Goal: Task Accomplishment & Management: Use online tool/utility

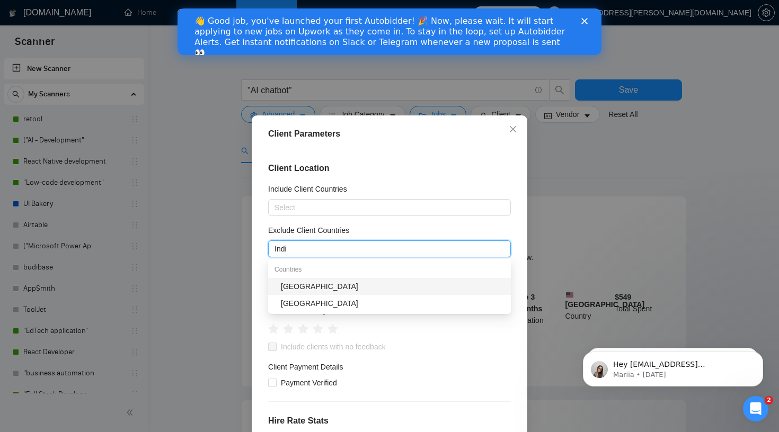
type input "[GEOGRAPHIC_DATA]"
click at [410, 282] on div "[GEOGRAPHIC_DATA]" at bounding box center [393, 287] width 224 height 12
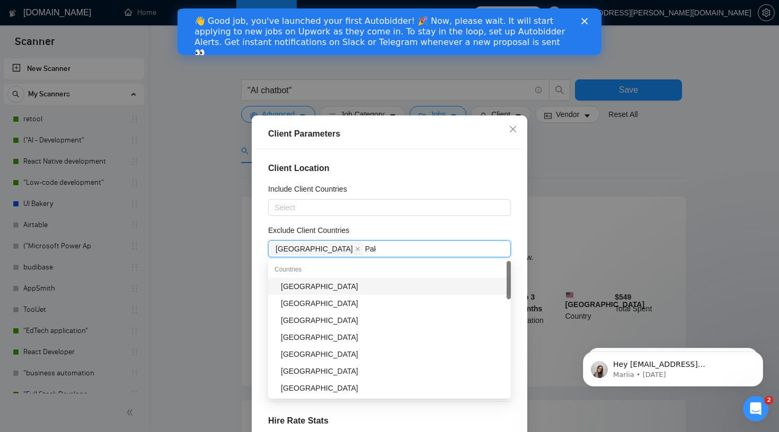
type input "Paki"
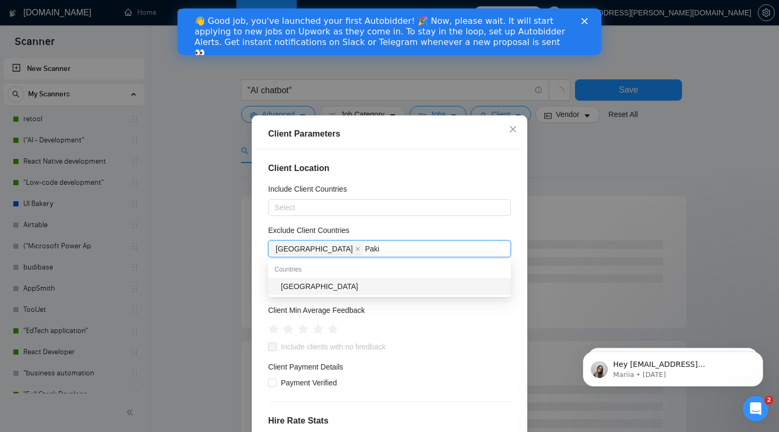
click at [332, 285] on div "[GEOGRAPHIC_DATA]" at bounding box center [393, 287] width 224 height 12
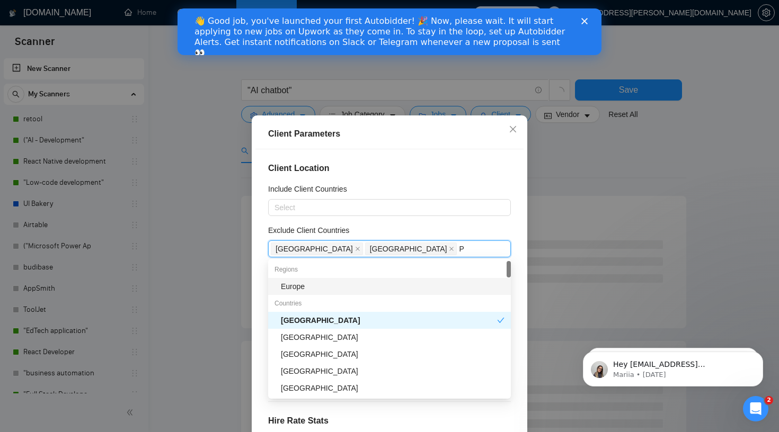
type input "Ph"
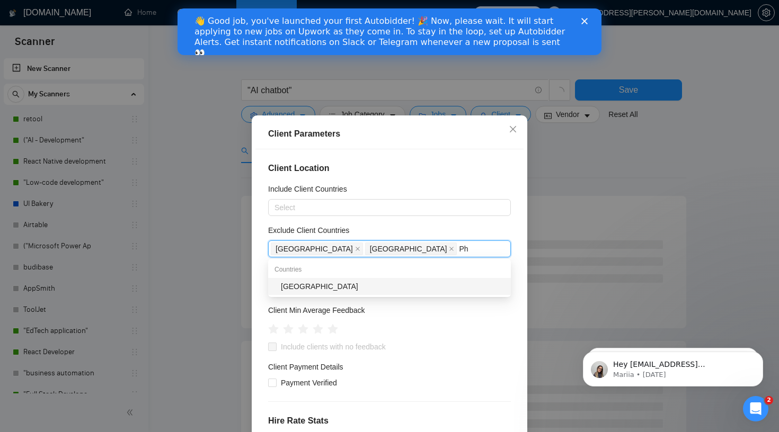
click at [351, 293] on div "[GEOGRAPHIC_DATA]" at bounding box center [389, 286] width 243 height 17
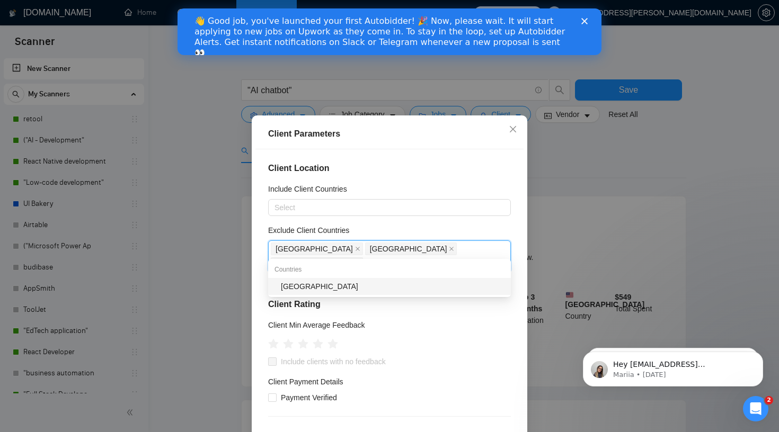
type input "Ukra"
click at [439, 286] on div "[GEOGRAPHIC_DATA]" at bounding box center [393, 287] width 224 height 12
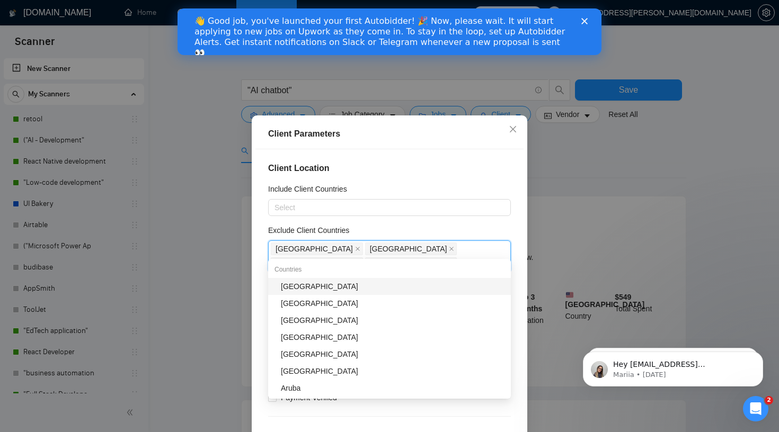
type input "[PERSON_NAME]"
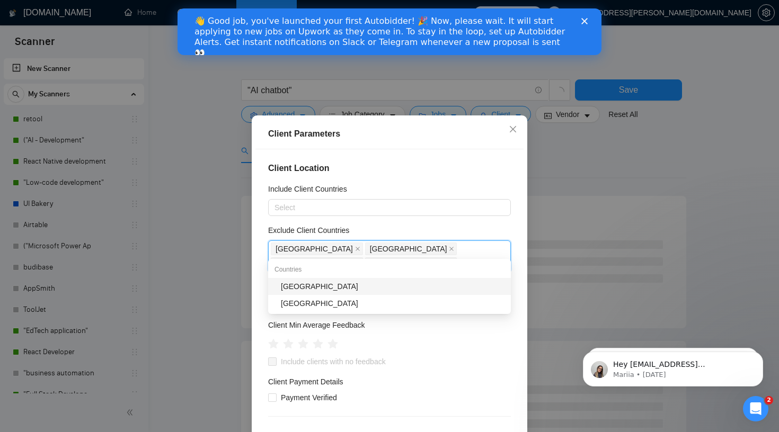
click at [407, 287] on div "[GEOGRAPHIC_DATA]" at bounding box center [393, 287] width 224 height 12
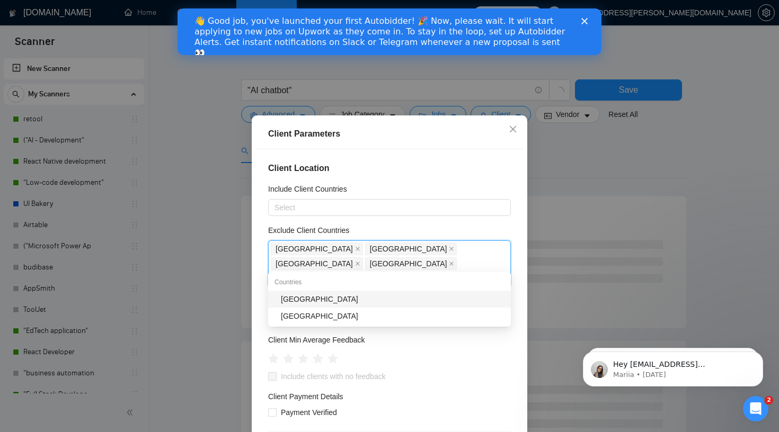
type input "Chin"
click at [395, 299] on div "[GEOGRAPHIC_DATA]" at bounding box center [393, 300] width 224 height 12
type input "[GEOGRAPHIC_DATA]"
click at [390, 300] on div "[GEOGRAPHIC_DATA]" at bounding box center [393, 302] width 224 height 12
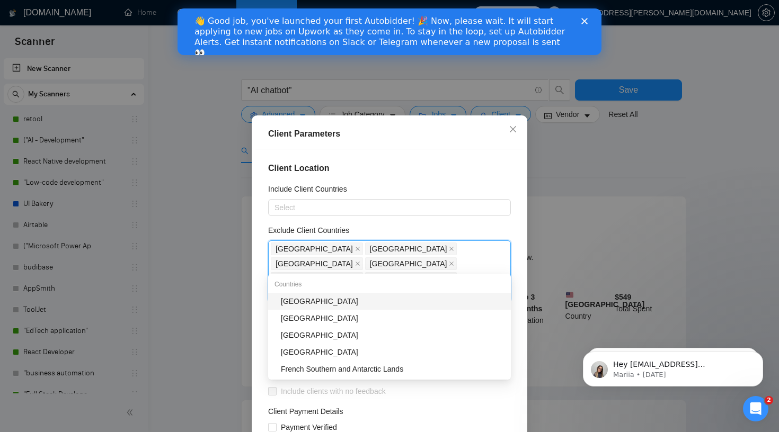
type input "Sou"
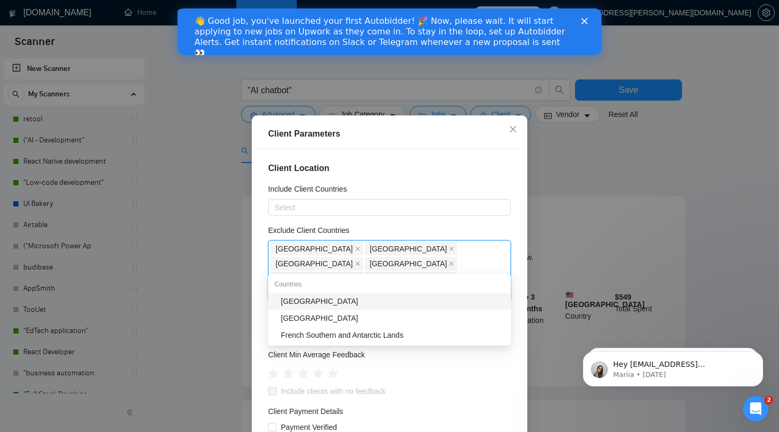
click at [373, 304] on div "[GEOGRAPHIC_DATA]" at bounding box center [393, 302] width 224 height 12
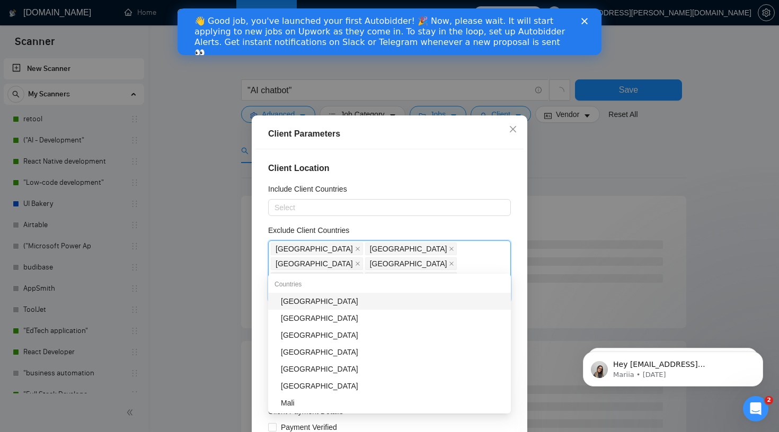
type input "Mala"
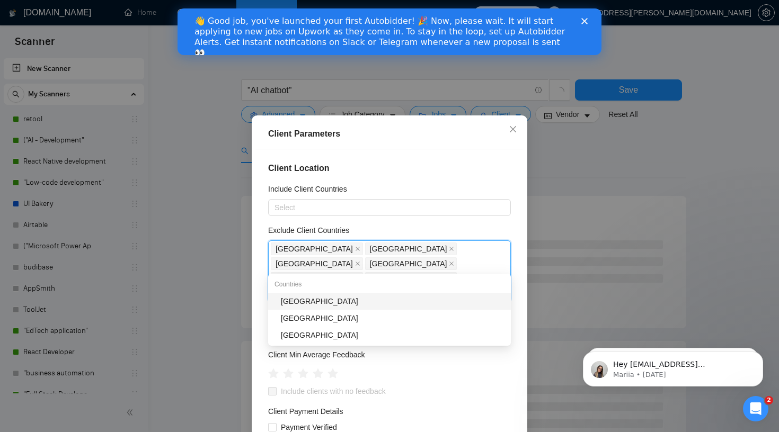
click at [370, 303] on div "[GEOGRAPHIC_DATA]" at bounding box center [393, 302] width 224 height 12
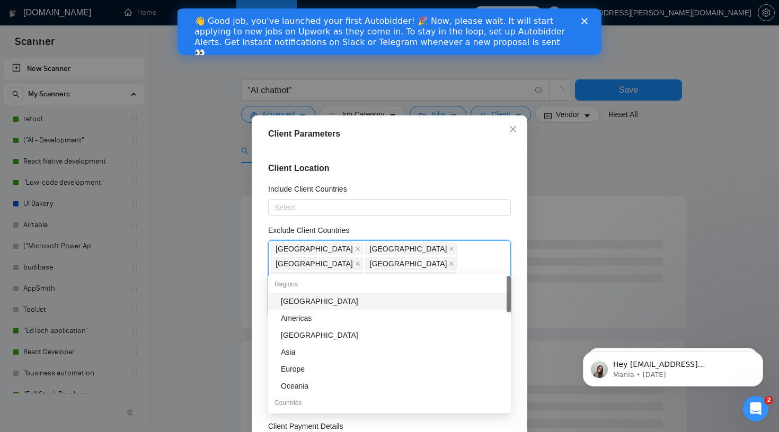
type input "Egy"
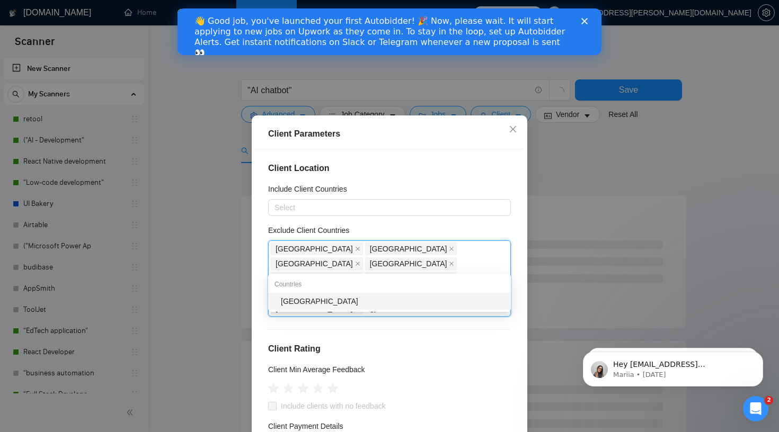
click at [371, 301] on div "[GEOGRAPHIC_DATA]" at bounding box center [393, 302] width 224 height 12
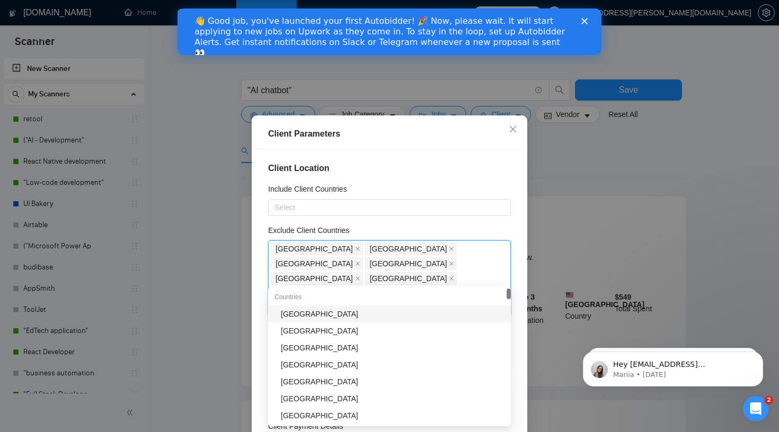
type input "Ban"
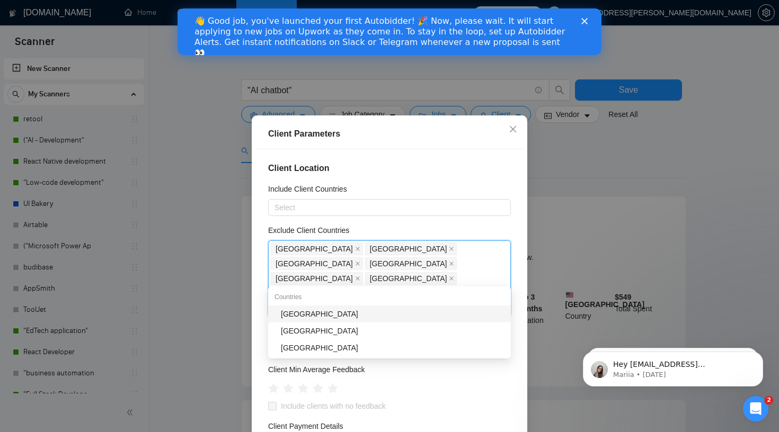
click at [455, 312] on div "[GEOGRAPHIC_DATA]" at bounding box center [393, 314] width 224 height 12
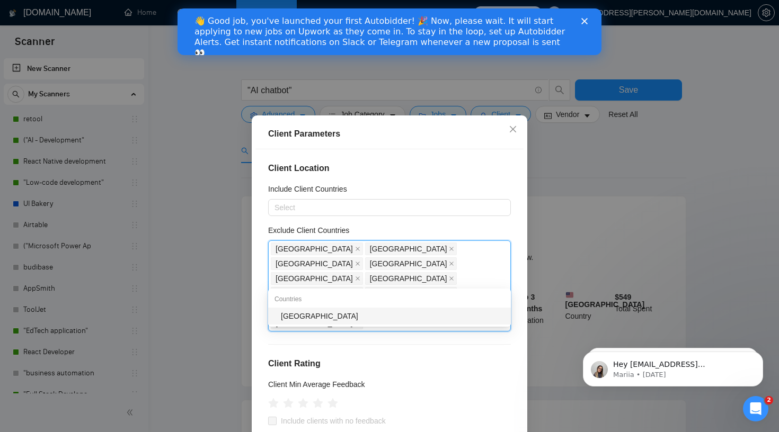
type input "[GEOGRAPHIC_DATA]"
click at [390, 320] on div "[GEOGRAPHIC_DATA]" at bounding box center [393, 316] width 224 height 12
type input "Thai"
click at [368, 318] on div "[GEOGRAPHIC_DATA]" at bounding box center [393, 316] width 224 height 12
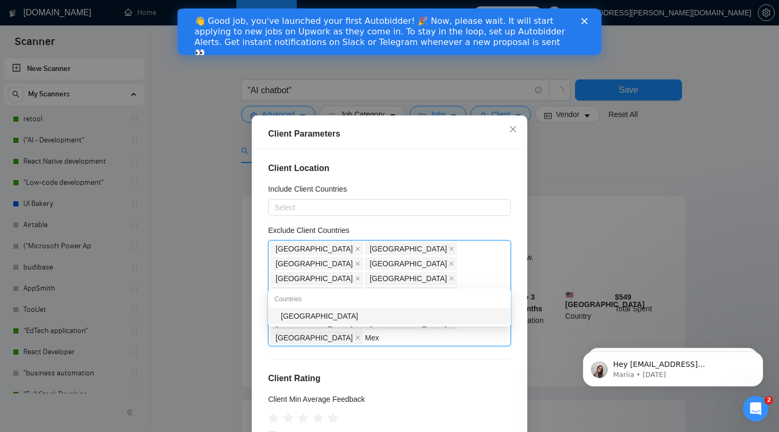
type input "Mexi"
click at [390, 319] on div "[GEOGRAPHIC_DATA]" at bounding box center [393, 316] width 224 height 12
type input "[PERSON_NAME]"
click at [431, 315] on div "[GEOGRAPHIC_DATA]" at bounding box center [393, 316] width 224 height 12
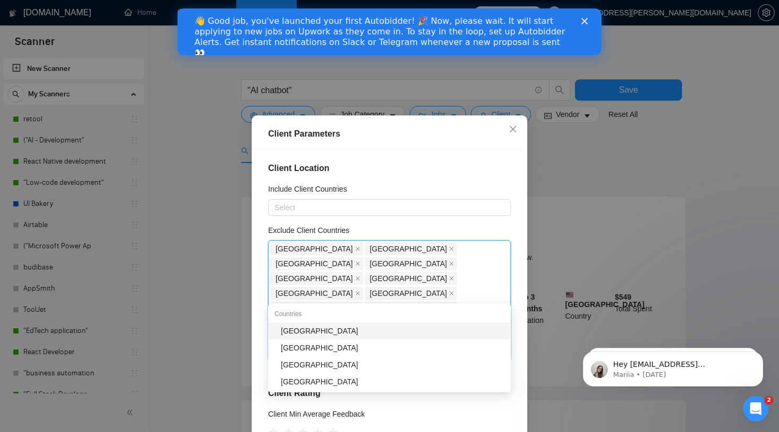
type input "Bul"
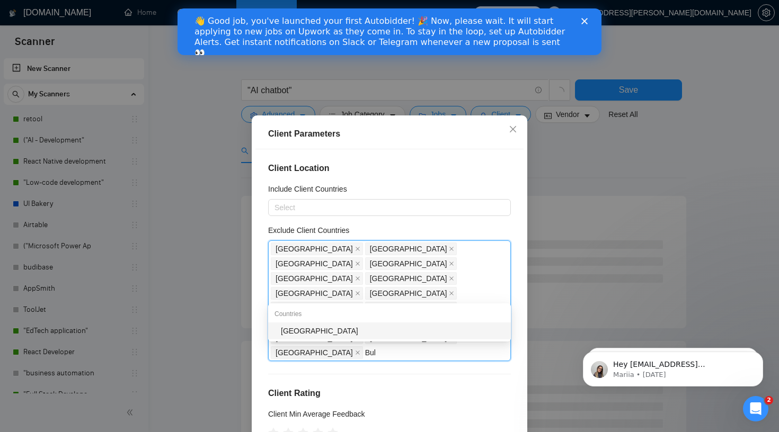
click at [361, 333] on div "[GEOGRAPHIC_DATA]" at bounding box center [393, 331] width 224 height 12
type input "Viet"
click at [344, 335] on div "[GEOGRAPHIC_DATA]" at bounding box center [393, 331] width 224 height 12
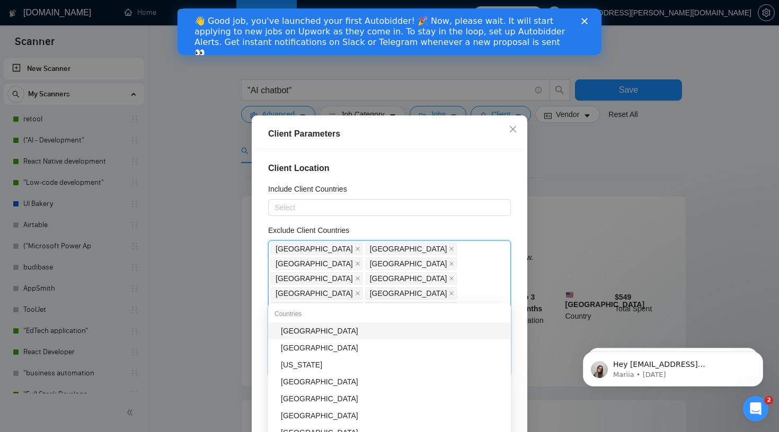
type input "Moro"
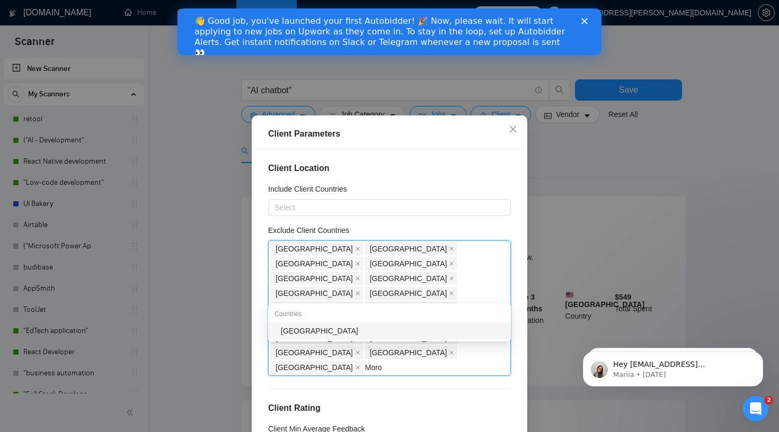
click at [404, 333] on div "[GEOGRAPHIC_DATA]" at bounding box center [393, 331] width 224 height 12
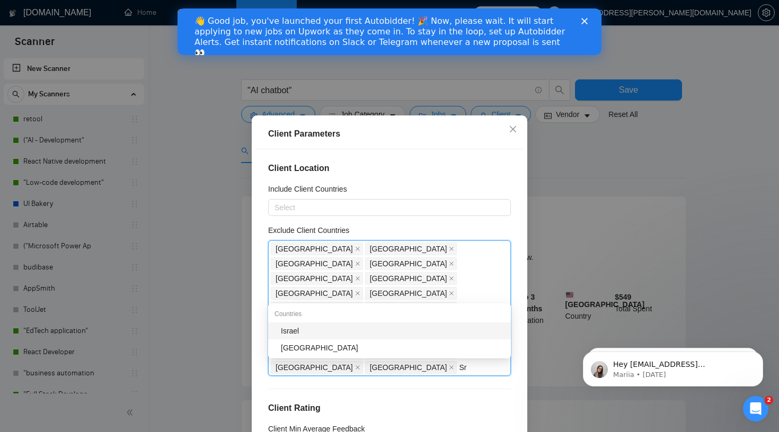
type input "Sri"
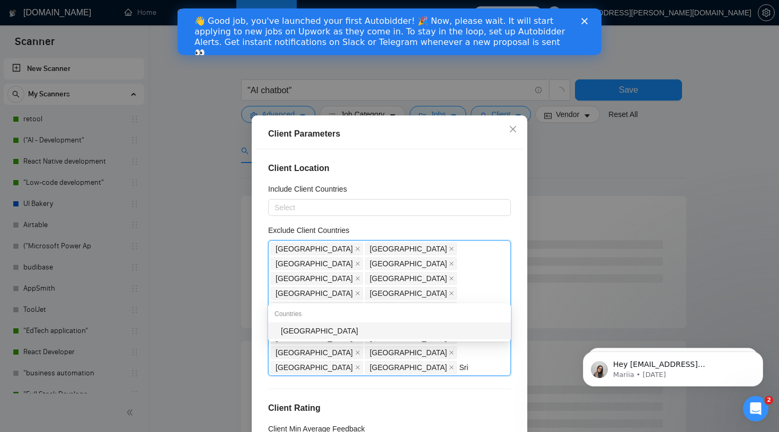
click at [366, 335] on div "[GEOGRAPHIC_DATA]" at bounding box center [393, 331] width 224 height 12
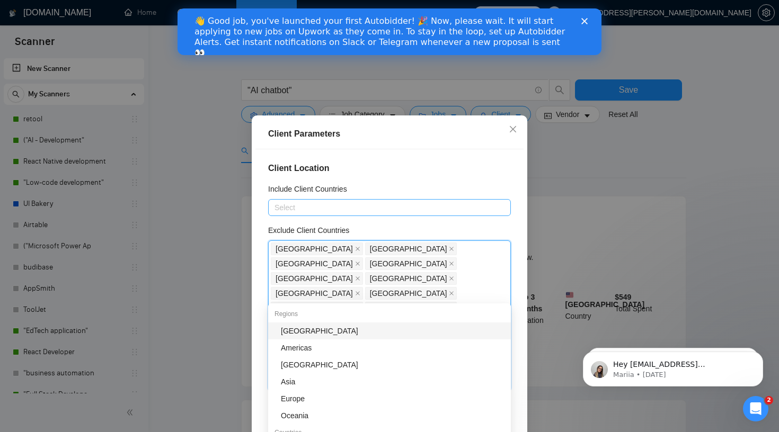
click at [392, 203] on div at bounding box center [384, 207] width 227 height 13
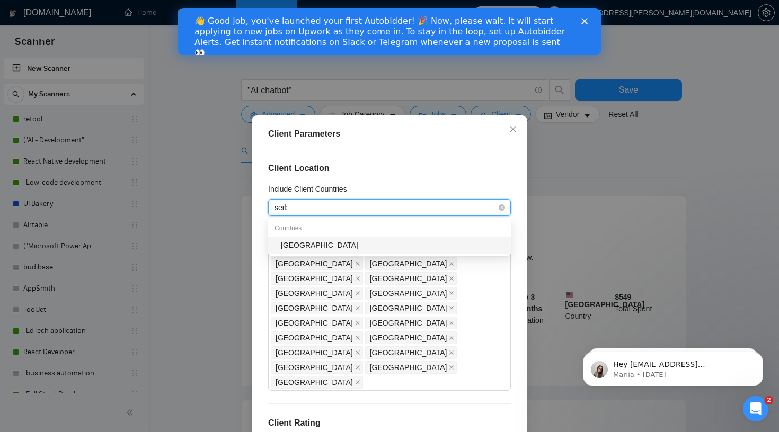
type input "[DEMOGRAPHIC_DATA]"
click at [371, 243] on div "[GEOGRAPHIC_DATA]" at bounding box center [393, 245] width 224 height 12
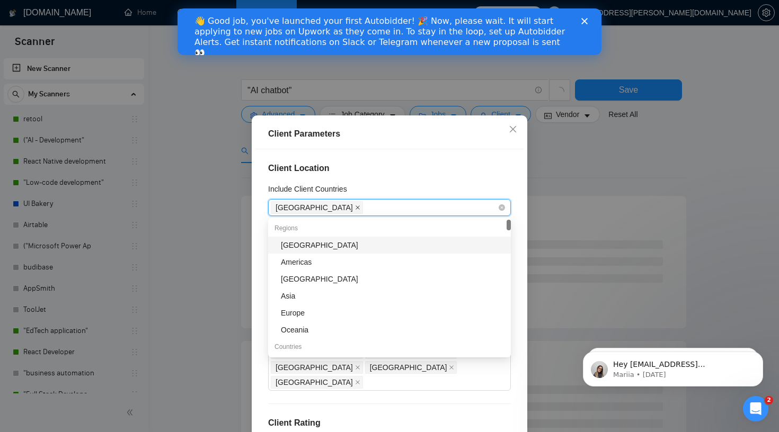
click at [355, 206] on icon "close" at bounding box center [357, 207] width 5 height 5
click at [423, 188] on div "Include Client Countries" at bounding box center [389, 191] width 243 height 16
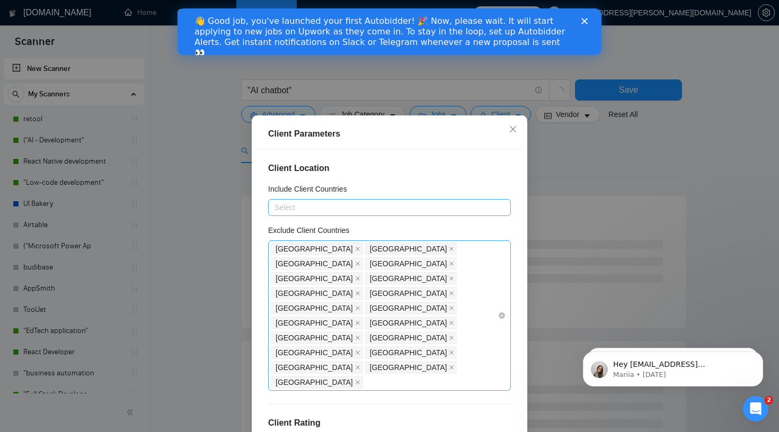
click at [496, 296] on div "[GEOGRAPHIC_DATA] [GEOGRAPHIC_DATA] [GEOGRAPHIC_DATA] [GEOGRAPHIC_DATA] [GEOGRA…" at bounding box center [384, 316] width 227 height 148
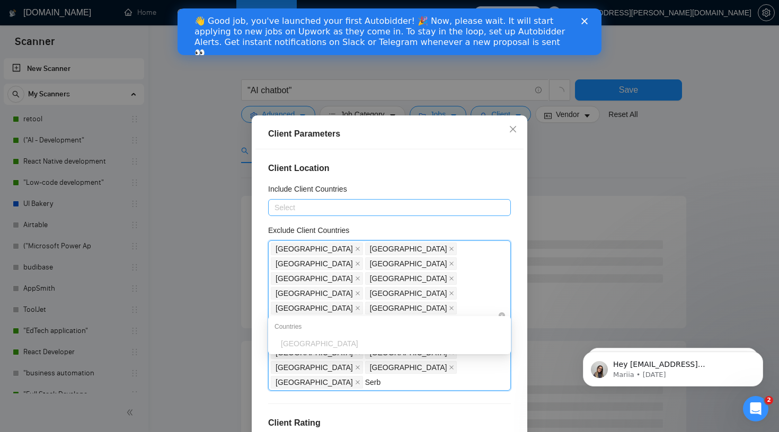
type input "Serbi"
click at [396, 344] on div "[GEOGRAPHIC_DATA]" at bounding box center [393, 344] width 224 height 12
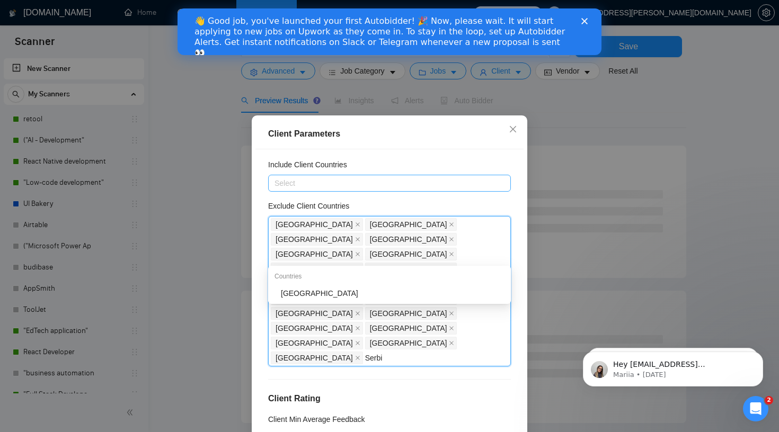
scroll to position [32, 0]
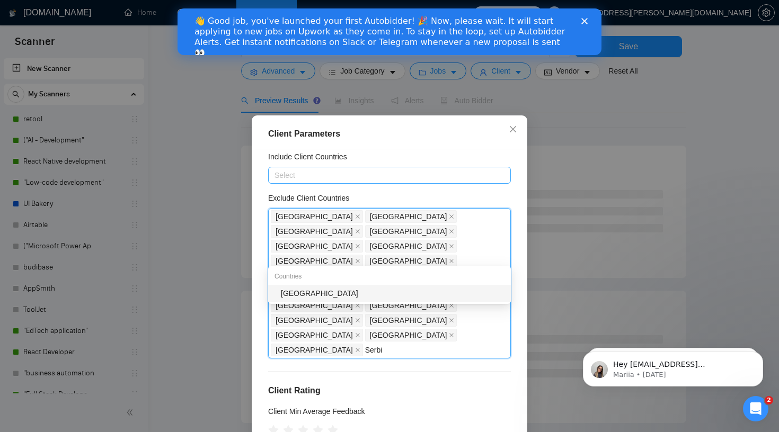
click at [330, 297] on div "[GEOGRAPHIC_DATA]" at bounding box center [393, 294] width 224 height 12
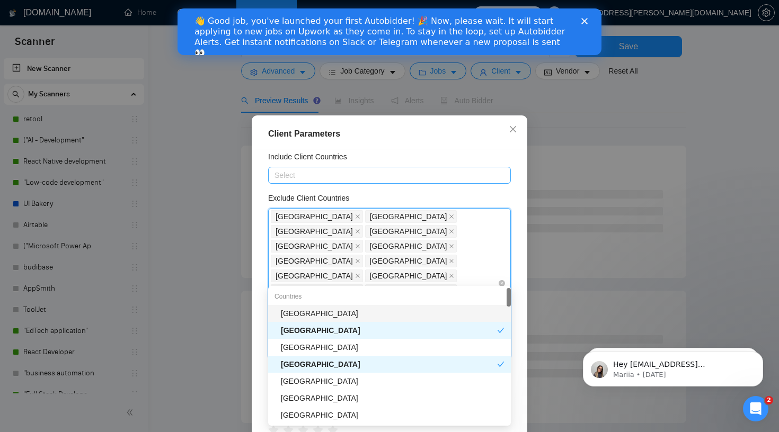
type input "Mal"
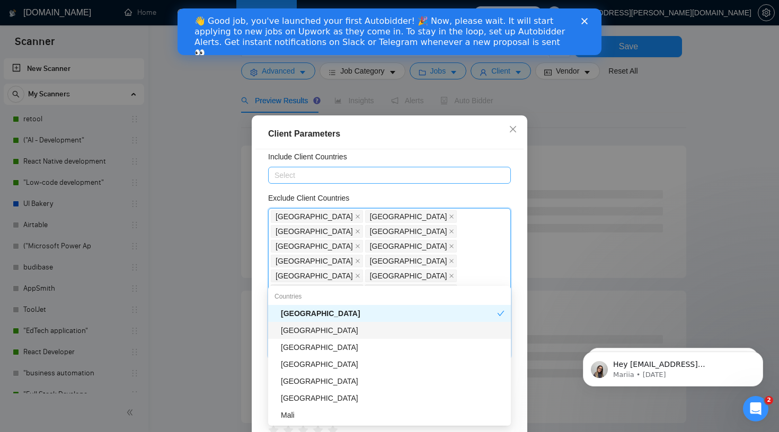
click at [354, 331] on div "[GEOGRAPHIC_DATA]" at bounding box center [393, 331] width 224 height 12
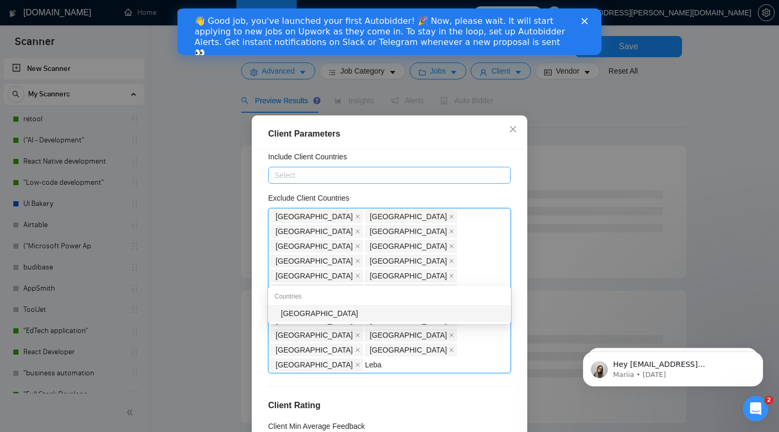
type input "Leban"
click at [384, 314] on div "[GEOGRAPHIC_DATA]" at bounding box center [393, 314] width 224 height 12
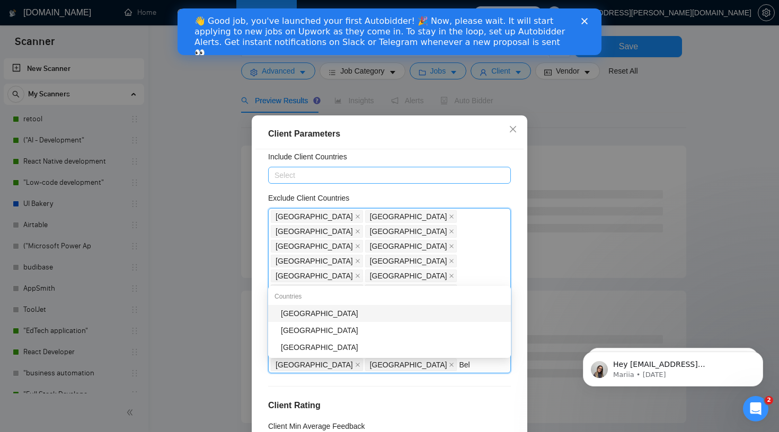
type input "[PERSON_NAME]"
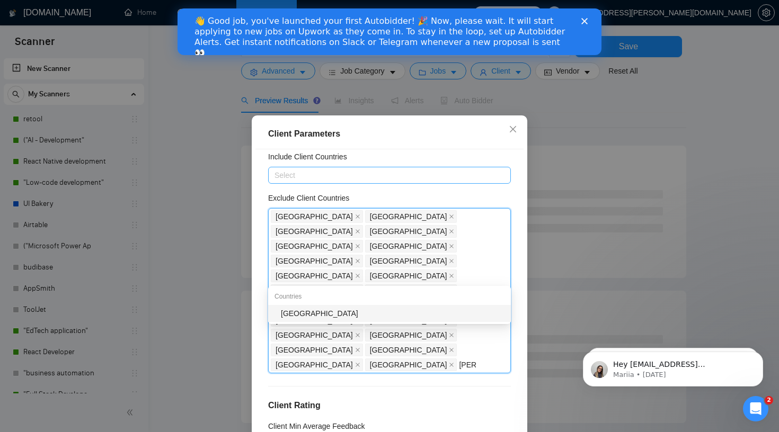
click at [362, 317] on div "[GEOGRAPHIC_DATA]" at bounding box center [393, 314] width 224 height 12
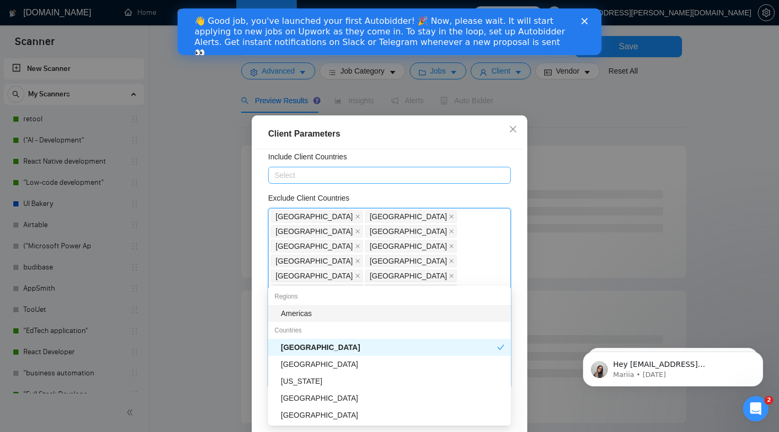
type input "M"
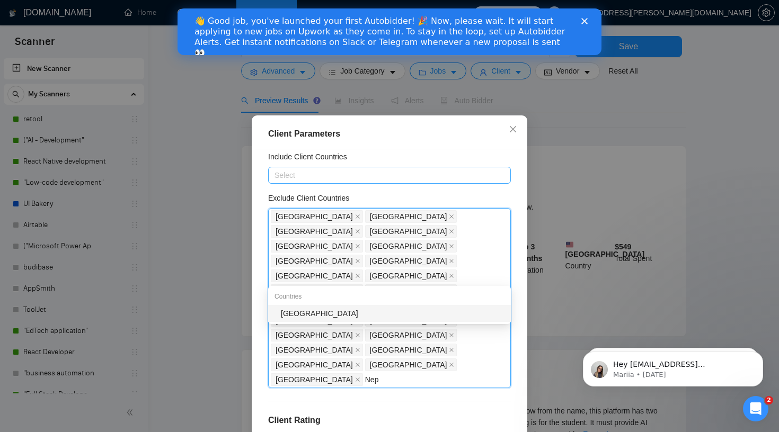
type input "Nepa"
click at [449, 320] on div "[GEOGRAPHIC_DATA]" at bounding box center [389, 313] width 243 height 17
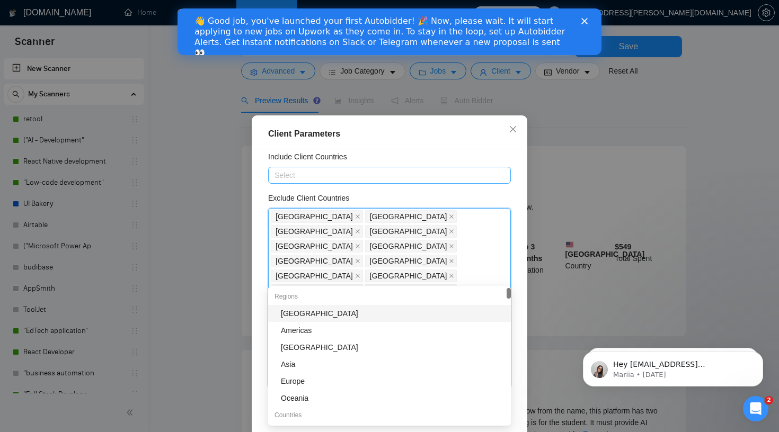
type input "[GEOGRAPHIC_DATA]"
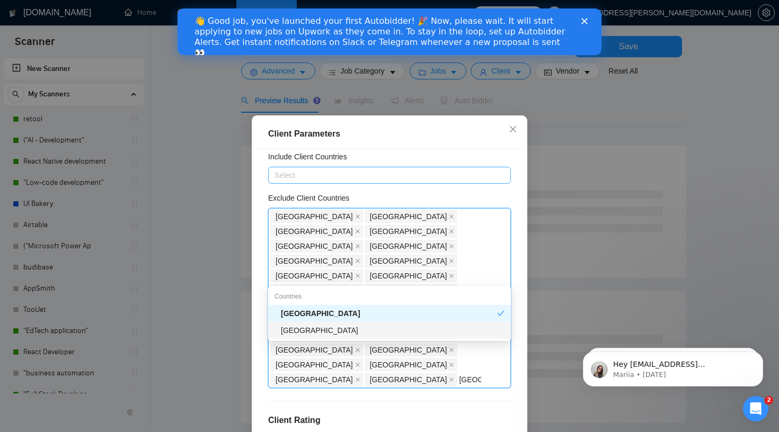
click at [364, 329] on div "[GEOGRAPHIC_DATA]" at bounding box center [393, 331] width 224 height 12
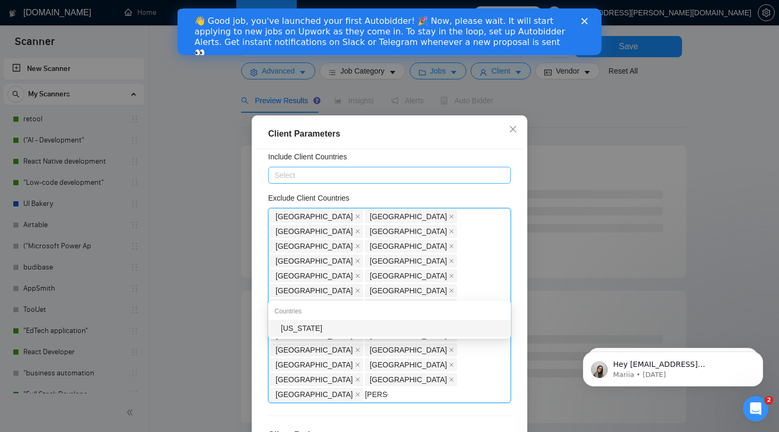
type input "[PERSON_NAME]"
click at [374, 332] on div "[US_STATE]" at bounding box center [393, 329] width 224 height 12
type input "Alge"
click at [435, 334] on div "[GEOGRAPHIC_DATA]" at bounding box center [393, 329] width 224 height 12
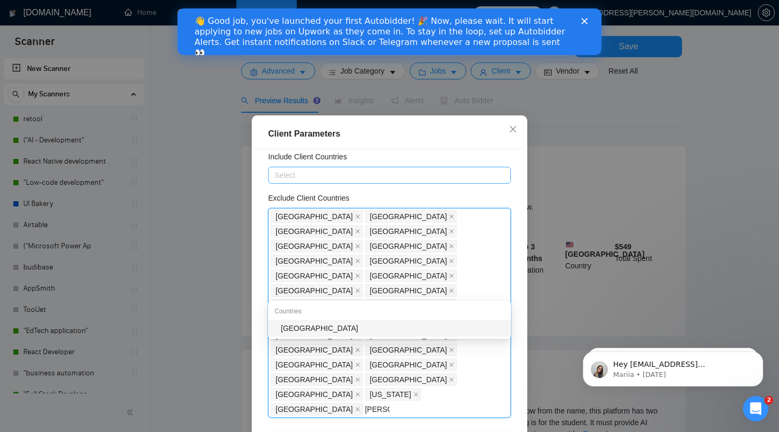
type input "[PERSON_NAME]"
click at [400, 329] on div "[GEOGRAPHIC_DATA]" at bounding box center [393, 329] width 224 height 12
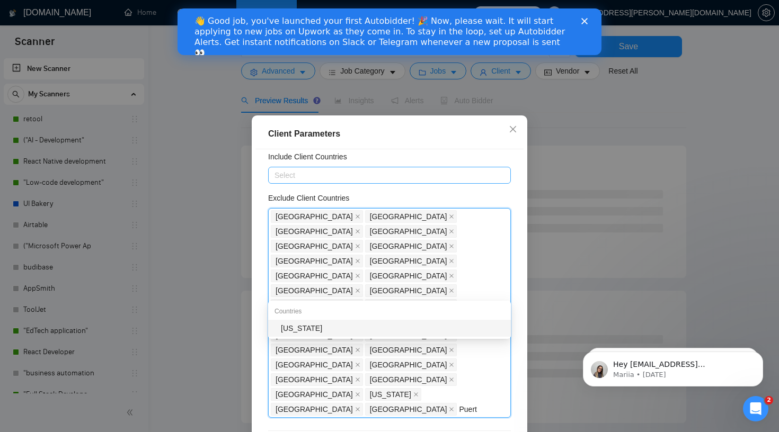
type input "Puerto"
click at [411, 333] on div "[US_STATE]" at bounding box center [393, 329] width 224 height 12
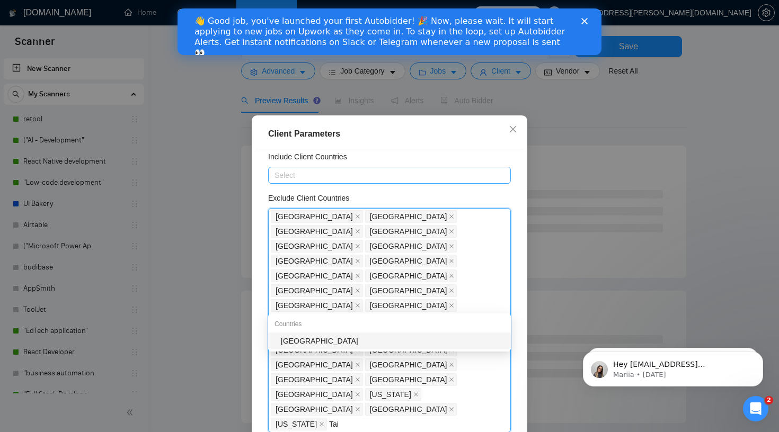
type input "Taiw"
click at [477, 337] on div "[GEOGRAPHIC_DATA]" at bounding box center [393, 341] width 224 height 12
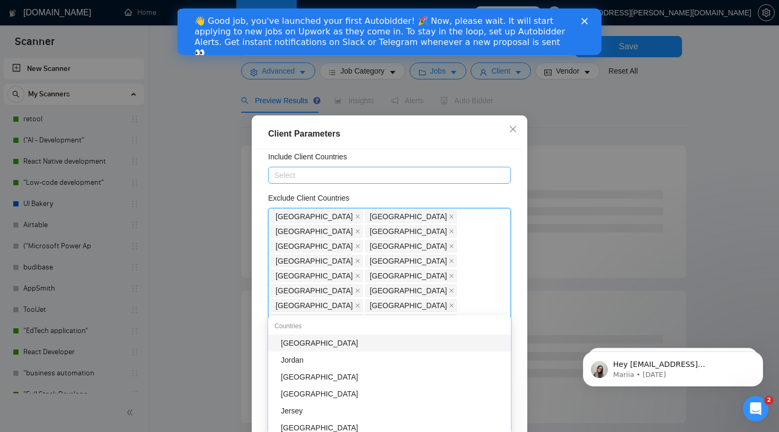
type input "Jama"
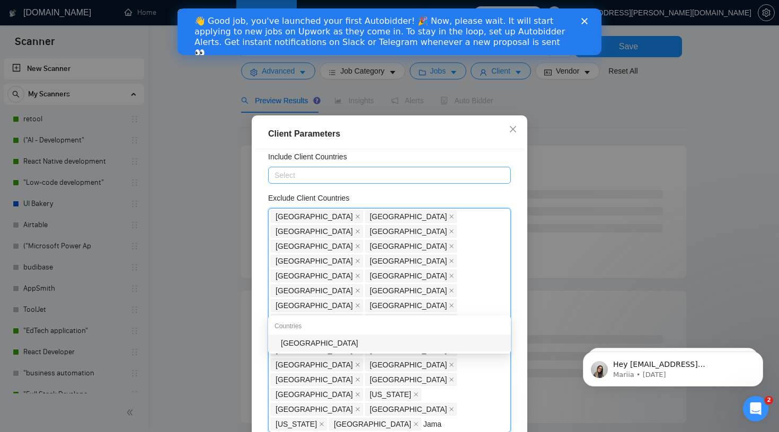
click at [445, 345] on div "[GEOGRAPHIC_DATA]" at bounding box center [393, 344] width 224 height 12
type input "Costa"
click at [388, 342] on div "[GEOGRAPHIC_DATA]" at bounding box center [393, 344] width 224 height 12
type input "[GEOGRAPHIC_DATA]"
click at [473, 343] on div "[GEOGRAPHIC_DATA]" at bounding box center [393, 344] width 224 height 12
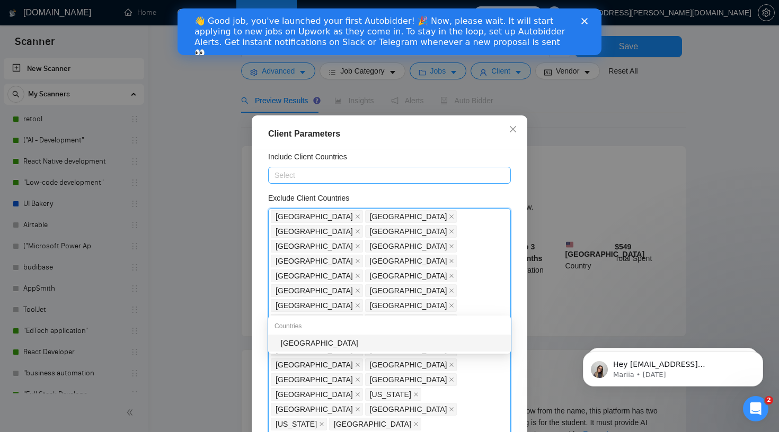
type input "[GEOGRAPHIC_DATA]"
click at [419, 349] on div "[GEOGRAPHIC_DATA]" at bounding box center [393, 344] width 224 height 12
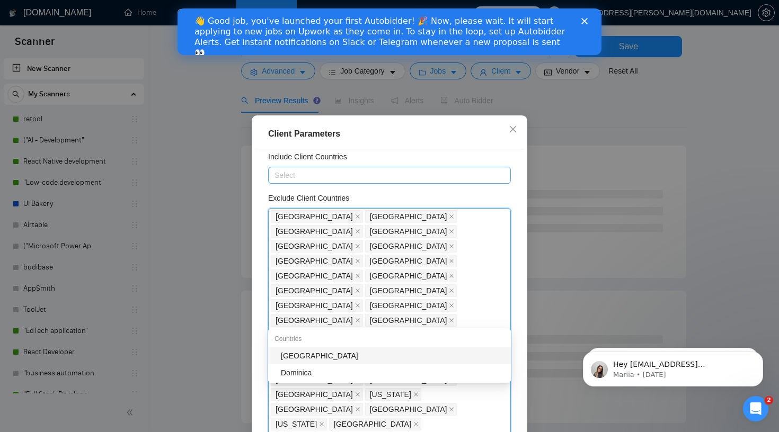
type input "Domini"
click at [452, 356] on div "[GEOGRAPHIC_DATA]" at bounding box center [393, 356] width 224 height 12
type input "Moldo"
click at [371, 354] on div "[GEOGRAPHIC_DATA]" at bounding box center [393, 358] width 224 height 12
type input "[GEOGRAPHIC_DATA]"
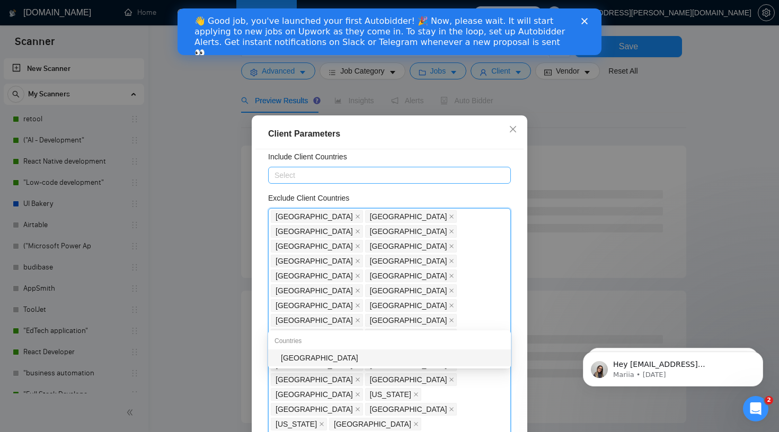
click at [449, 361] on div "[GEOGRAPHIC_DATA]" at bounding box center [393, 358] width 224 height 12
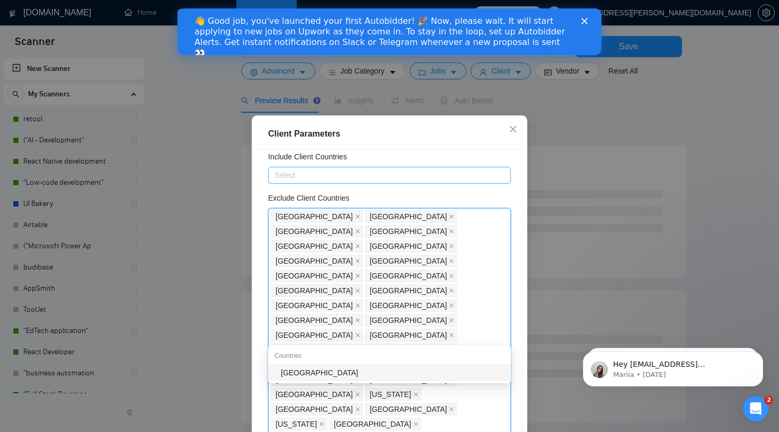
type input "Uzbe"
click at [374, 369] on div "[GEOGRAPHIC_DATA]" at bounding box center [393, 373] width 224 height 12
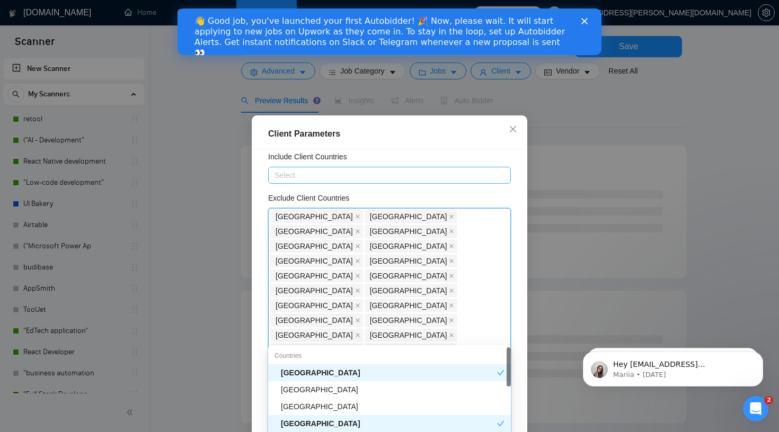
type input "Pale"
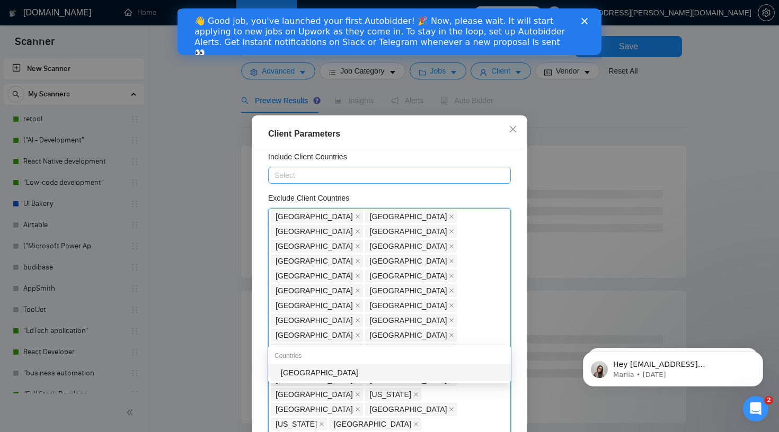
click at [423, 368] on div "[GEOGRAPHIC_DATA]" at bounding box center [393, 373] width 224 height 12
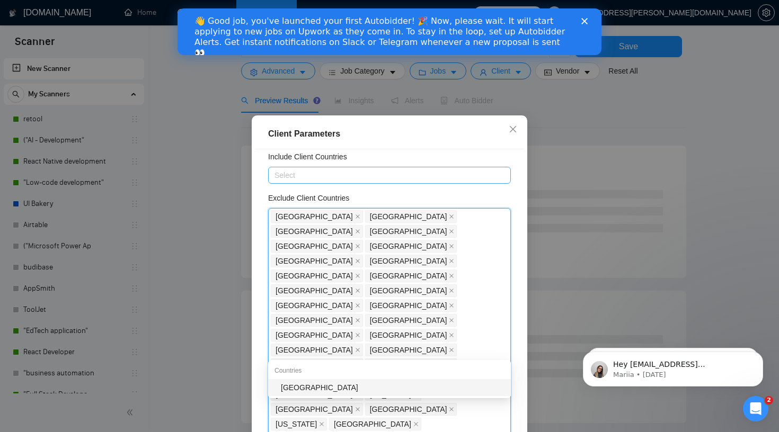
type input "Kazak"
click at [414, 393] on div "[GEOGRAPHIC_DATA]" at bounding box center [393, 388] width 224 height 12
type input "Azerba"
click at [389, 390] on div "[GEOGRAPHIC_DATA]" at bounding box center [393, 388] width 224 height 12
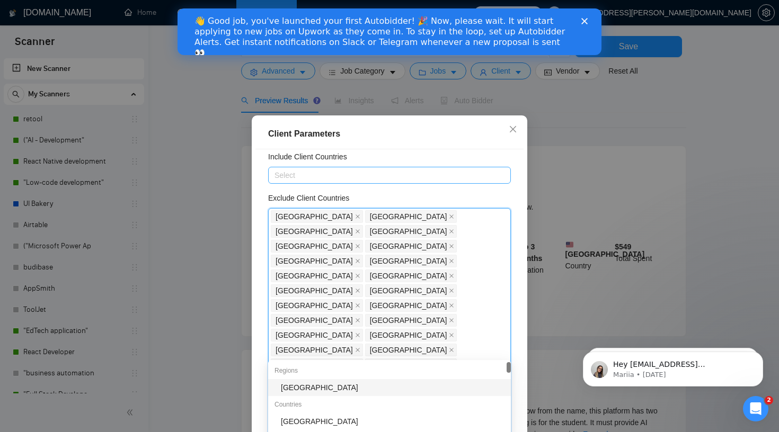
type input "Tuni"
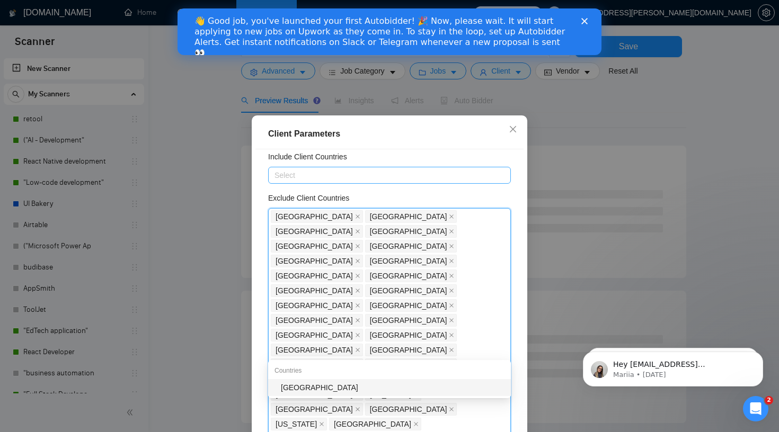
click at [394, 391] on div "[GEOGRAPHIC_DATA]" at bounding box center [393, 388] width 224 height 12
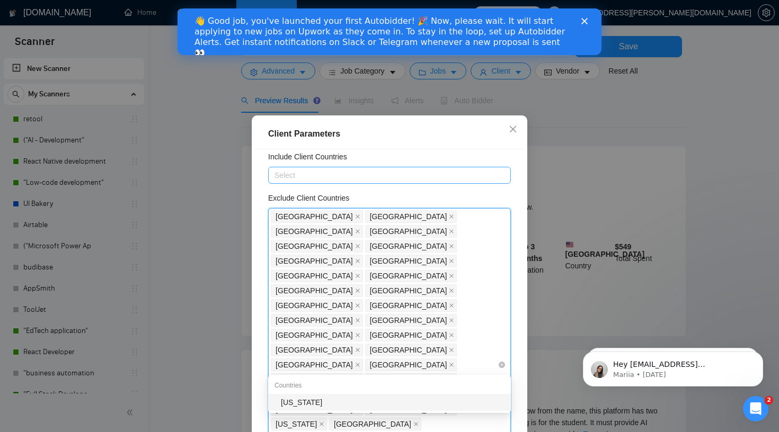
type input "American"
click at [356, 400] on div "[US_STATE]" at bounding box center [393, 403] width 224 height 12
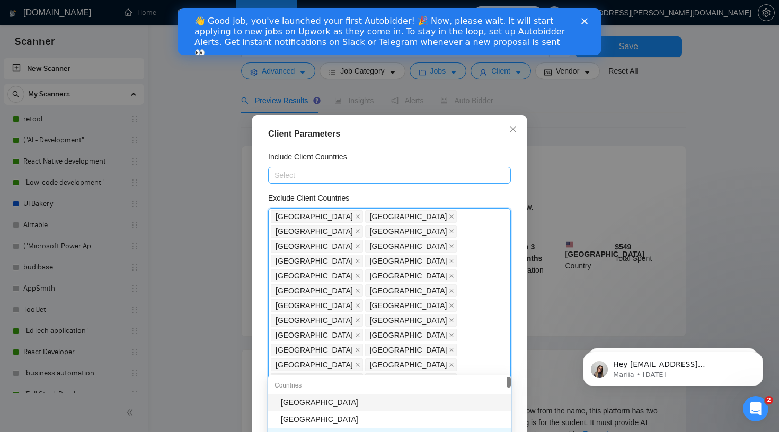
type input "Trini"
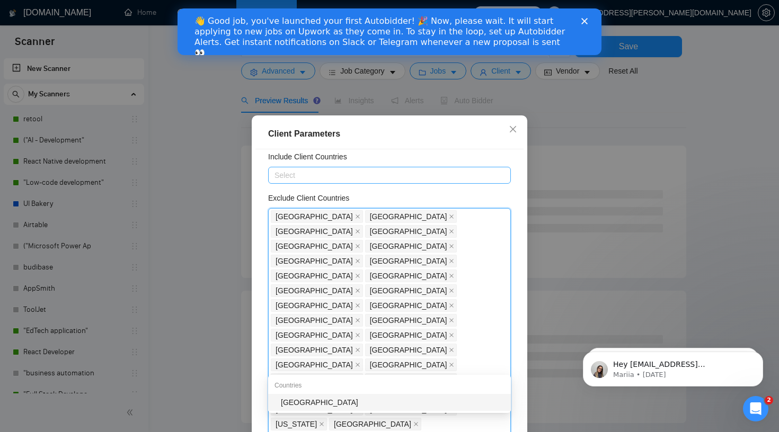
click at [344, 401] on div "[GEOGRAPHIC_DATA]" at bounding box center [393, 403] width 224 height 12
type input "Ecua"
click at [448, 402] on div "[GEOGRAPHIC_DATA]" at bounding box center [393, 403] width 224 height 12
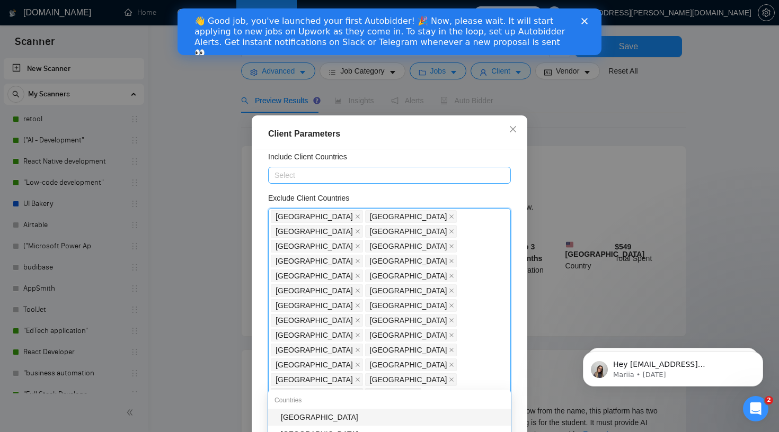
type input "Maur"
click at [410, 419] on div "[GEOGRAPHIC_DATA]" at bounding box center [393, 418] width 224 height 12
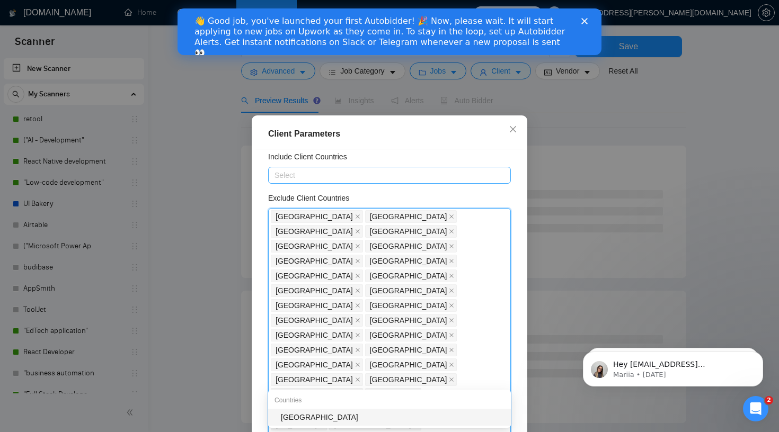
type input "[GEOGRAPHIC_DATA]"
click at [393, 424] on div "[GEOGRAPHIC_DATA]" at bounding box center [389, 417] width 243 height 17
type input "Soma"
click at [432, 415] on div "[GEOGRAPHIC_DATA]" at bounding box center [393, 418] width 224 height 12
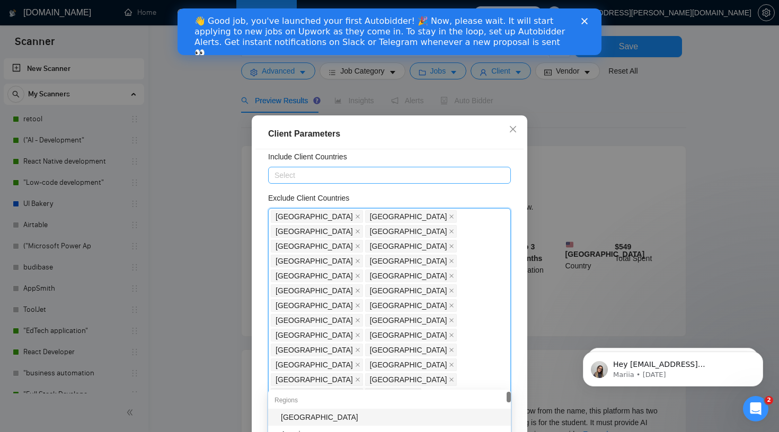
type input "R"
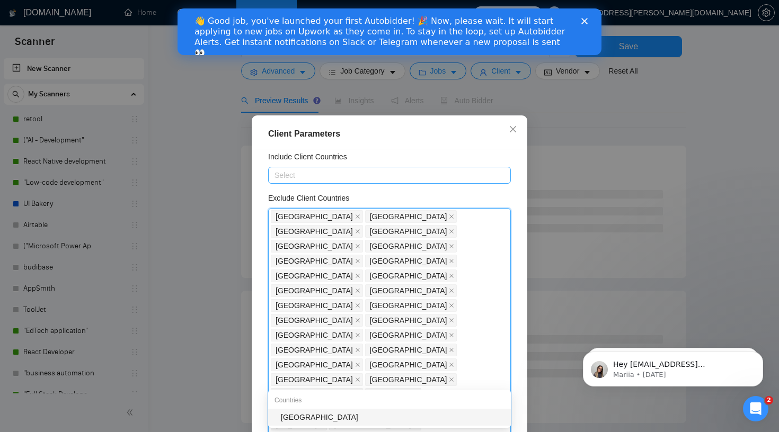
type input "Tanza"
click at [390, 418] on div "[GEOGRAPHIC_DATA]" at bounding box center [393, 418] width 224 height 12
type input "Vene"
click at [359, 430] on div "[GEOGRAPHIC_DATA]" at bounding box center [393, 433] width 224 height 12
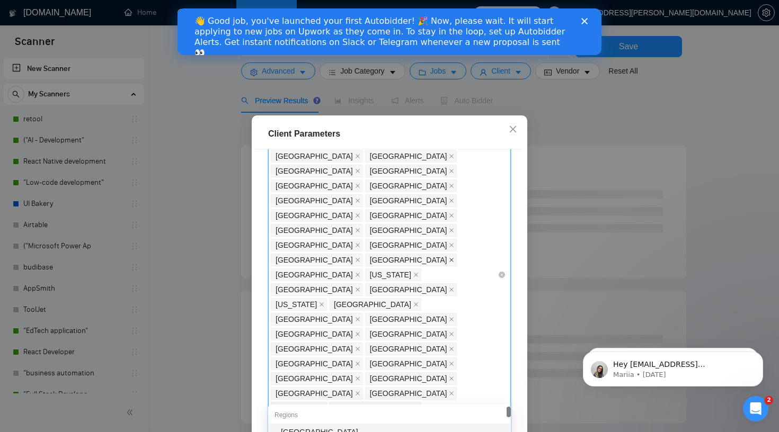
scroll to position [157, 0]
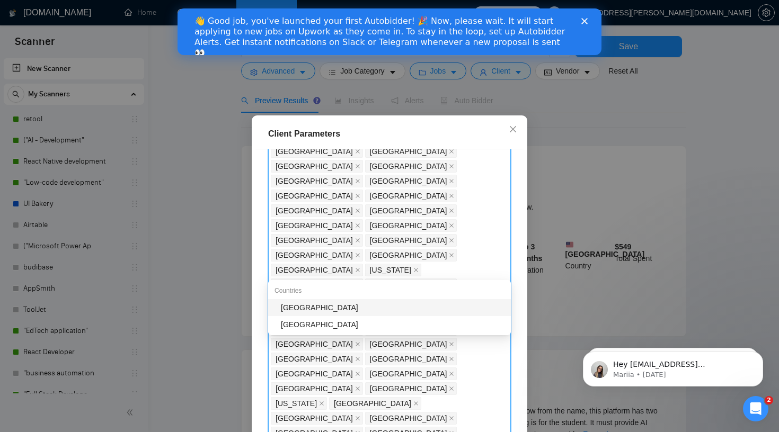
type input "Baha"
click at [437, 301] on div "[GEOGRAPHIC_DATA]" at bounding box center [389, 307] width 243 height 17
type input "Eth"
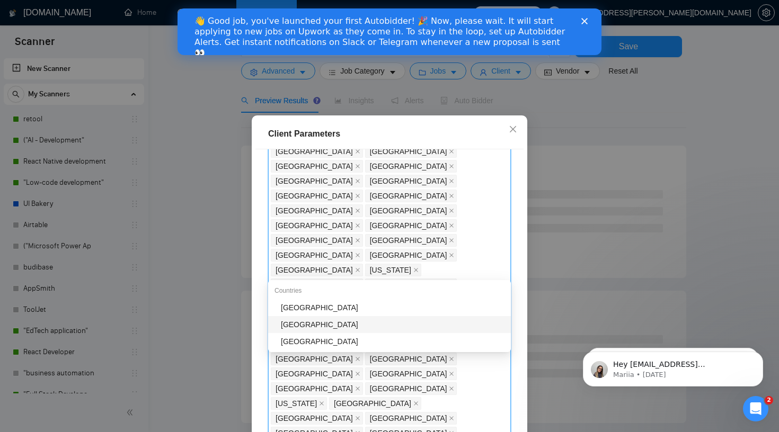
click at [352, 325] on div "[GEOGRAPHIC_DATA]" at bounding box center [393, 325] width 224 height 12
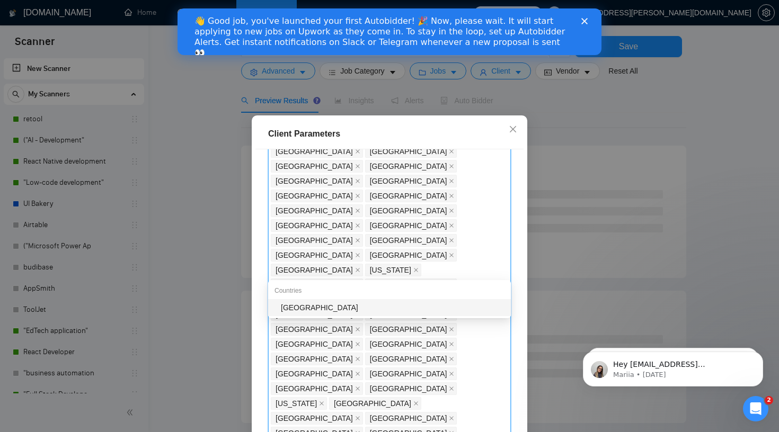
type input "Cambo"
click at [473, 307] on div "[GEOGRAPHIC_DATA]" at bounding box center [393, 308] width 224 height 12
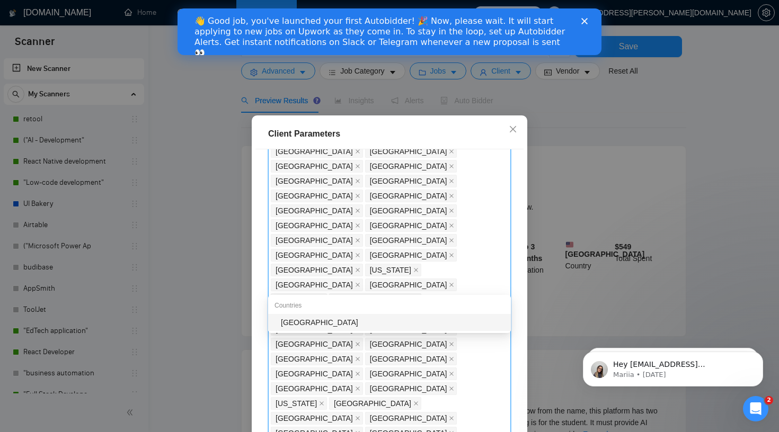
type input "Gibral"
click at [412, 327] on div "[GEOGRAPHIC_DATA]" at bounding box center [393, 323] width 224 height 12
type input "Cayma"
click at [454, 329] on div "[GEOGRAPHIC_DATA]" at bounding box center [389, 322] width 243 height 17
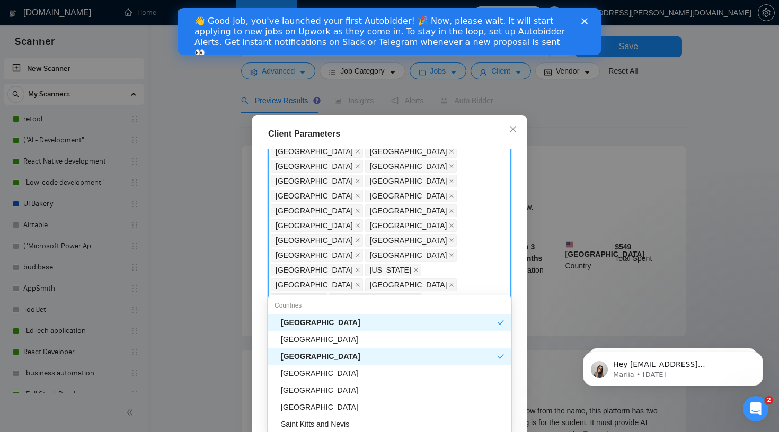
type input "Vir"
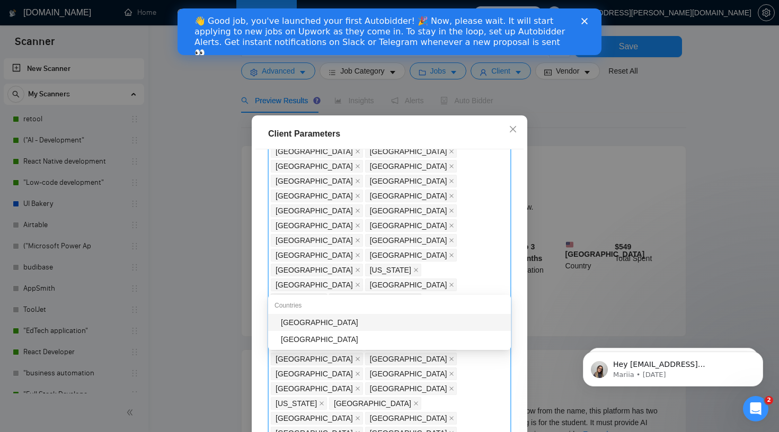
click at [353, 322] on div "[GEOGRAPHIC_DATA]" at bounding box center [393, 323] width 224 height 12
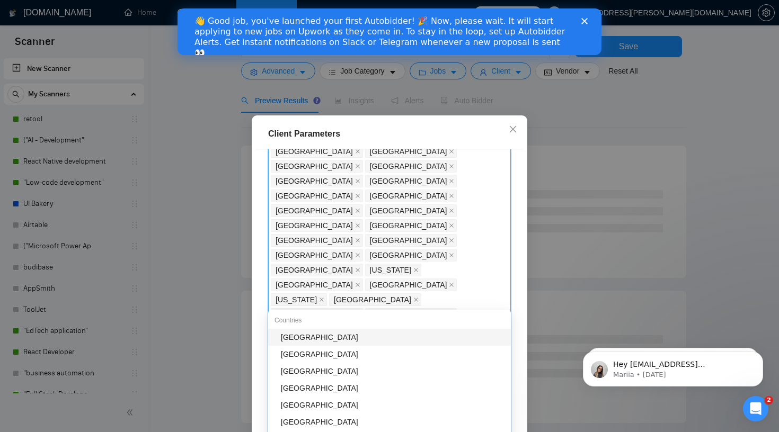
type input "Guat"
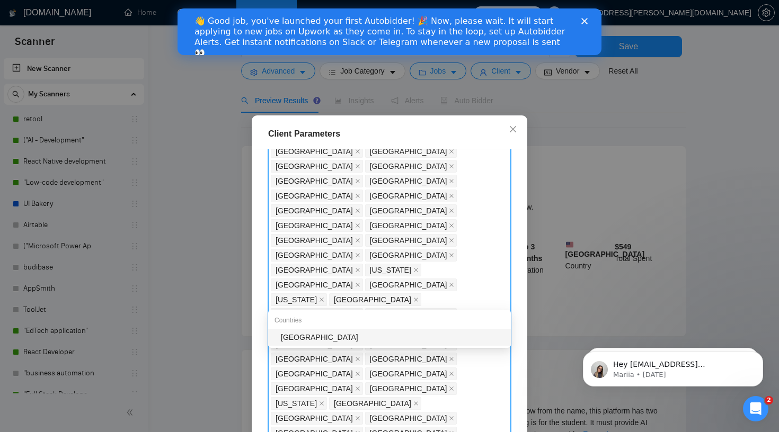
click at [463, 335] on div "[GEOGRAPHIC_DATA]" at bounding box center [393, 338] width 224 height 12
type input "Bolivi"
click at [417, 330] on div "[GEOGRAPHIC_DATA]" at bounding box center [389, 337] width 243 height 17
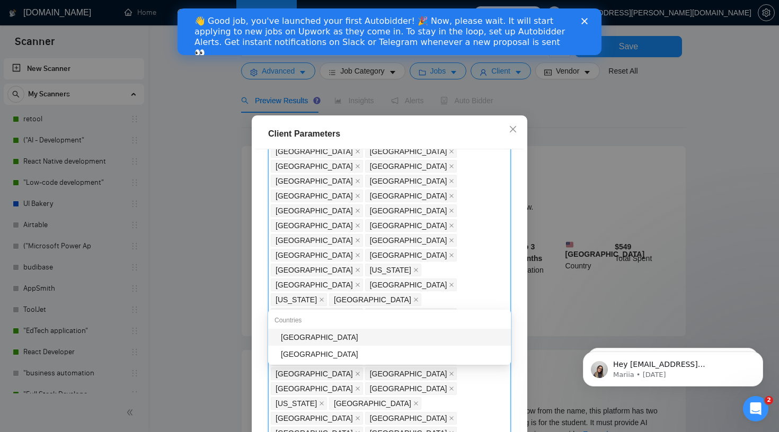
type input "[PERSON_NAME]"
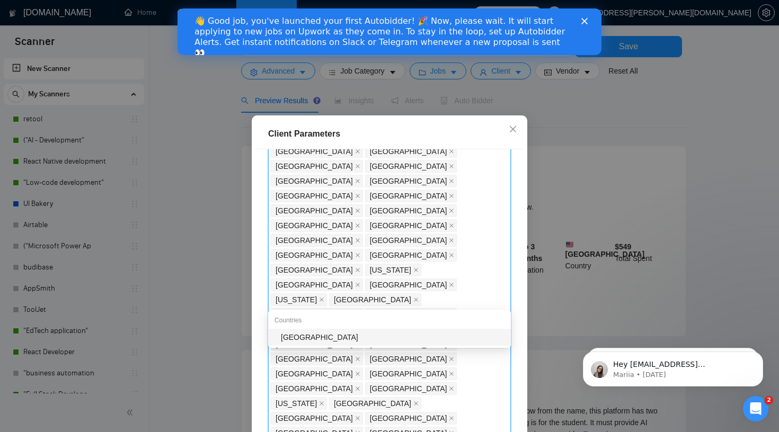
click at [467, 342] on div "[GEOGRAPHIC_DATA]" at bounding box center [393, 338] width 224 height 12
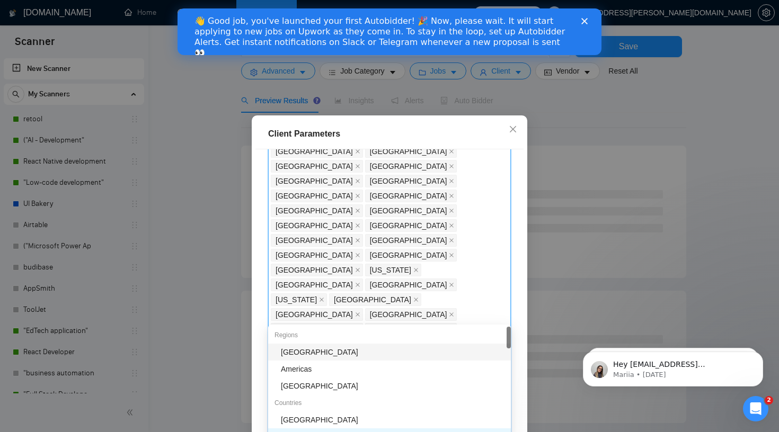
type input "Came"
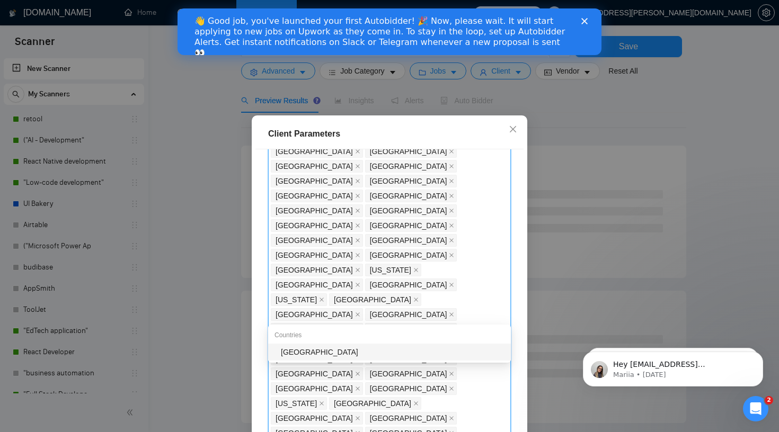
click at [334, 355] on div "[GEOGRAPHIC_DATA]" at bounding box center [393, 353] width 224 height 12
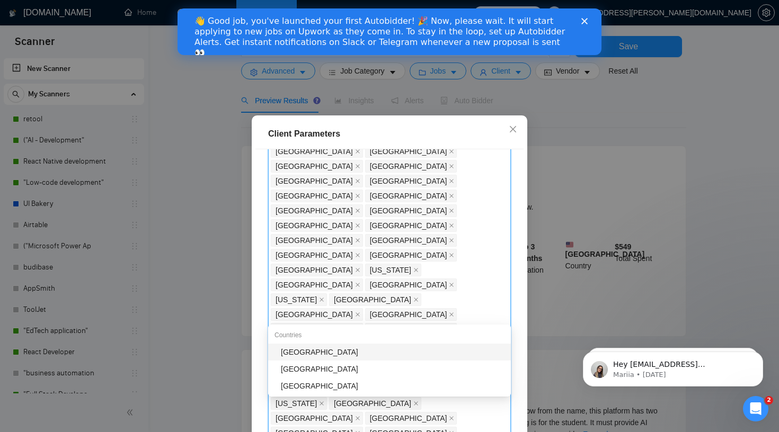
type input "Monte"
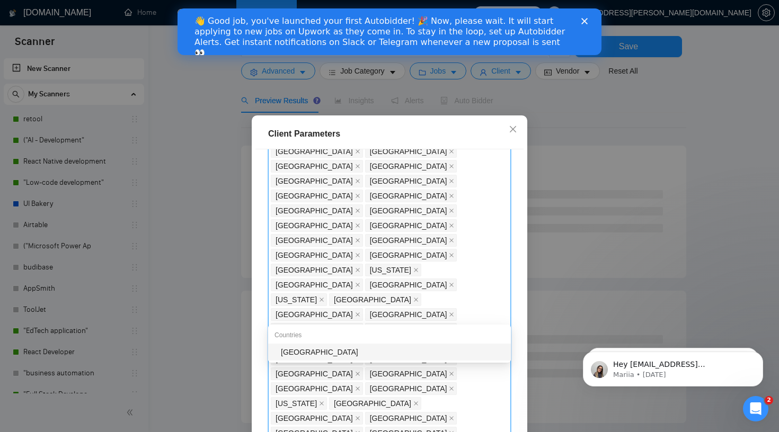
click at [323, 353] on div "[GEOGRAPHIC_DATA]" at bounding box center [393, 353] width 224 height 12
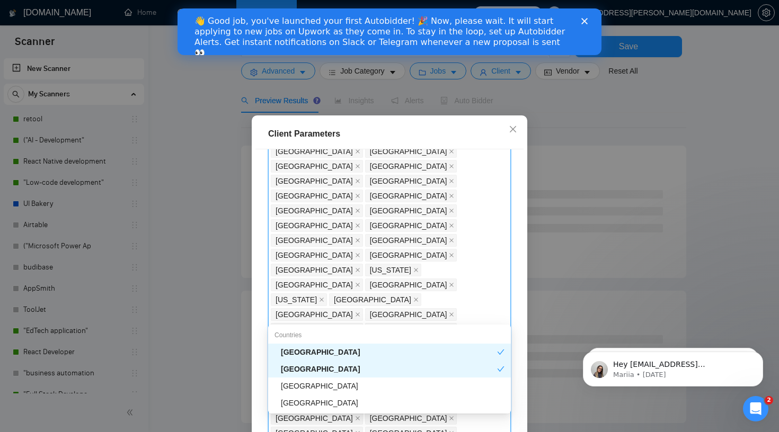
type input "Zam"
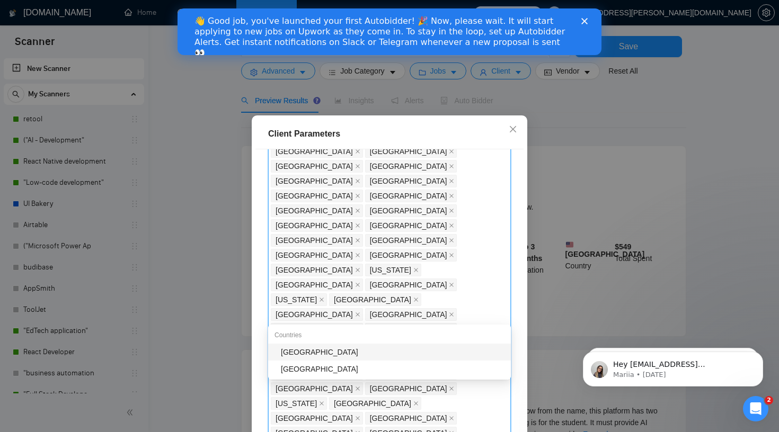
click at [412, 351] on div "[GEOGRAPHIC_DATA]" at bounding box center [393, 353] width 224 height 12
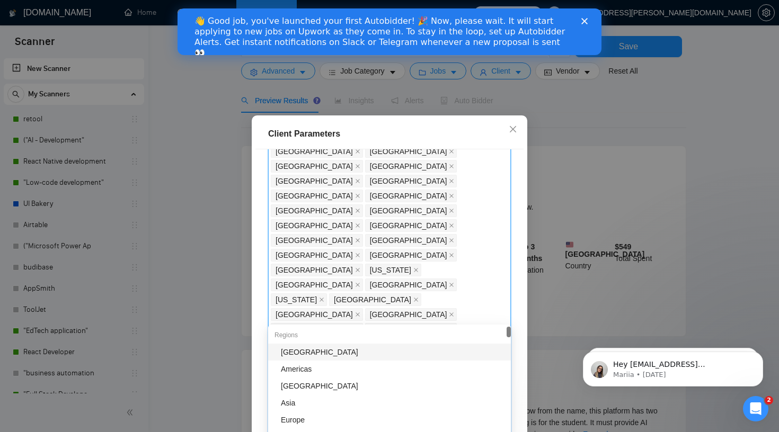
type input "D"
type input "Sey"
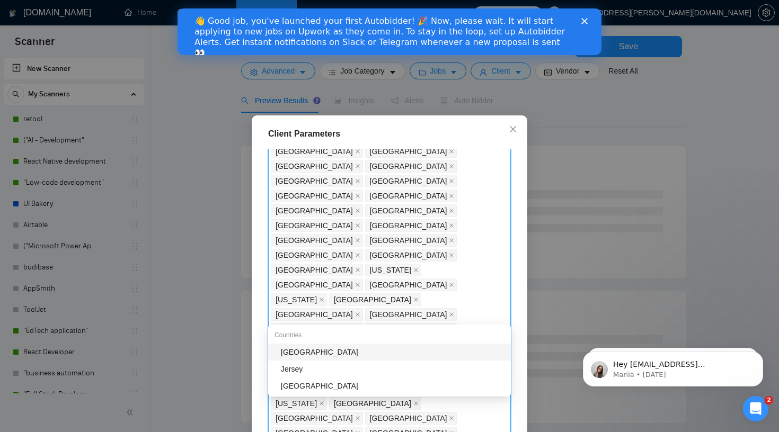
click at [343, 353] on div "[GEOGRAPHIC_DATA]" at bounding box center [393, 353] width 224 height 12
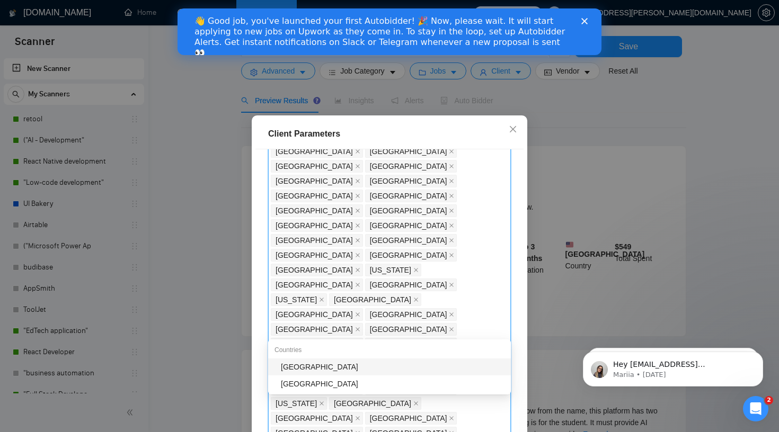
type input "Hond"
click at [489, 366] on div "[GEOGRAPHIC_DATA]" at bounding box center [393, 367] width 224 height 12
type input "Kyrg"
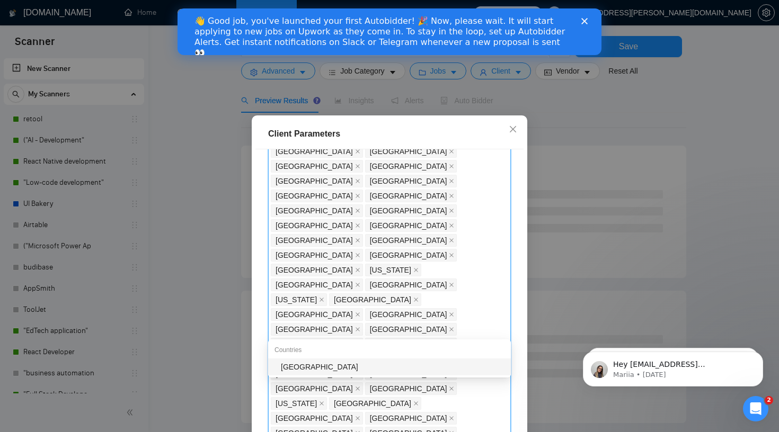
click at [428, 372] on div "[GEOGRAPHIC_DATA]" at bounding box center [393, 367] width 224 height 12
type input "[GEOGRAPHIC_DATA]"
click at [455, 366] on div "[GEOGRAPHIC_DATA]" at bounding box center [393, 367] width 224 height 12
type input "[GEOGRAPHIC_DATA]"
click at [411, 371] on div "[GEOGRAPHIC_DATA]" at bounding box center [393, 367] width 224 height 12
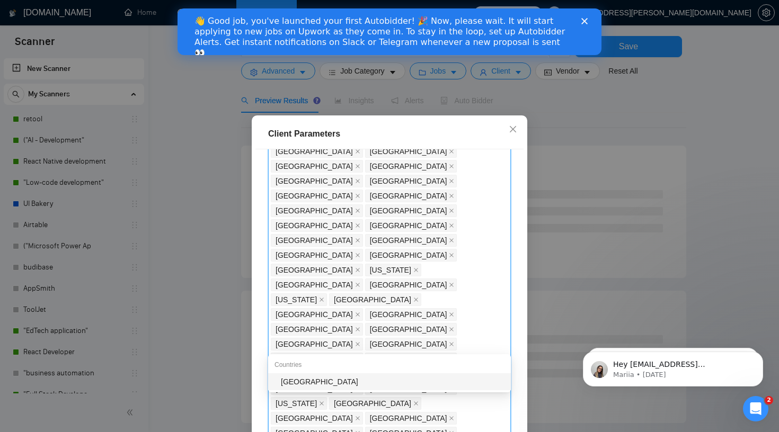
type input "[GEOGRAPHIC_DATA]"
click at [341, 380] on div "[GEOGRAPHIC_DATA]" at bounding box center [393, 382] width 224 height 12
type input "[PERSON_NAME]"
click at [405, 380] on div "[GEOGRAPHIC_DATA]" at bounding box center [393, 382] width 224 height 12
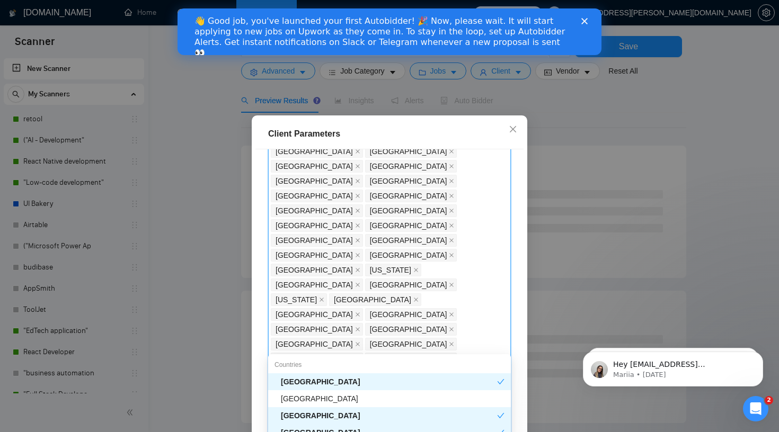
type input "Vir"
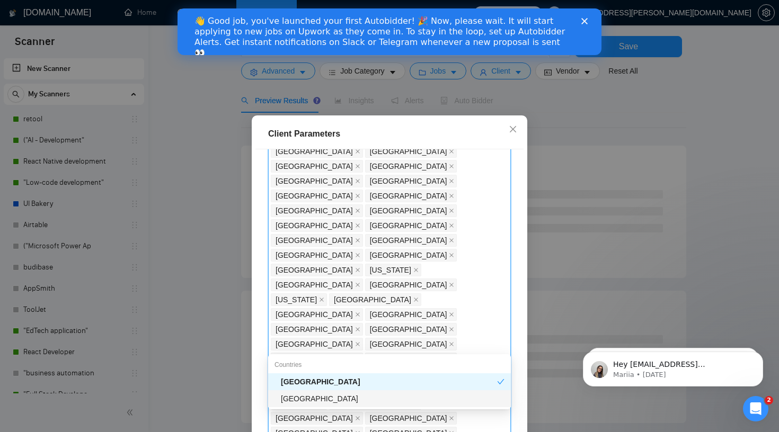
click at [361, 399] on div "[GEOGRAPHIC_DATA]" at bounding box center [393, 399] width 224 height 12
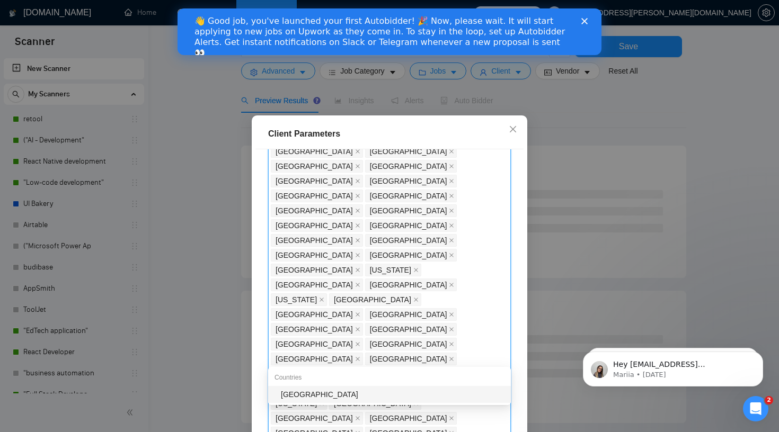
type input "El [PERSON_NAME]"
click at [472, 393] on div "[GEOGRAPHIC_DATA]" at bounding box center [393, 395] width 224 height 12
type input "myan"
click at [393, 398] on div "[GEOGRAPHIC_DATA]" at bounding box center [393, 397] width 224 height 12
type input "zimba"
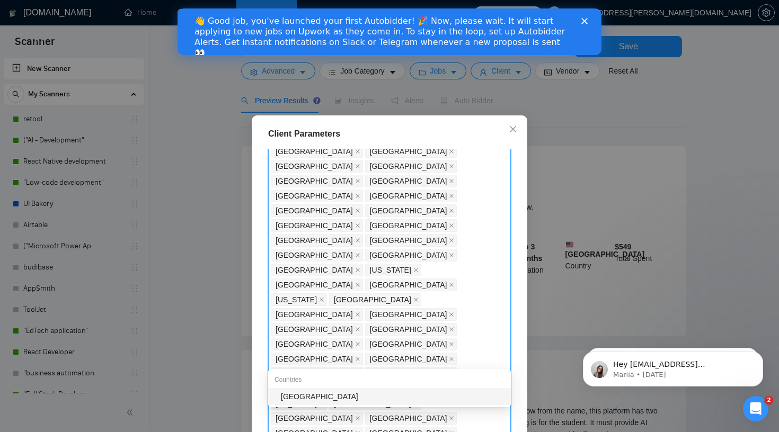
click at [437, 382] on body "Scanner New Scanner My Scanners retool ("AI - Development" React Native develop…" at bounding box center [389, 166] width 779 height 432
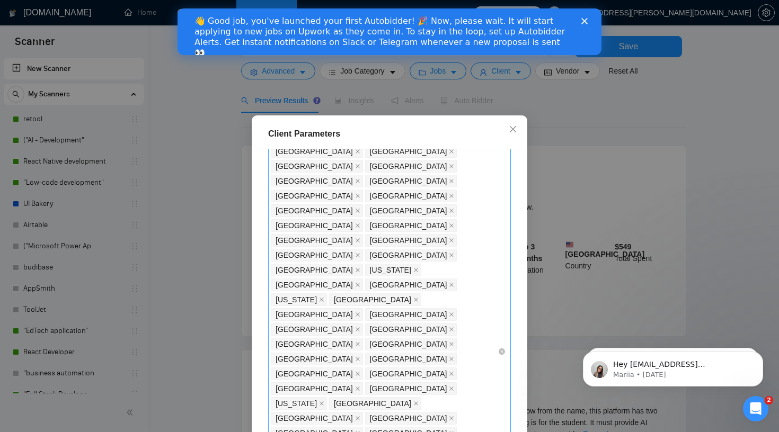
click at [421, 357] on div "[GEOGRAPHIC_DATA] [GEOGRAPHIC_DATA] [GEOGRAPHIC_DATA] [GEOGRAPHIC_DATA] [GEOGRA…" at bounding box center [384, 352] width 227 height 534
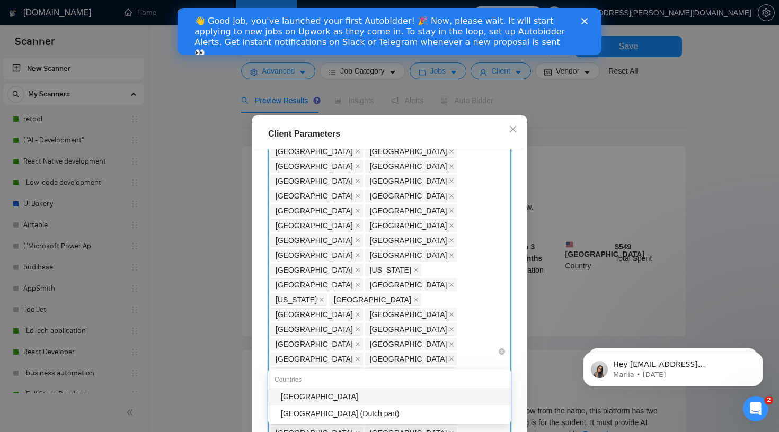
type input "para"
click at [377, 396] on div "[GEOGRAPHIC_DATA]" at bounding box center [393, 397] width 224 height 12
type input "[GEOGRAPHIC_DATA]"
click at [388, 392] on div "[GEOGRAPHIC_DATA]" at bounding box center [393, 397] width 224 height 12
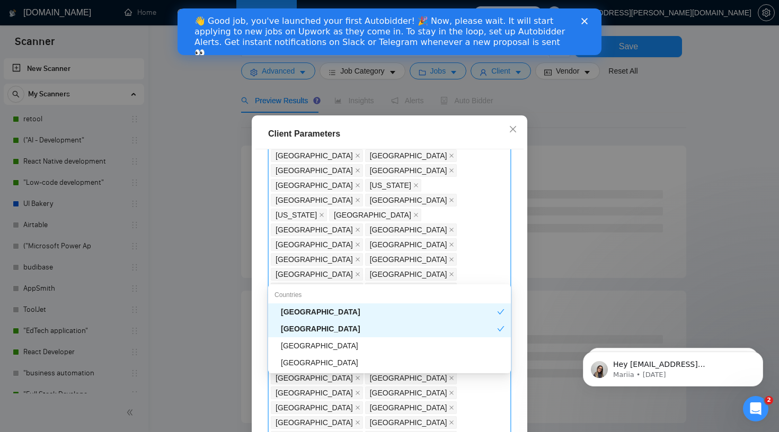
scroll to position [0, 0]
type input "nami"
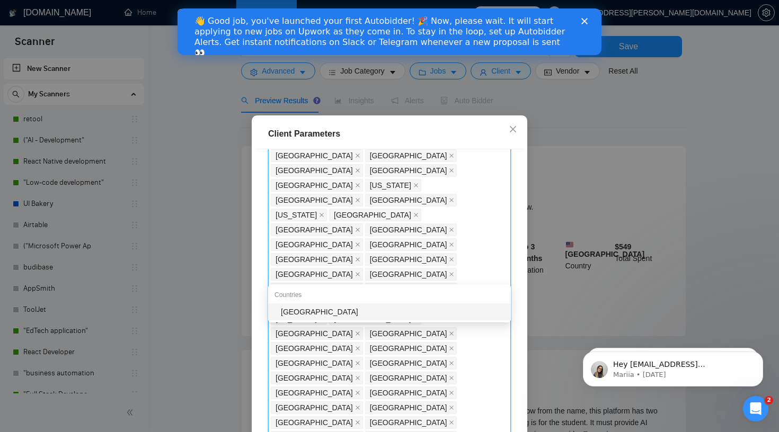
click at [427, 312] on div "[GEOGRAPHIC_DATA]" at bounding box center [393, 312] width 224 height 12
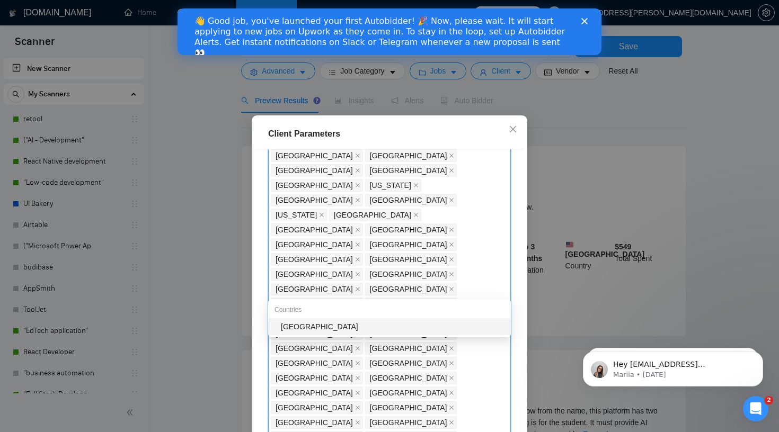
type input "mongol"
click at [482, 323] on div "[GEOGRAPHIC_DATA]" at bounding box center [393, 327] width 224 height 12
type input "[PERSON_NAME]"
click at [385, 336] on body "Scanner New Scanner My Scanners retool ("AI - Development" React Native develop…" at bounding box center [389, 166] width 779 height 432
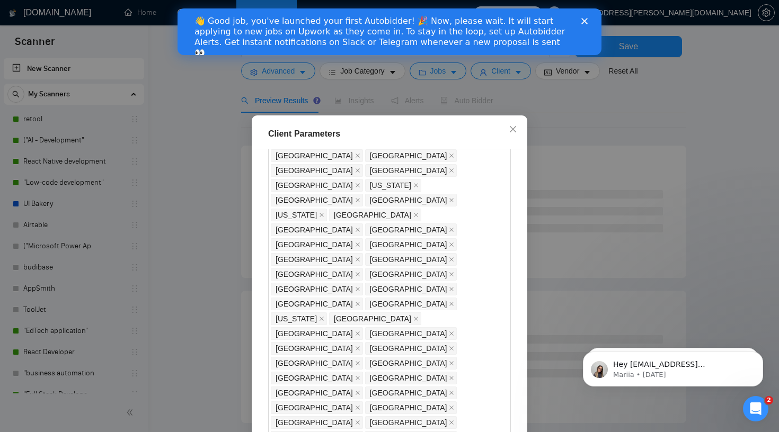
click at [386, 290] on div "[GEOGRAPHIC_DATA] [GEOGRAPHIC_DATA] [GEOGRAPHIC_DATA] [GEOGRAPHIC_DATA] [GEOGRA…" at bounding box center [384, 282] width 227 height 564
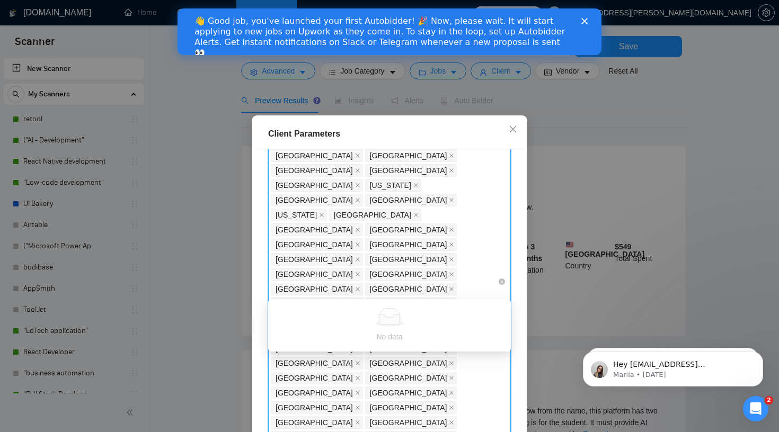
type input "[PERSON_NAME]"
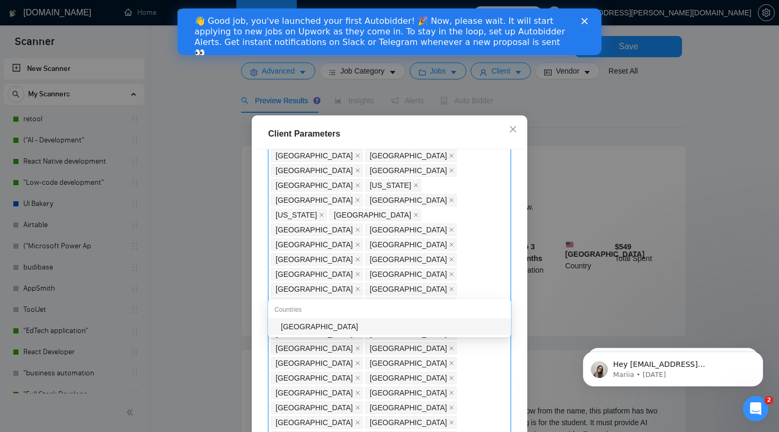
click at [366, 325] on div "[GEOGRAPHIC_DATA]" at bounding box center [393, 327] width 224 height 12
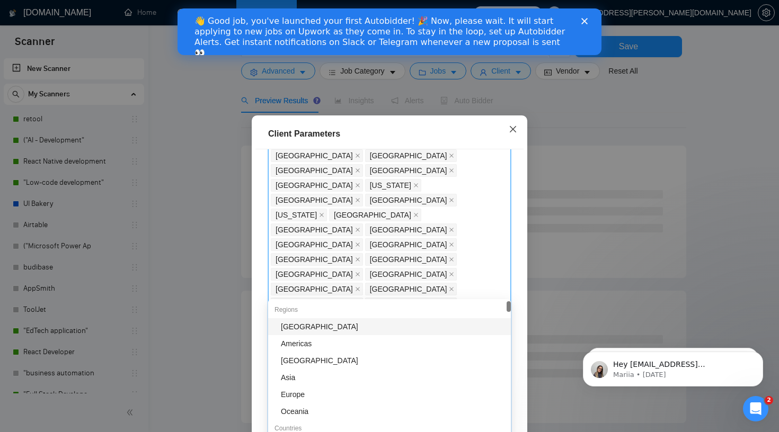
type input "rwa"
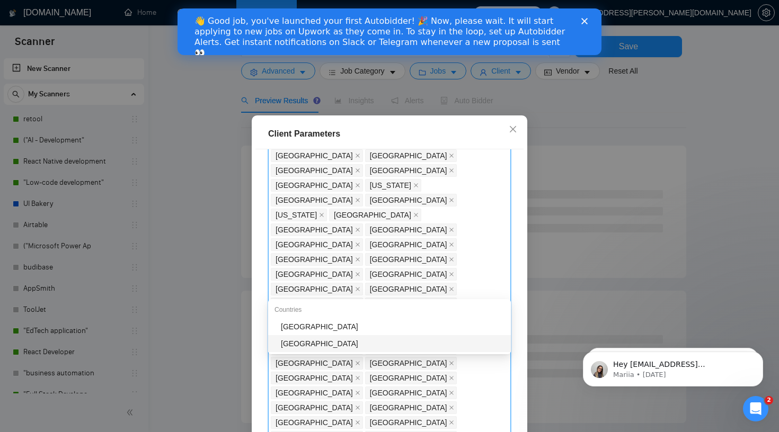
click at [310, 344] on div "[GEOGRAPHIC_DATA]" at bounding box center [393, 344] width 224 height 12
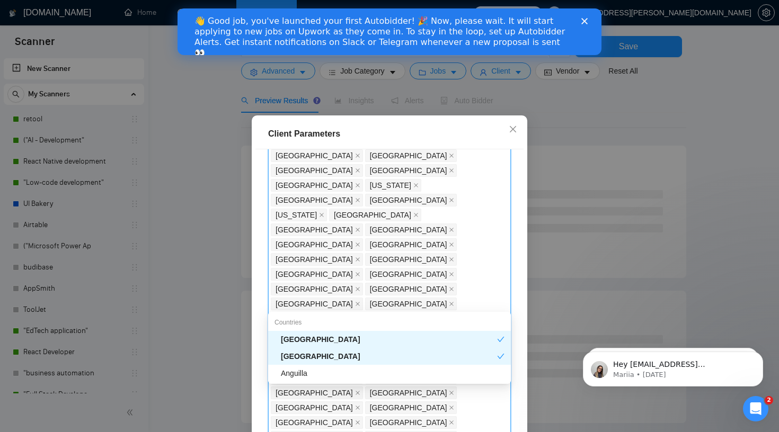
type input "angu"
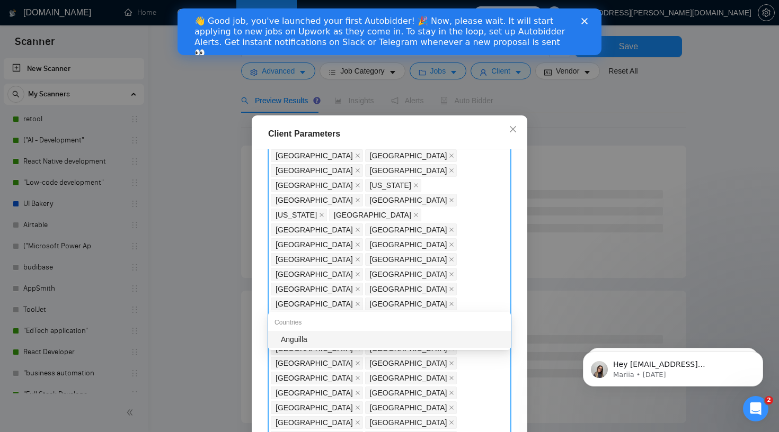
click at [330, 352] on div "Client Location Include Client Countries Select Exclude Client Countries [GEOGR…" at bounding box center [389, 300] width 268 height 303
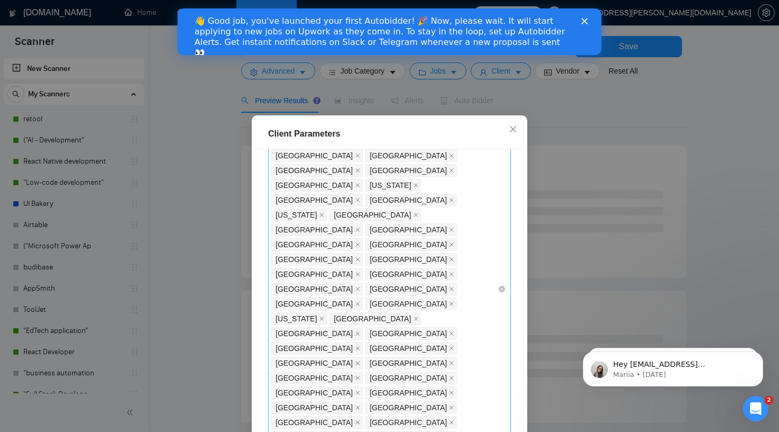
click at [498, 291] on div "[GEOGRAPHIC_DATA] [GEOGRAPHIC_DATA] [GEOGRAPHIC_DATA] [GEOGRAPHIC_DATA] [GEOGRA…" at bounding box center [389, 289] width 243 height 581
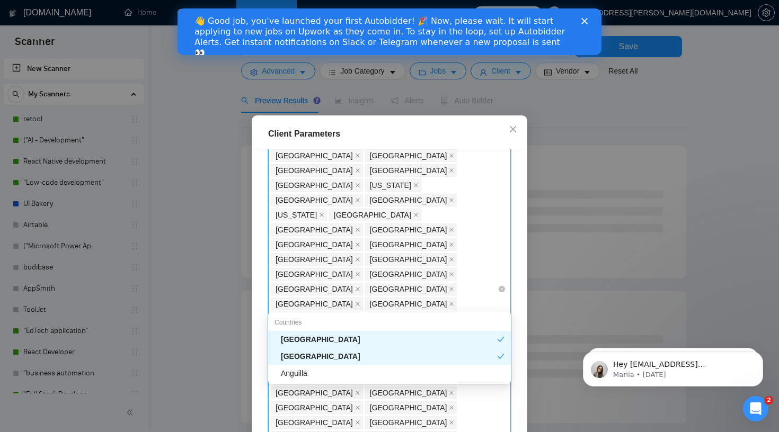
type input "ang"
click at [407, 377] on div "Anguilla" at bounding box center [393, 374] width 224 height 12
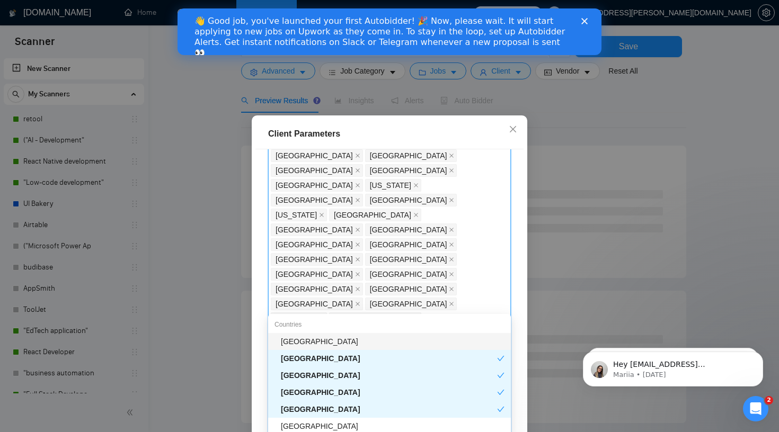
type input "bel"
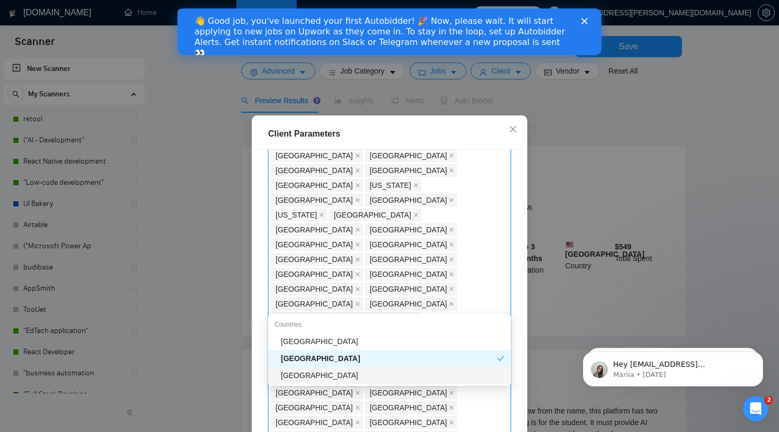
click at [352, 378] on div "[GEOGRAPHIC_DATA]" at bounding box center [393, 376] width 224 height 12
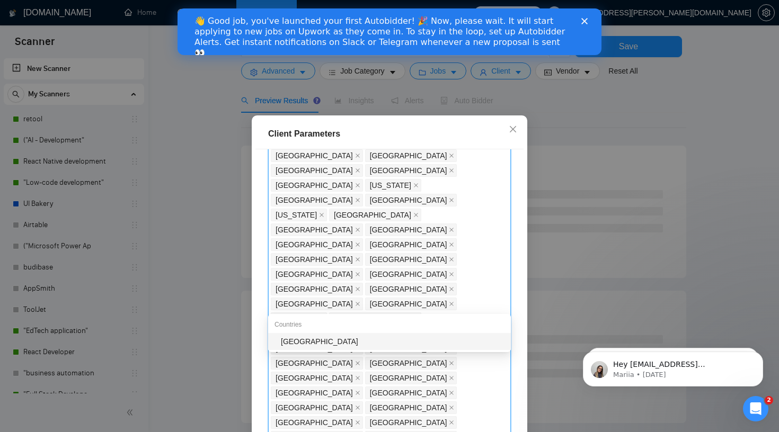
type input "mozam"
click at [418, 346] on div "[GEOGRAPHIC_DATA]" at bounding box center [393, 342] width 224 height 12
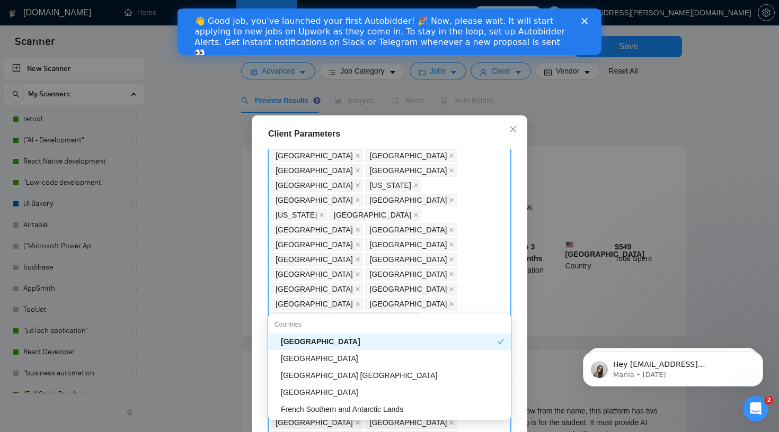
type input "outl"
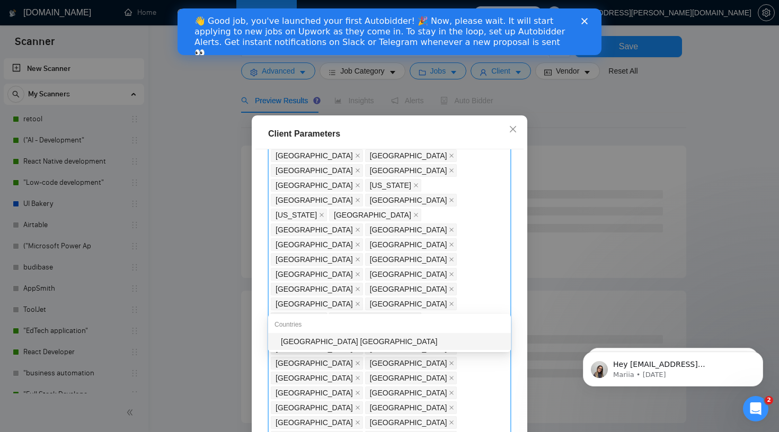
click at [401, 338] on div "[GEOGRAPHIC_DATA] [GEOGRAPHIC_DATA]" at bounding box center [393, 342] width 224 height 12
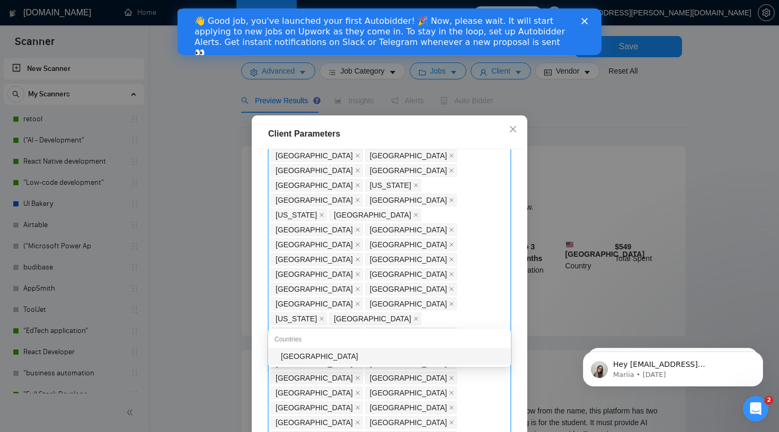
type input "sene"
click at [423, 351] on div "[GEOGRAPHIC_DATA]" at bounding box center [393, 357] width 224 height 12
type input "maldi"
click at [416, 360] on div "[GEOGRAPHIC_DATA]" at bounding box center [393, 357] width 224 height 12
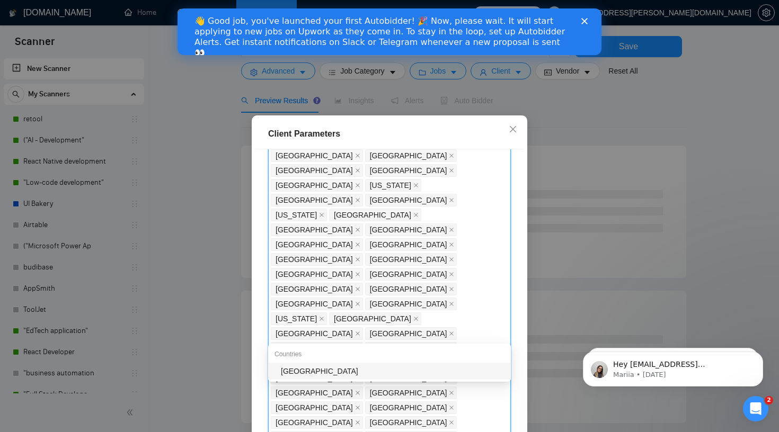
type input "bots"
click at [386, 375] on div "[GEOGRAPHIC_DATA]" at bounding box center [393, 372] width 224 height 12
type input "[GEOGRAPHIC_DATA]"
click at [456, 374] on div "[GEOGRAPHIC_DATA]" at bounding box center [393, 372] width 224 height 12
type input "jers"
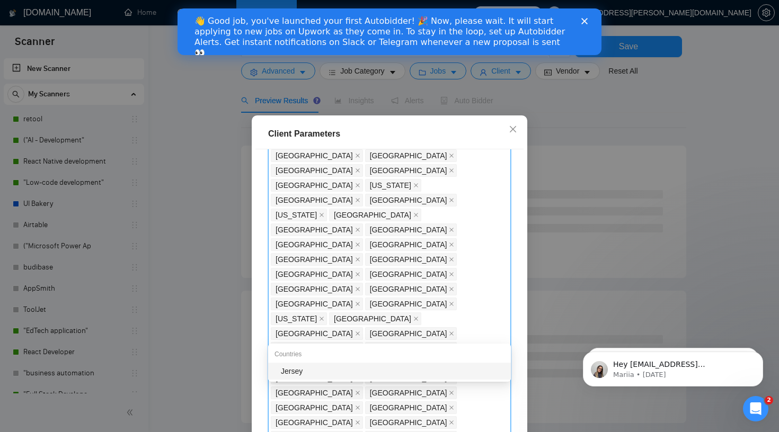
click at [397, 376] on div "Jersey" at bounding box center [393, 372] width 224 height 12
type input "aruba"
click at [362, 367] on div "Aruba" at bounding box center [393, 372] width 224 height 12
type input "[GEOGRAPHIC_DATA]"
click at [447, 371] on div "[GEOGRAPHIC_DATA]" at bounding box center [393, 372] width 224 height 12
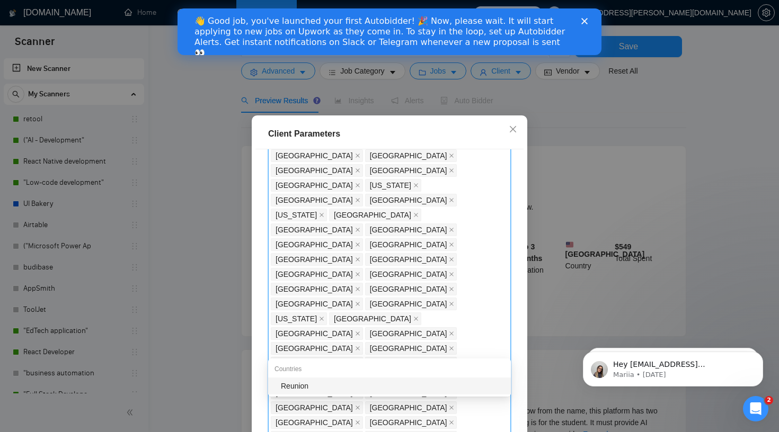
type input "reuni"
click at [377, 387] on div "Reunion" at bounding box center [393, 386] width 224 height 12
type input "antigu"
click at [468, 384] on div "[GEOGRAPHIC_DATA]" at bounding box center [393, 386] width 224 height 12
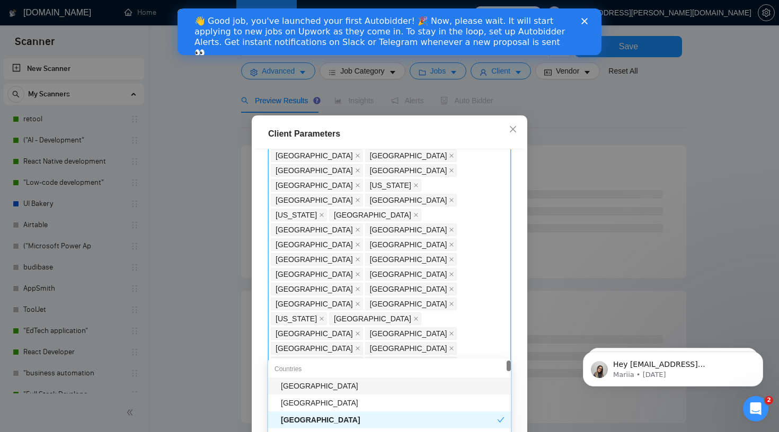
type input "cote"
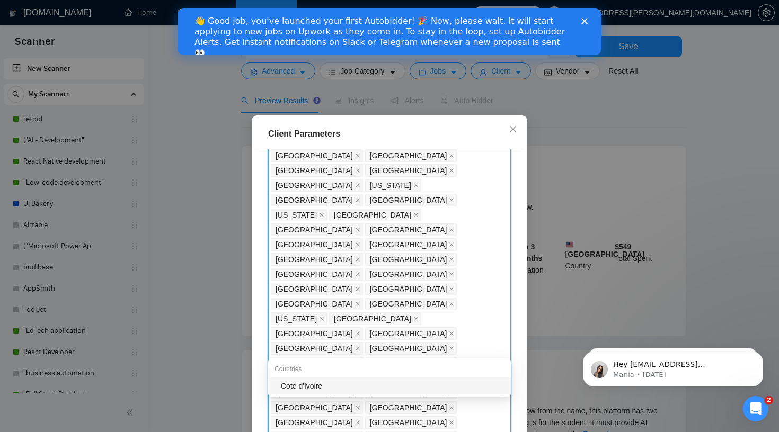
click at [437, 385] on div "Cote d'Ivoire" at bounding box center [393, 386] width 224 height 12
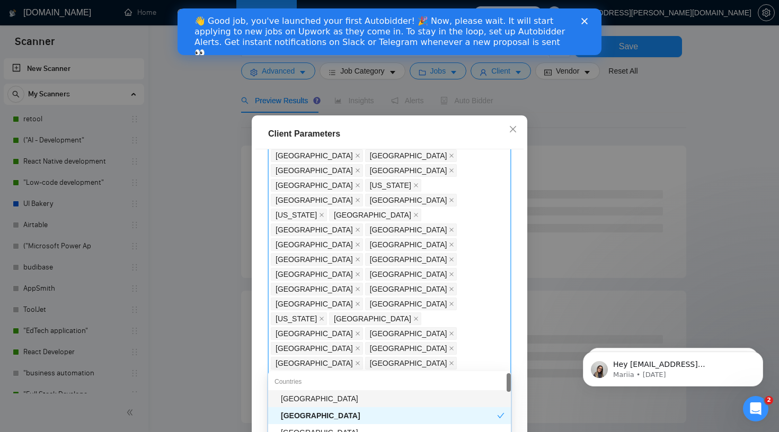
type input "mada"
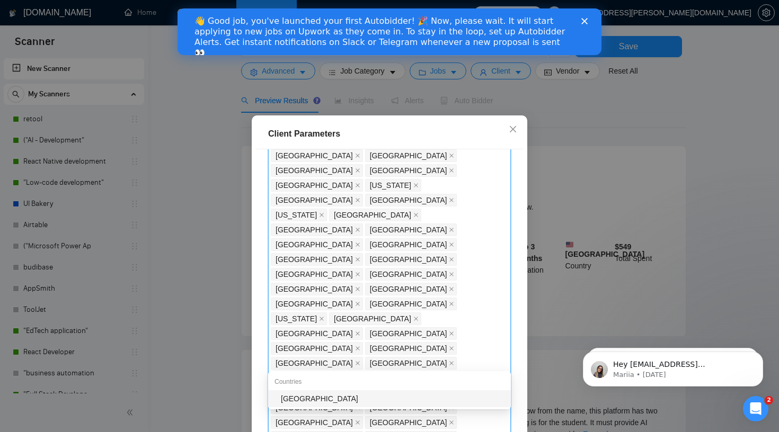
click at [390, 405] on div "[GEOGRAPHIC_DATA]" at bounding box center [389, 398] width 243 height 17
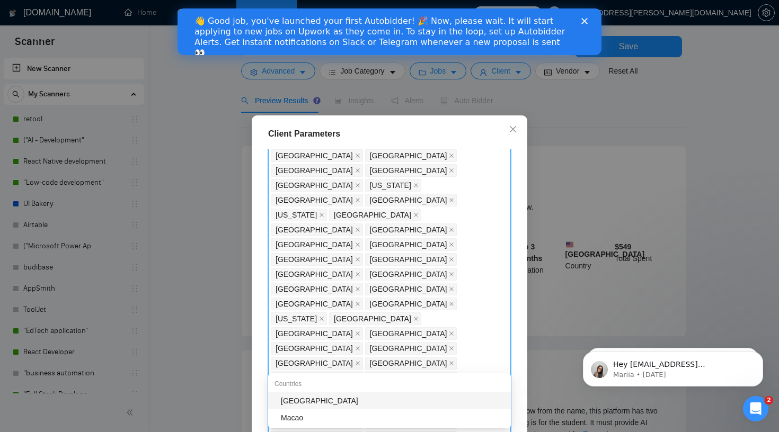
type input "maca"
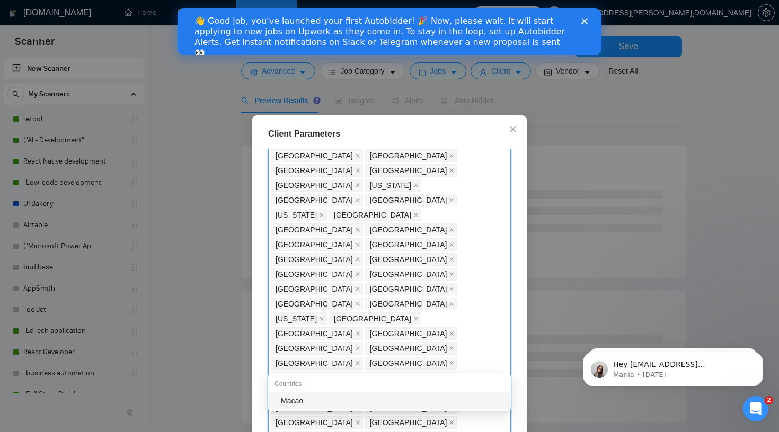
click at [359, 393] on div "Macao" at bounding box center [389, 401] width 243 height 17
type input "isle o"
click at [427, 396] on div "Isle of Man" at bounding box center [393, 401] width 224 height 12
type input "cura"
click at [393, 406] on div "Curacao" at bounding box center [393, 401] width 224 height 12
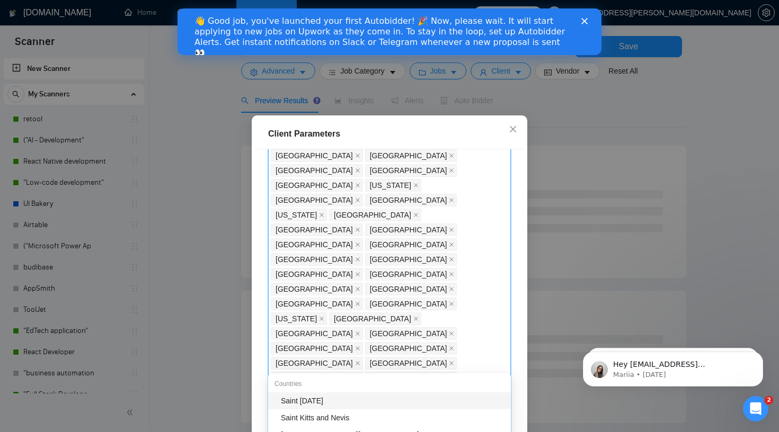
type input "saint"
click at [456, 396] on div "Saint [DATE]" at bounding box center [393, 401] width 224 height 12
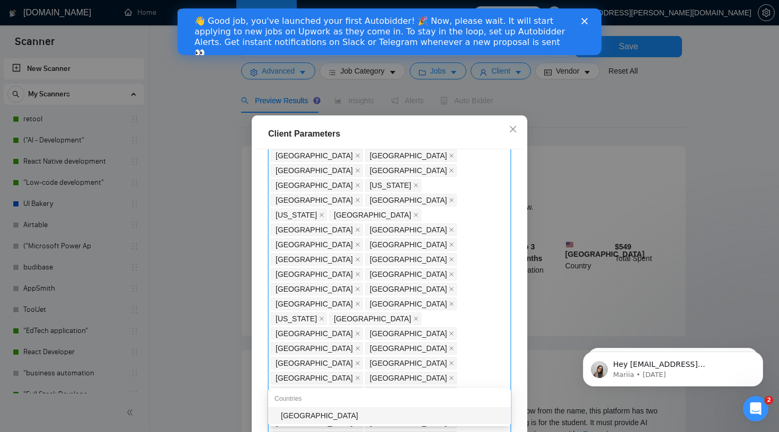
type input "[GEOGRAPHIC_DATA]"
click at [414, 419] on div "[GEOGRAPHIC_DATA]" at bounding box center [393, 416] width 224 height 12
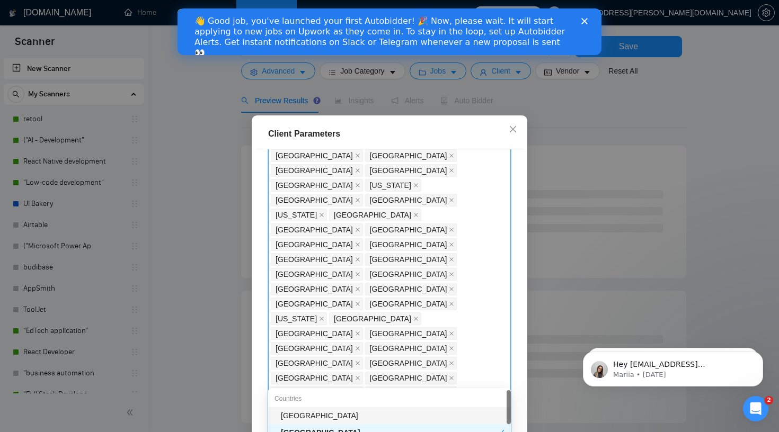
type input "guya"
click at [460, 416] on div "[GEOGRAPHIC_DATA]" at bounding box center [393, 416] width 224 height 12
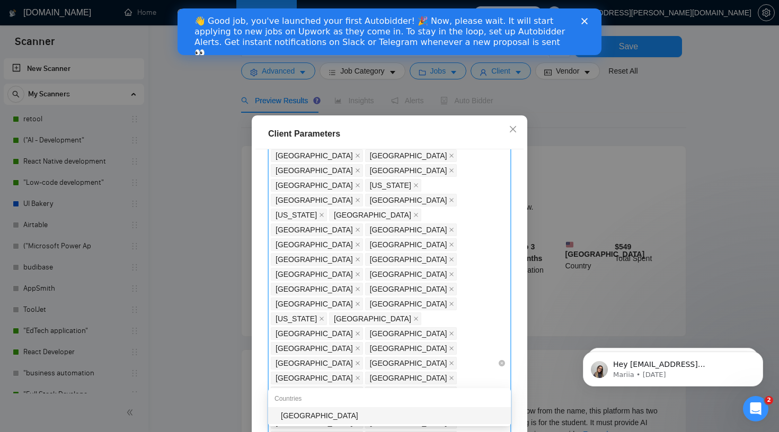
type input "guade"
click at [371, 411] on div "[GEOGRAPHIC_DATA]" at bounding box center [393, 416] width 224 height 12
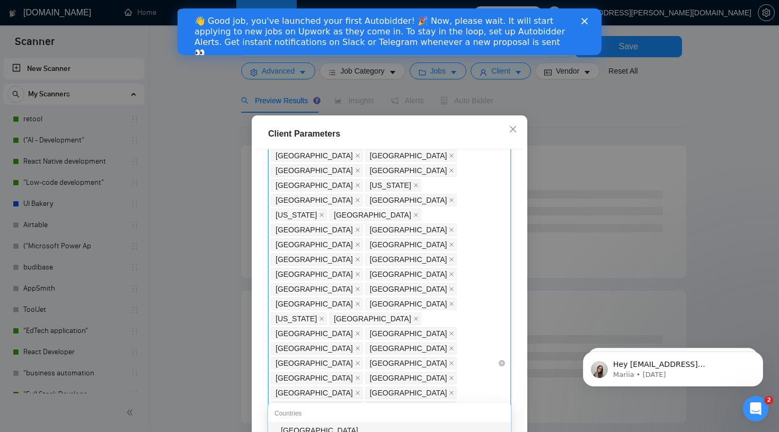
type input "[US_STATE]"
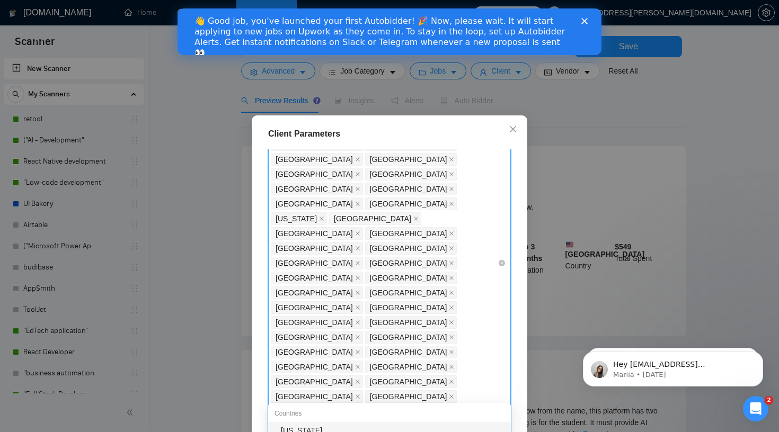
scroll to position [370, 0]
click at [372, 427] on div "[US_STATE]" at bounding box center [393, 431] width 224 height 12
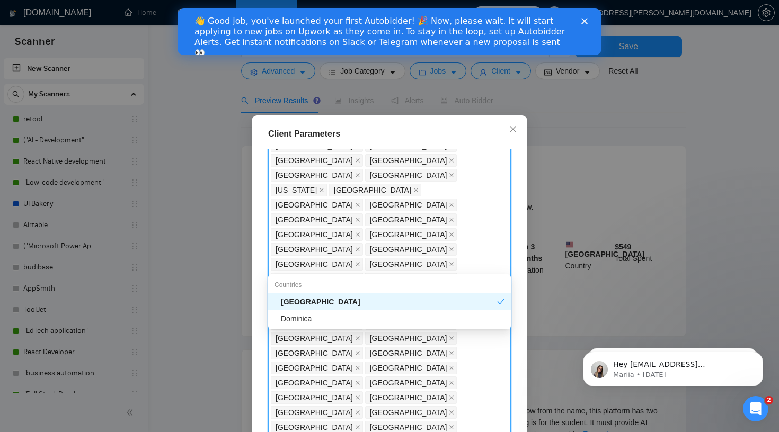
type input "domini"
click at [431, 318] on div "Dominica" at bounding box center [393, 319] width 224 height 12
type input "congo"
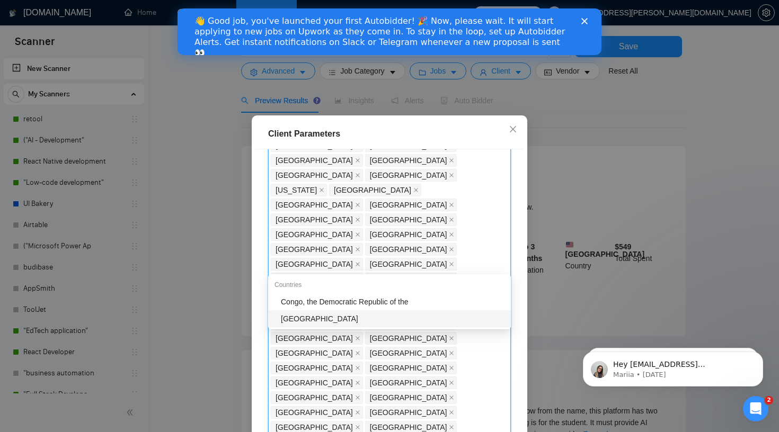
click at [382, 315] on div "[GEOGRAPHIC_DATA]" at bounding box center [393, 319] width 224 height 12
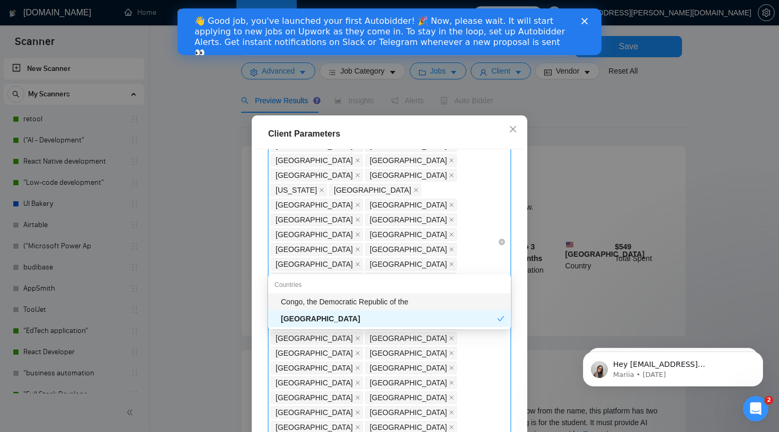
type input "congo"
click at [411, 303] on div "Congo, the Democratic Republic of the" at bounding box center [393, 302] width 224 height 12
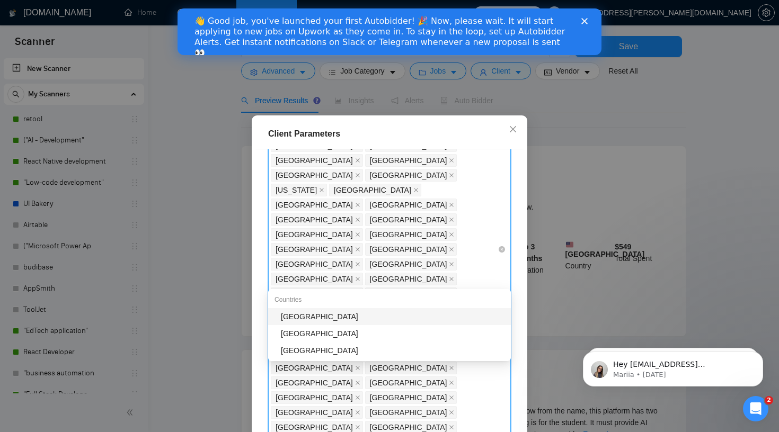
type input "[DEMOGRAPHIC_DATA]"
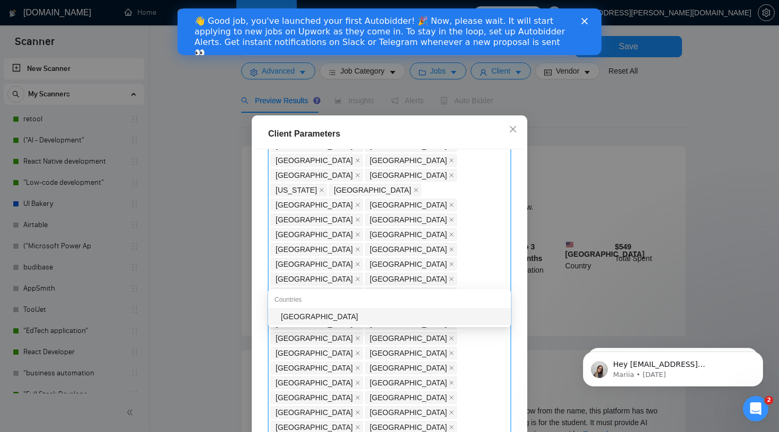
click at [354, 318] on div "[GEOGRAPHIC_DATA]" at bounding box center [393, 317] width 224 height 12
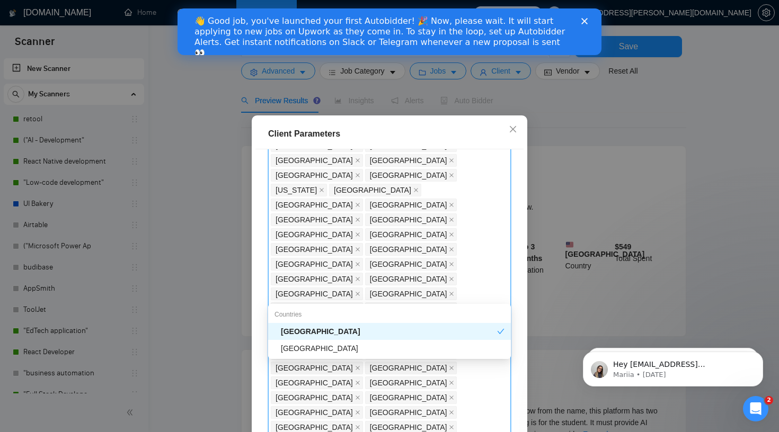
type input "[DEMOGRAPHIC_DATA]"
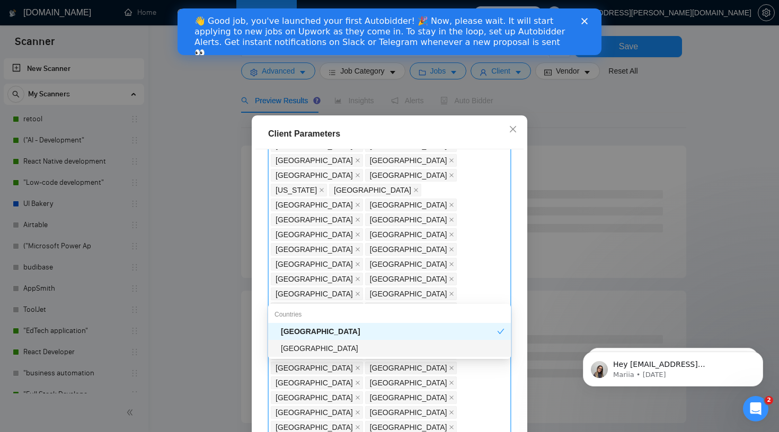
click at [367, 354] on div "[GEOGRAPHIC_DATA]" at bounding box center [389, 348] width 243 height 17
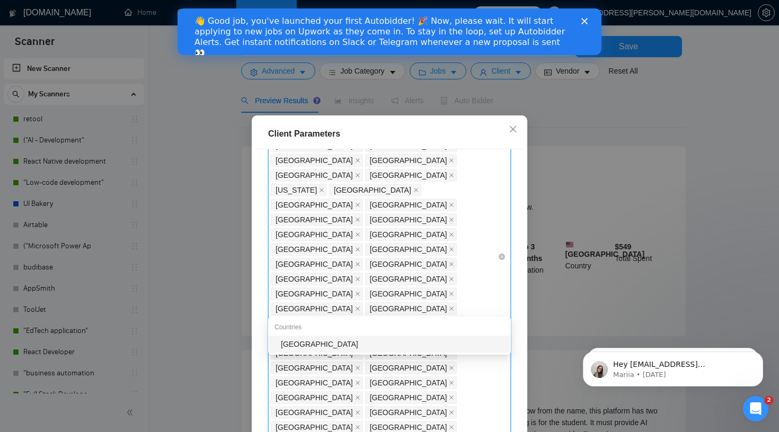
type input "swazi"
click at [457, 347] on div "[GEOGRAPHIC_DATA]" at bounding box center [393, 345] width 224 height 12
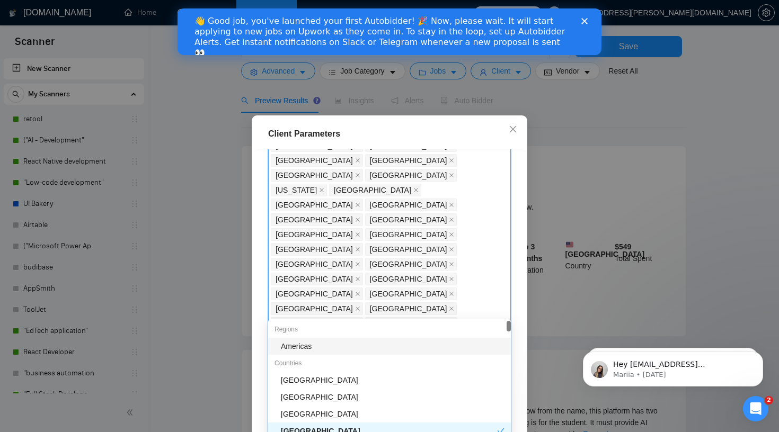
type input "mala"
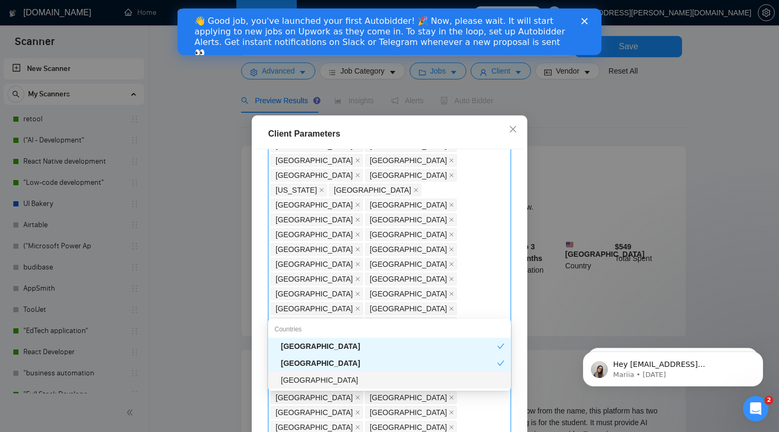
click at [372, 380] on div "[GEOGRAPHIC_DATA]" at bounding box center [393, 381] width 224 height 12
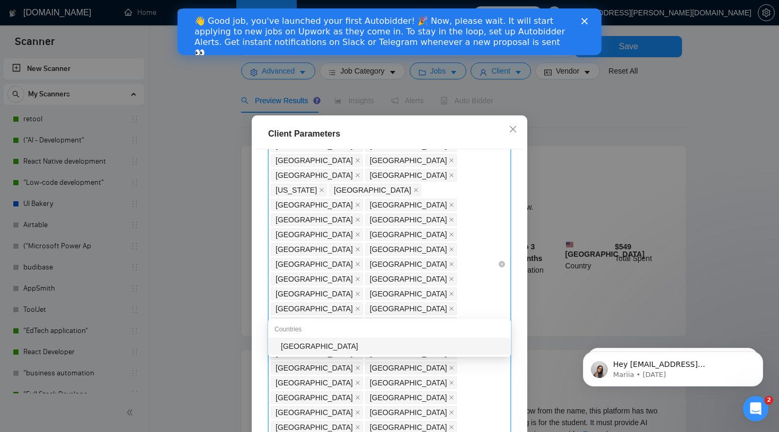
type input "[GEOGRAPHIC_DATA]"
click at [367, 342] on div "[GEOGRAPHIC_DATA]" at bounding box center [393, 347] width 224 height 12
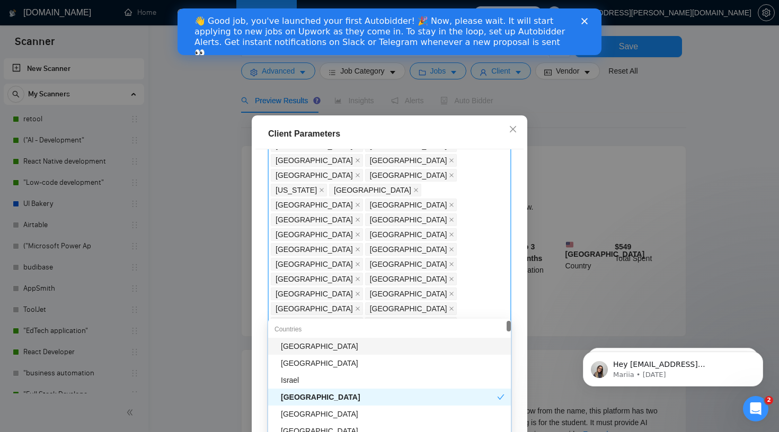
type input "lao"
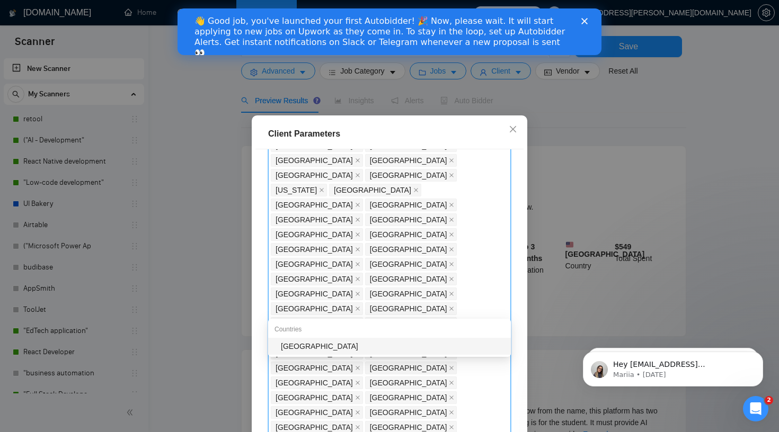
click at [358, 349] on div "[GEOGRAPHIC_DATA]" at bounding box center [393, 347] width 224 height 12
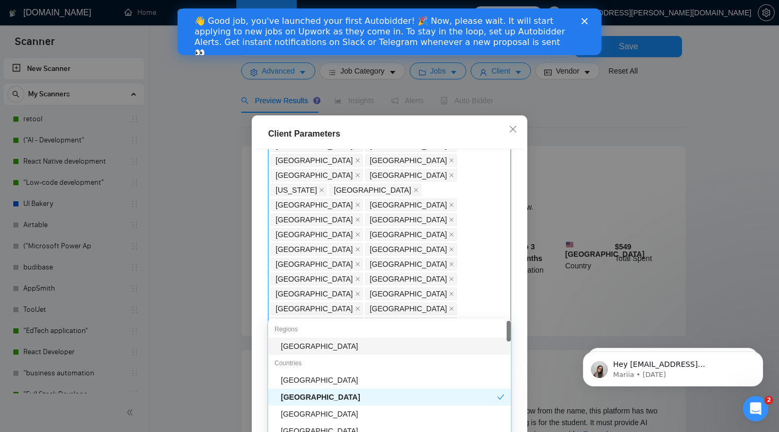
type input "taj"
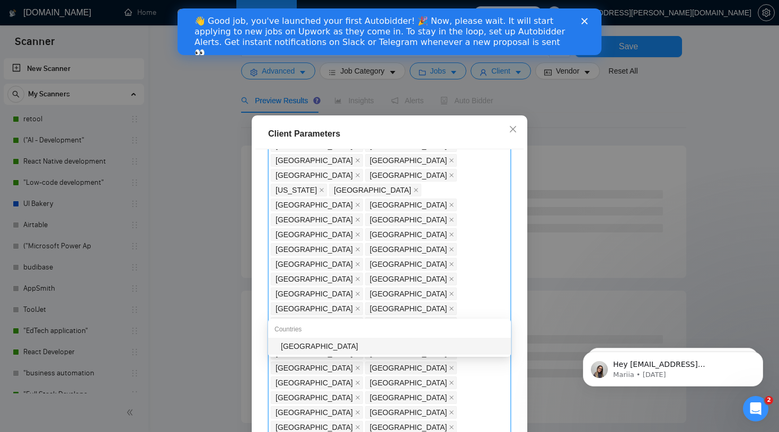
click at [377, 349] on div "[GEOGRAPHIC_DATA]" at bounding box center [393, 347] width 224 height 12
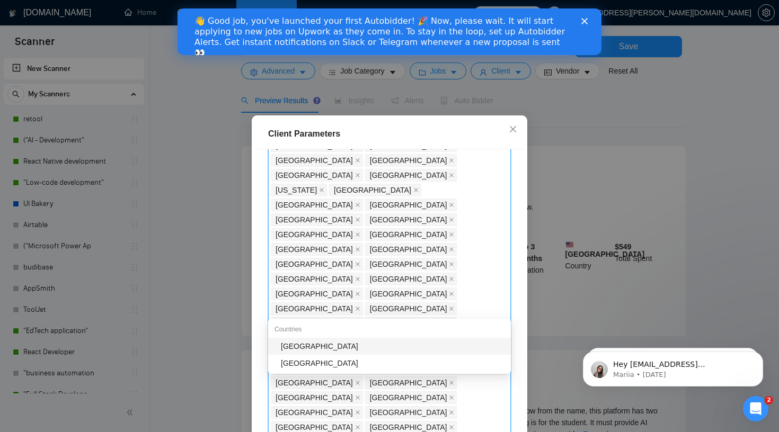
type input "burki"
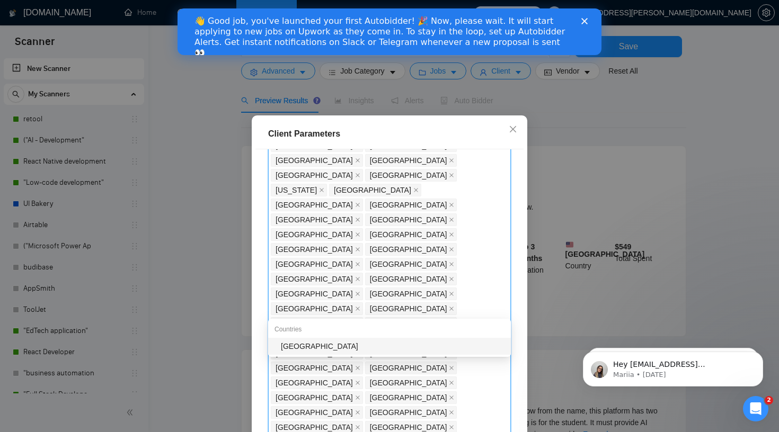
click at [454, 347] on div "[GEOGRAPHIC_DATA]" at bounding box center [393, 347] width 224 height 12
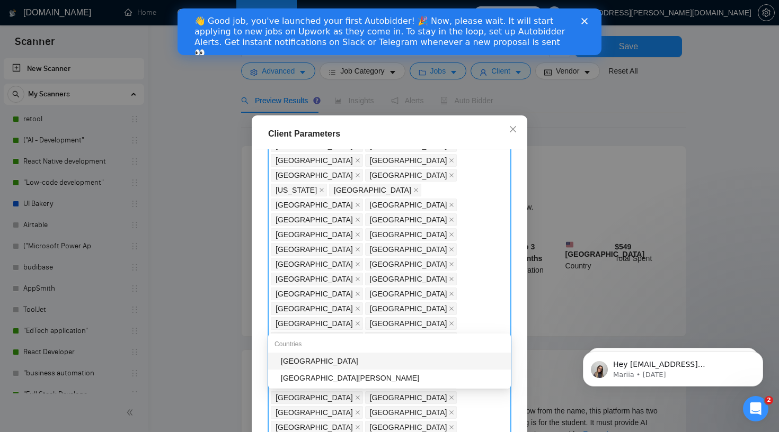
type input "grenad"
click at [413, 359] on div "[GEOGRAPHIC_DATA]" at bounding box center [393, 362] width 224 height 12
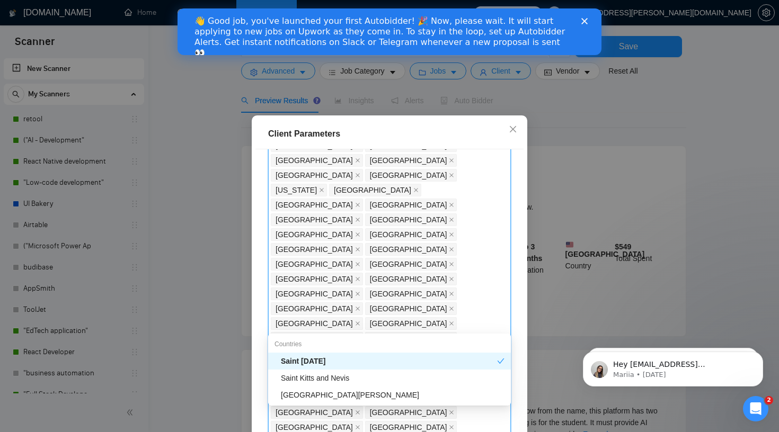
type input "saint"
click at [396, 382] on div "Saint Kitts and Nevis" at bounding box center [393, 378] width 224 height 12
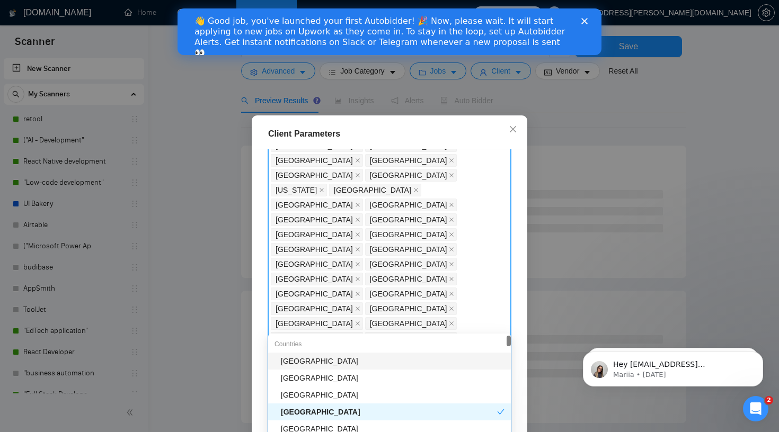
type input "bh"
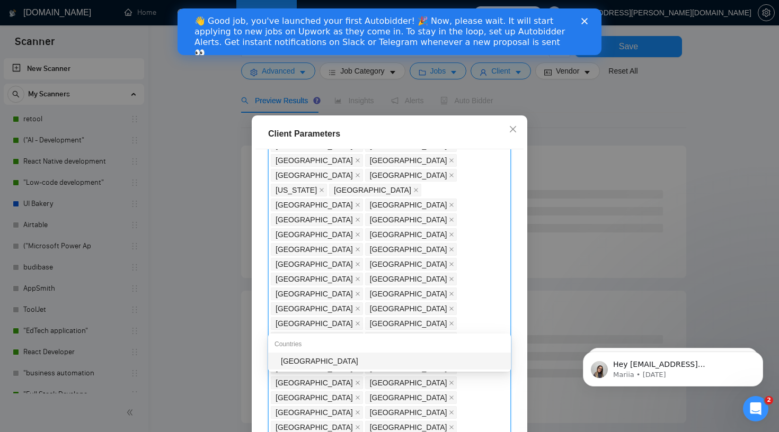
click at [463, 363] on div "[GEOGRAPHIC_DATA]" at bounding box center [393, 362] width 224 height 12
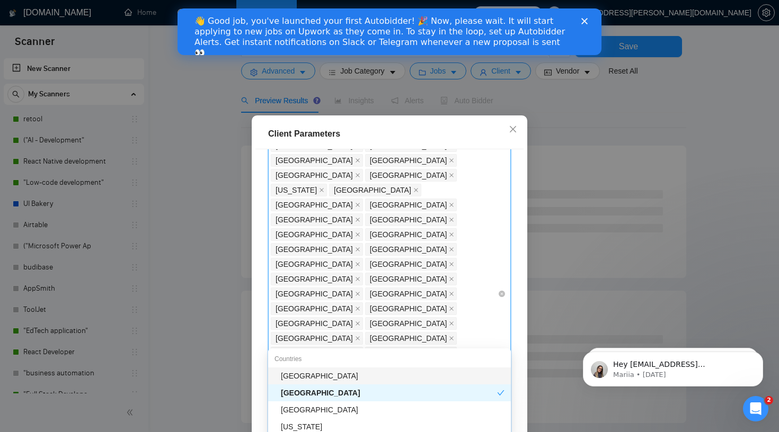
type input "mart"
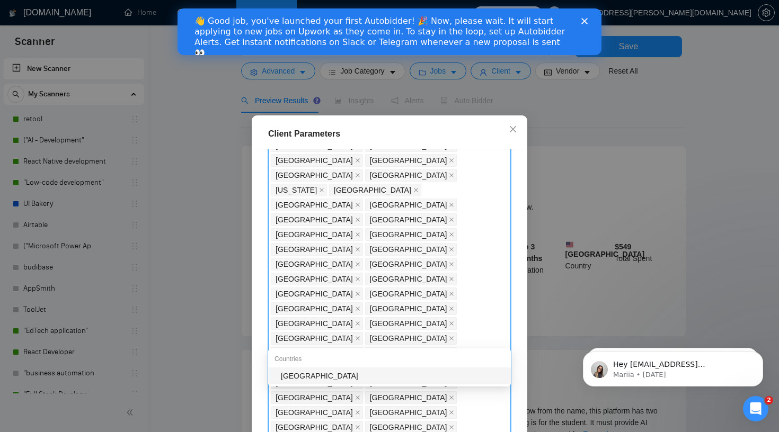
click at [385, 379] on div "[GEOGRAPHIC_DATA]" at bounding box center [393, 376] width 224 height 12
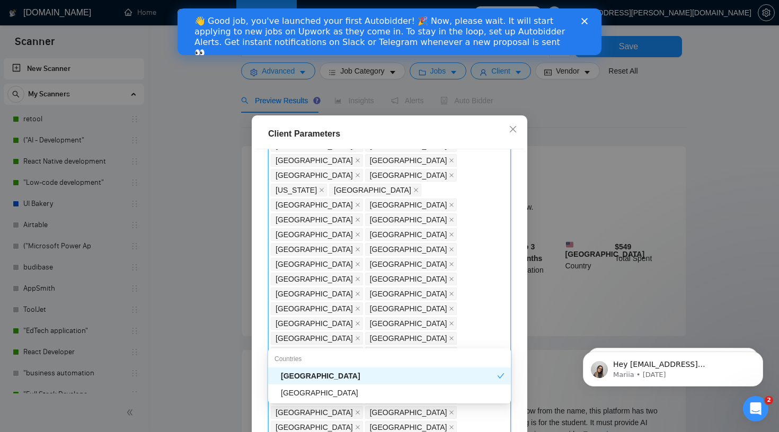
type input "maur"
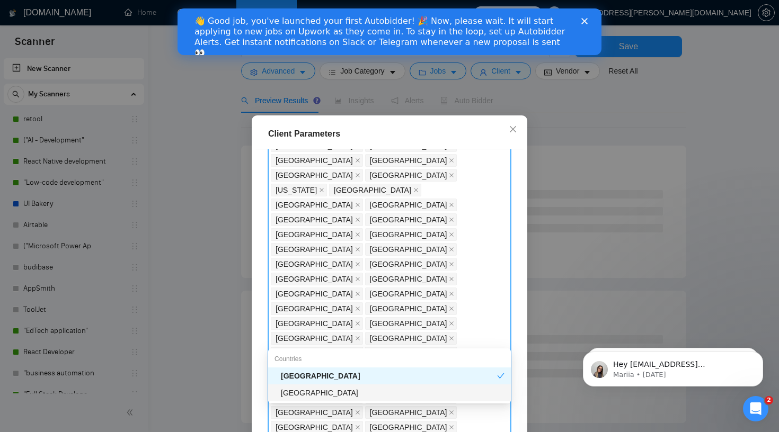
click at [368, 397] on div "[GEOGRAPHIC_DATA]" at bounding box center [393, 393] width 224 height 12
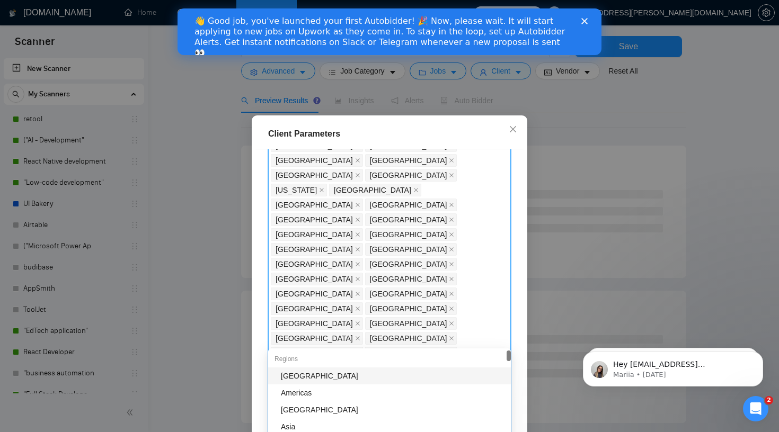
type input "[PERSON_NAME]"
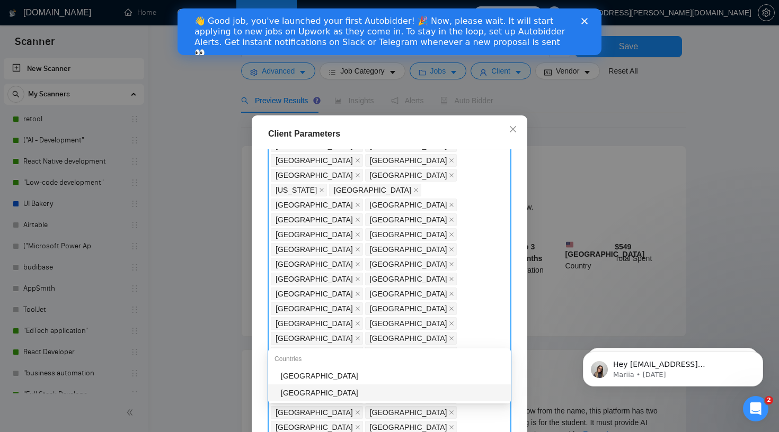
click at [458, 391] on div "[GEOGRAPHIC_DATA]" at bounding box center [393, 393] width 224 height 12
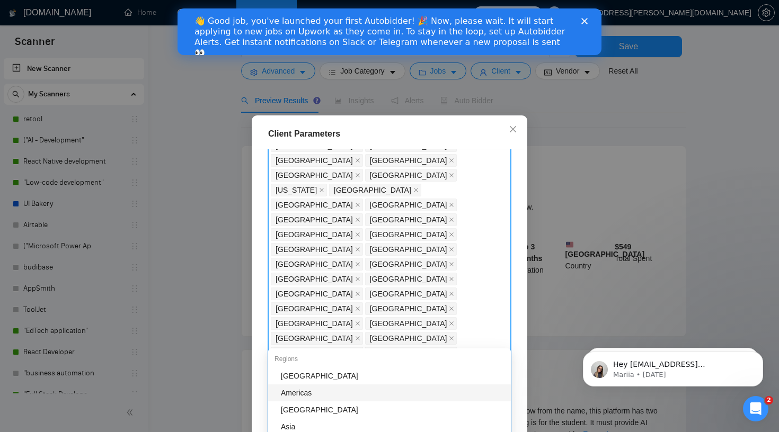
type input "m"
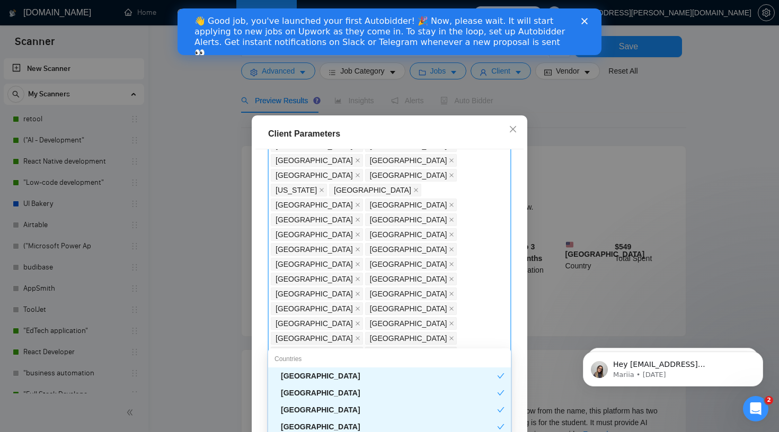
type input "mali"
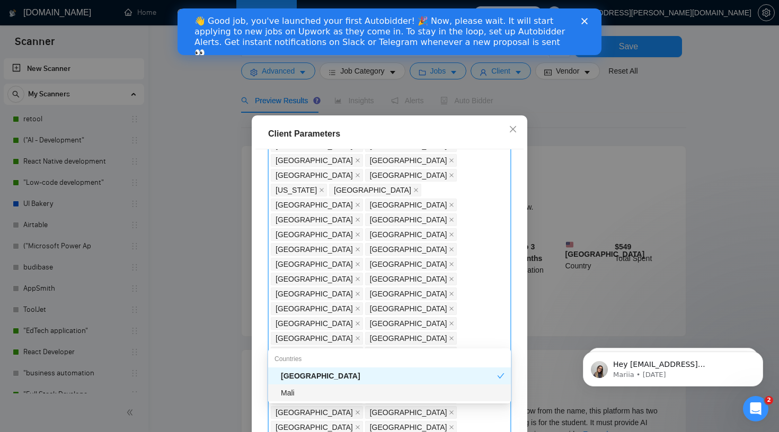
click at [461, 393] on div "Mali" at bounding box center [393, 393] width 224 height 12
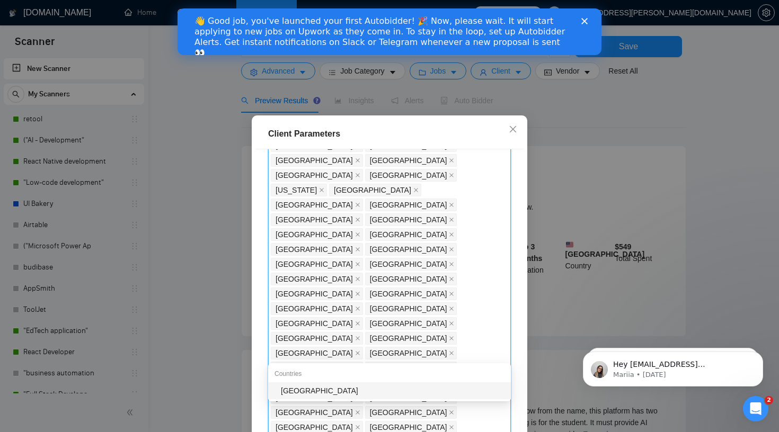
type input "djib"
click at [375, 382] on body "Scanner New Scanner My Scanners retool ("AI - Development" React Native develop…" at bounding box center [389, 166] width 779 height 432
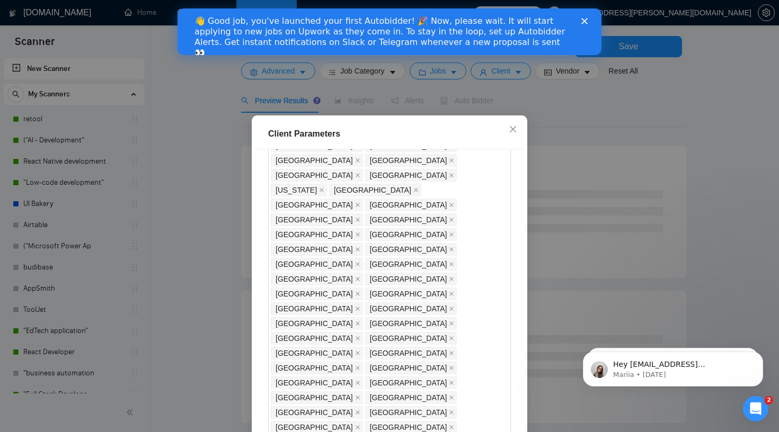
click at [370, 361] on div "[GEOGRAPHIC_DATA] [GEOGRAPHIC_DATA] [GEOGRAPHIC_DATA] [GEOGRAPHIC_DATA] [GEOGRA…" at bounding box center [389, 301] width 243 height 863
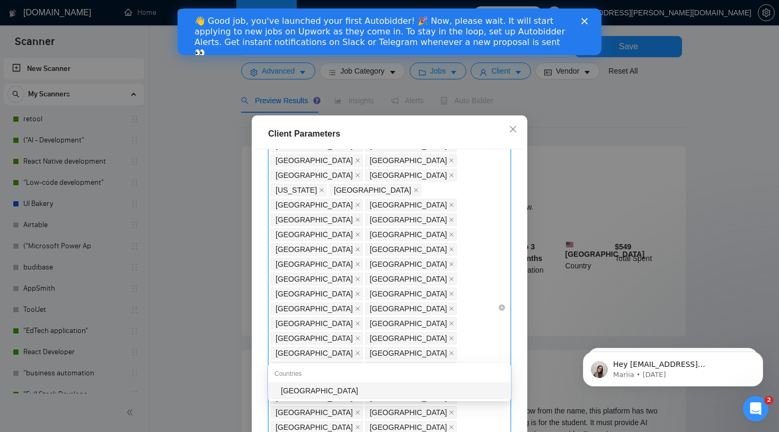
type input "djib"
click at [380, 390] on div "[GEOGRAPHIC_DATA]" at bounding box center [393, 391] width 224 height 12
type input "surin"
click at [425, 392] on div "[GEOGRAPHIC_DATA]" at bounding box center [393, 391] width 224 height 12
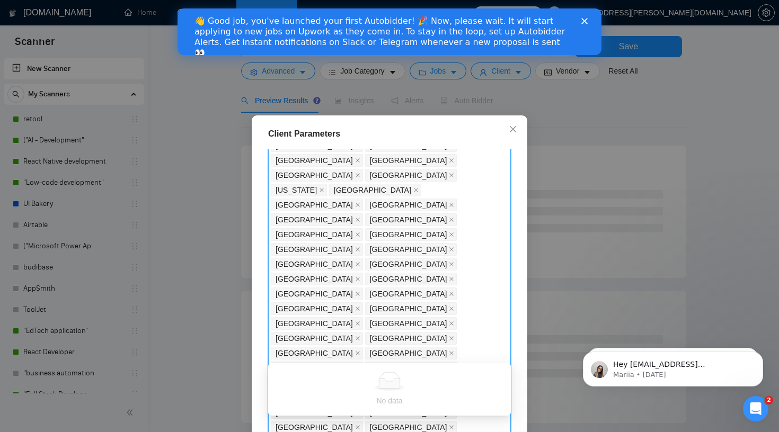
type input "new"
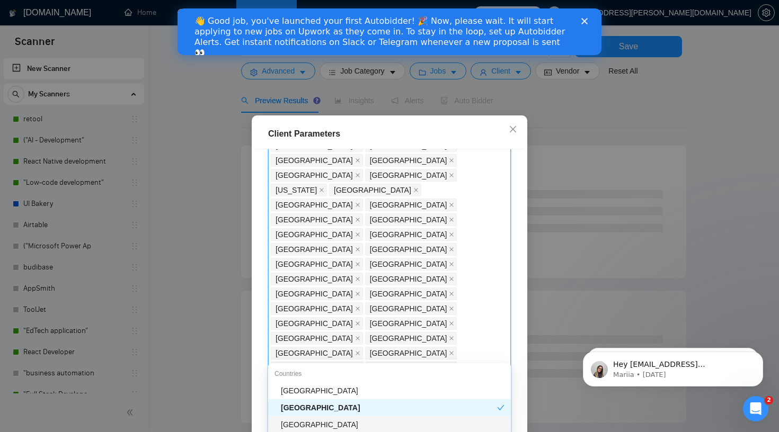
click at [381, 422] on div "[GEOGRAPHIC_DATA]" at bounding box center [393, 425] width 224 height 12
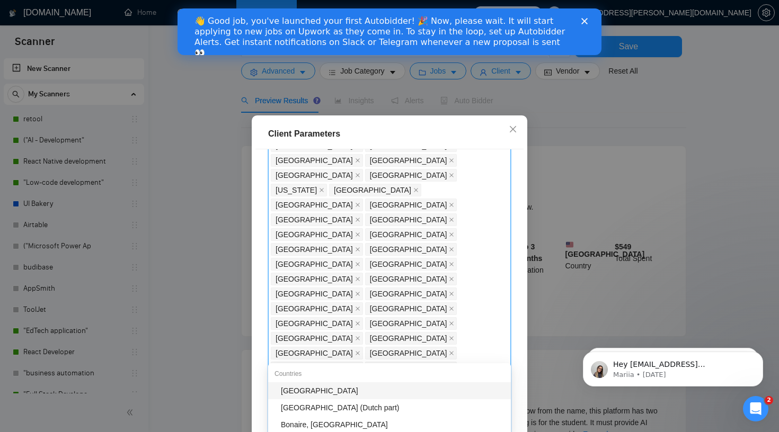
type input "sint"
click at [402, 390] on div "[GEOGRAPHIC_DATA] (Dutch part)" at bounding box center [393, 391] width 224 height 12
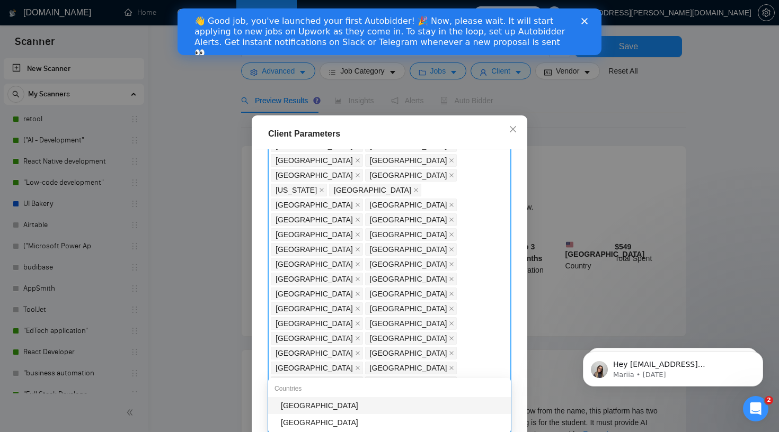
type input "green"
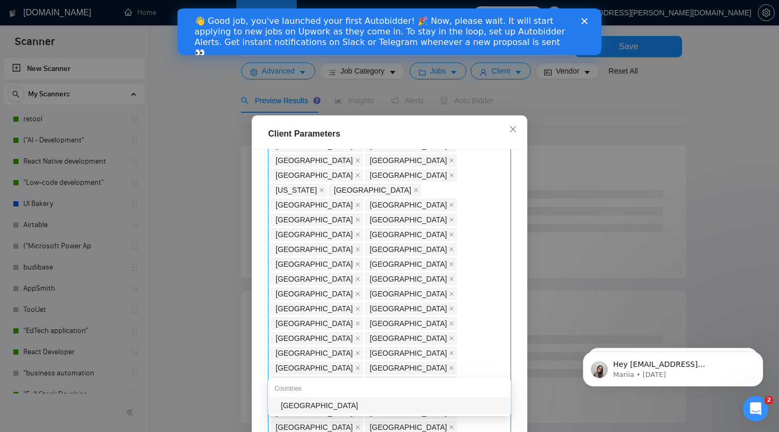
click at [364, 406] on div "[GEOGRAPHIC_DATA]" at bounding box center [393, 406] width 224 height 12
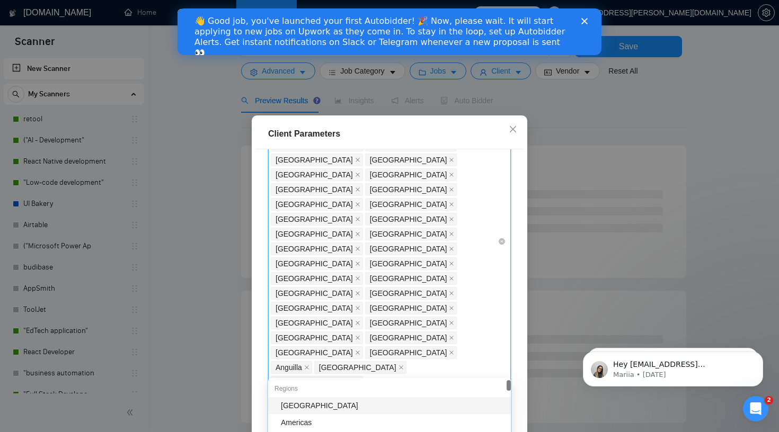
scroll to position [473, 0]
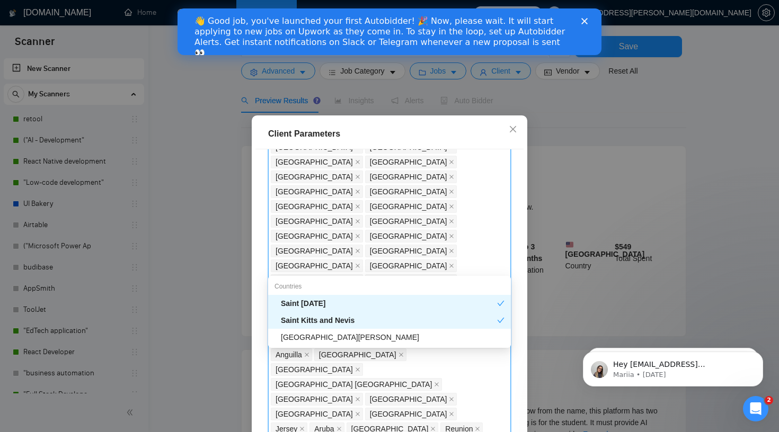
type input "saint"
click at [386, 336] on div "[GEOGRAPHIC_DATA][PERSON_NAME]" at bounding box center [393, 338] width 224 height 12
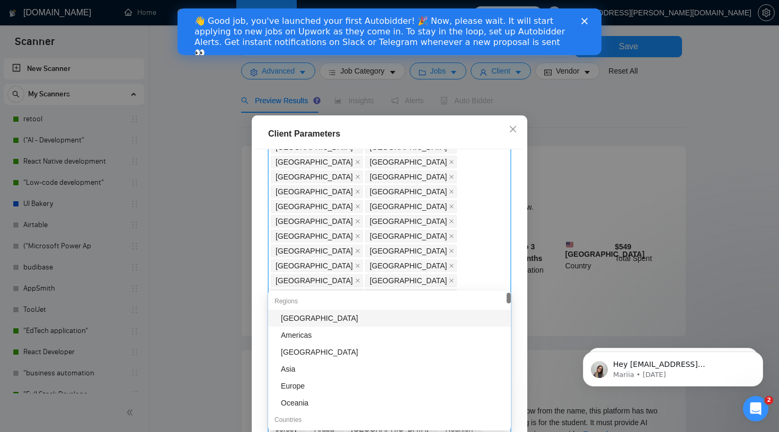
type input "c"
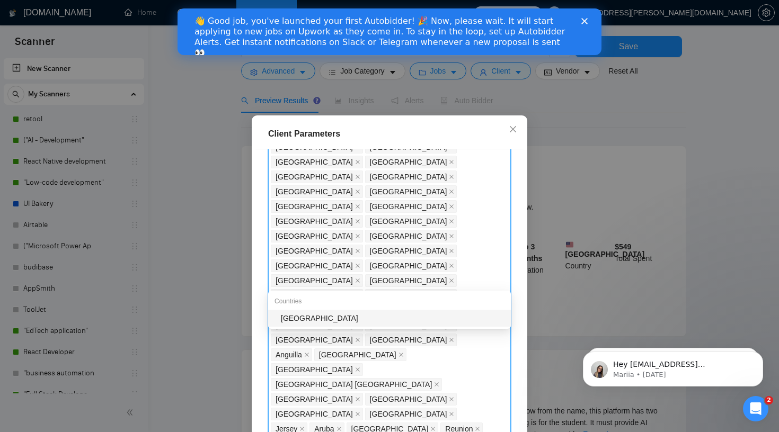
type input "vanua"
click at [367, 314] on div "[GEOGRAPHIC_DATA]" at bounding box center [393, 319] width 224 height 12
type input "guer"
click at [456, 321] on div "[GEOGRAPHIC_DATA]" at bounding box center [393, 319] width 224 height 12
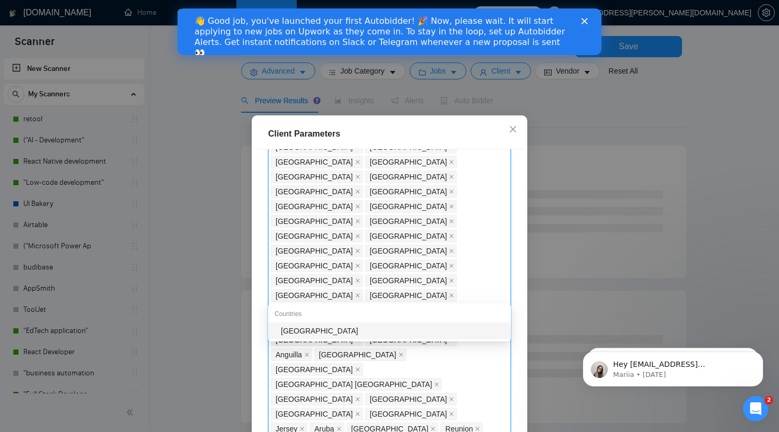
type input "sierr"
click at [448, 335] on div "[GEOGRAPHIC_DATA]" at bounding box center [393, 331] width 224 height 12
type input "[GEOGRAPHIC_DATA]"
click at [394, 335] on div "[GEOGRAPHIC_DATA]" at bounding box center [393, 333] width 224 height 12
type input "[GEOGRAPHIC_DATA]"
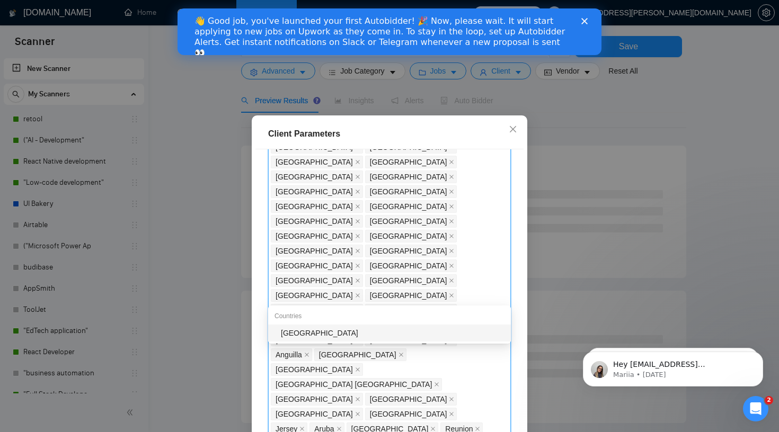
click at [403, 331] on div "[GEOGRAPHIC_DATA]" at bounding box center [393, 333] width 224 height 12
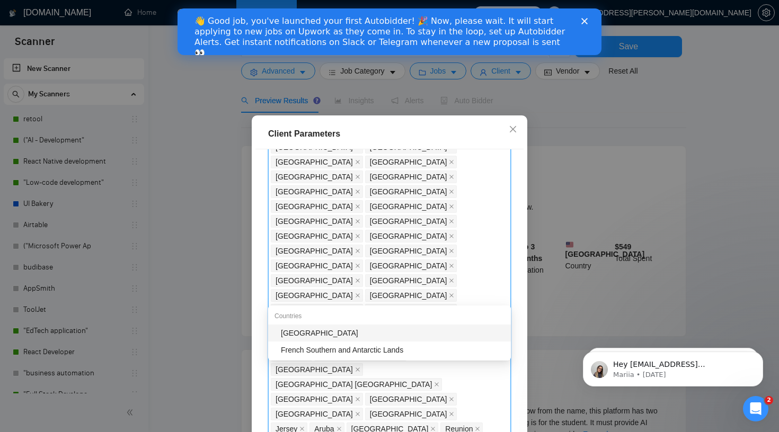
type input "french"
click at [358, 337] on div "[GEOGRAPHIC_DATA]" at bounding box center [393, 333] width 224 height 12
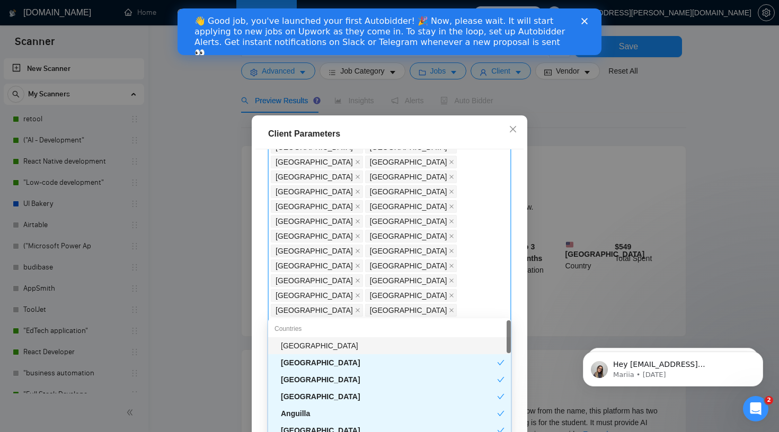
type input "[PERSON_NAME]"
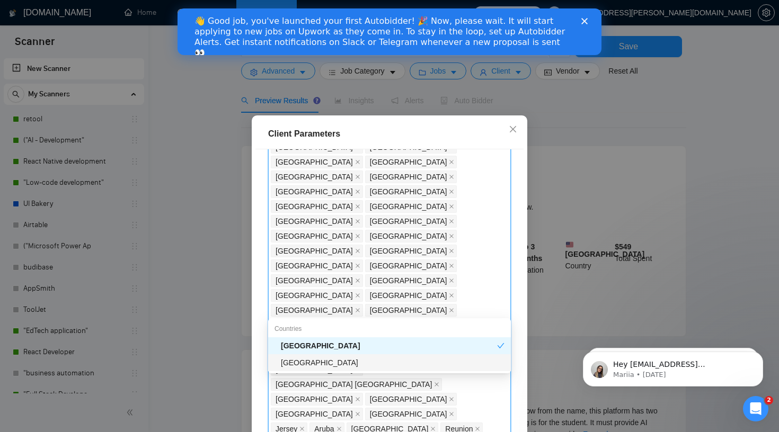
click at [456, 360] on div "[GEOGRAPHIC_DATA]" at bounding box center [393, 363] width 224 height 12
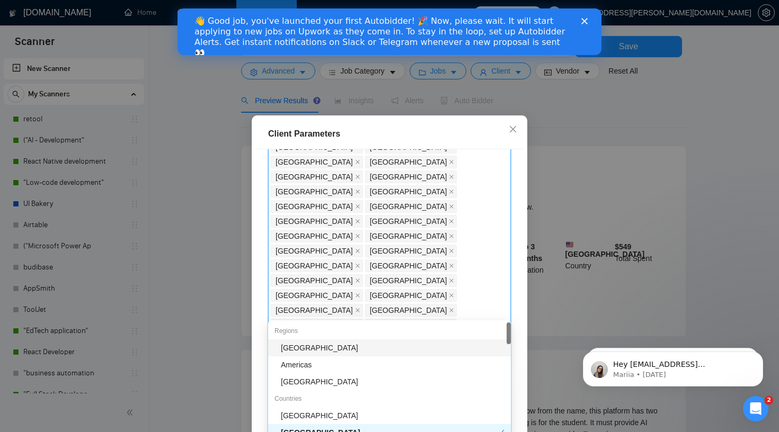
type input "cap"
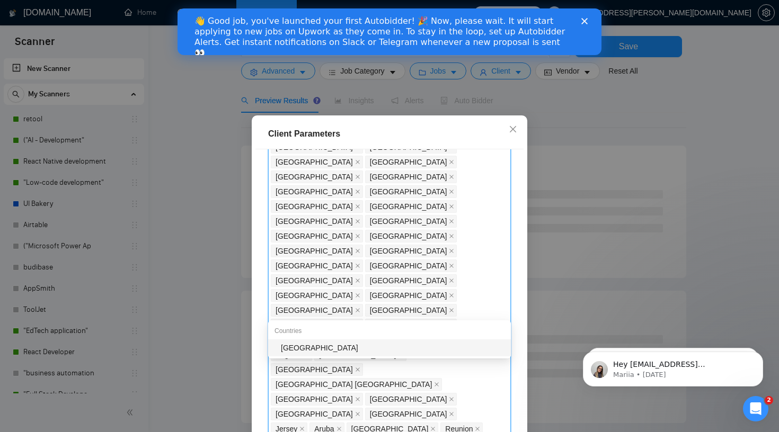
click at [426, 351] on div "[GEOGRAPHIC_DATA]" at bounding box center [393, 348] width 224 height 12
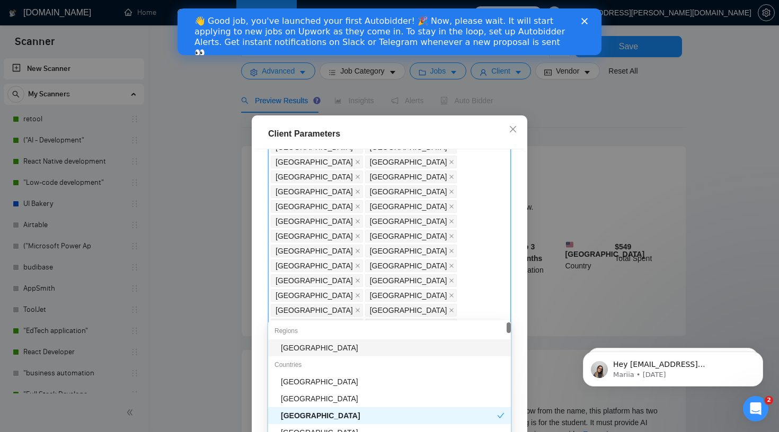
type input "tur"
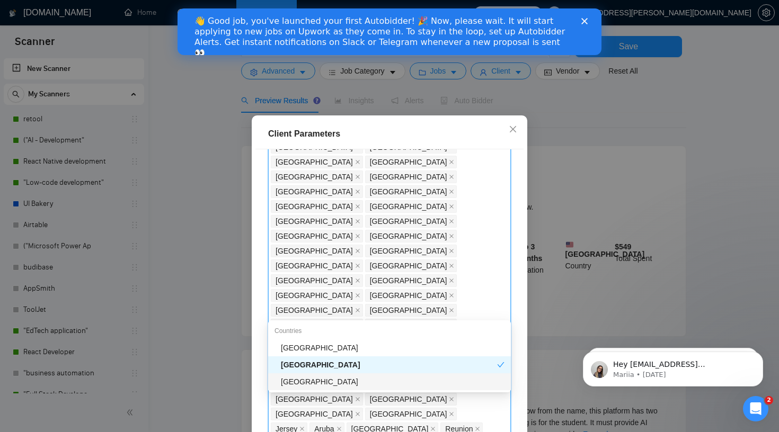
click at [381, 388] on div "[GEOGRAPHIC_DATA]" at bounding box center [389, 382] width 243 height 17
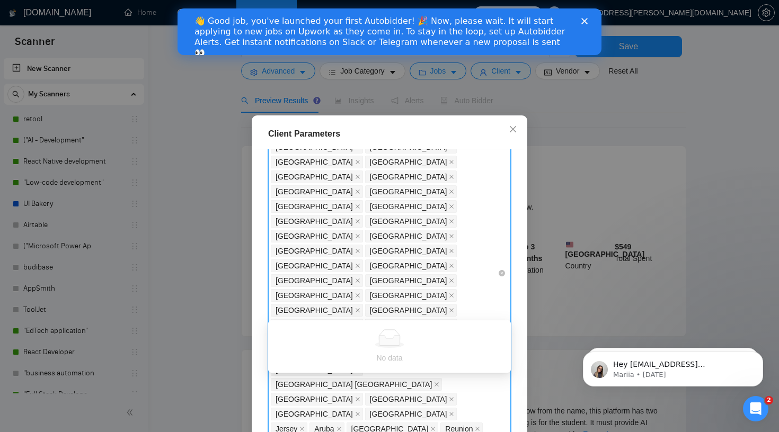
type input "no"
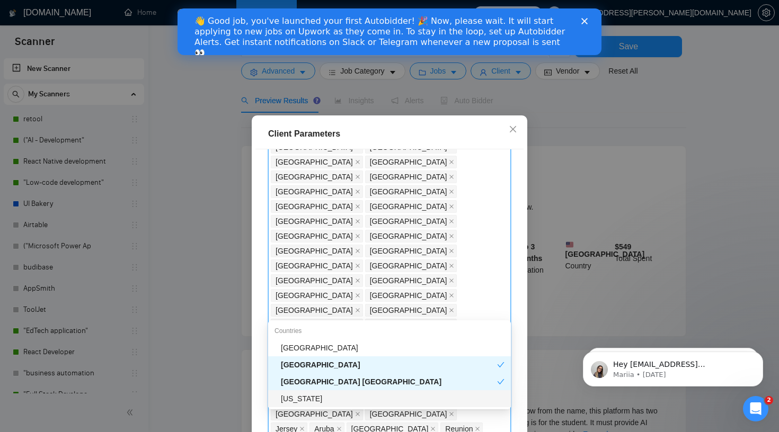
click at [418, 401] on div "[US_STATE]" at bounding box center [393, 399] width 224 height 12
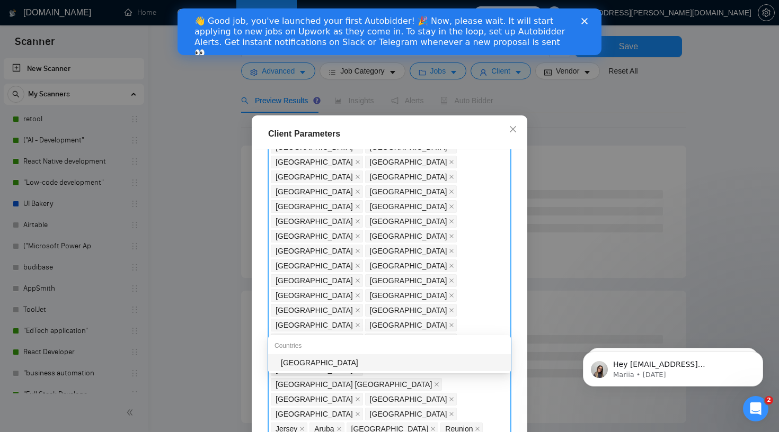
type input "burun"
click at [446, 368] on div "[GEOGRAPHIC_DATA]" at bounding box center [389, 362] width 243 height 17
type input "faro"
click at [380, 368] on div "[GEOGRAPHIC_DATA]" at bounding box center [393, 363] width 224 height 12
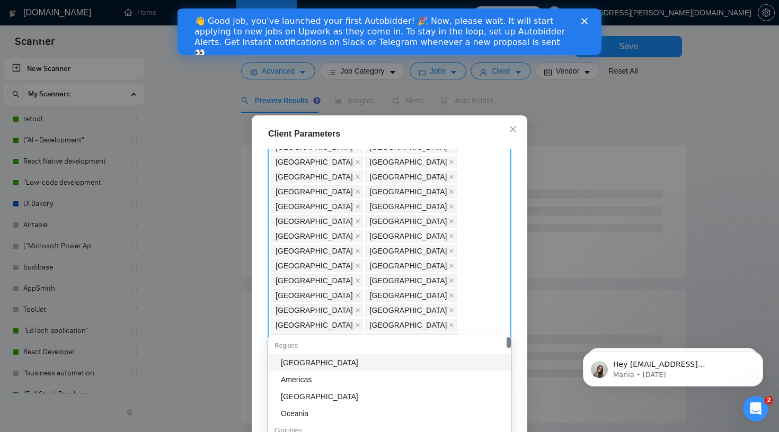
type input "cha"
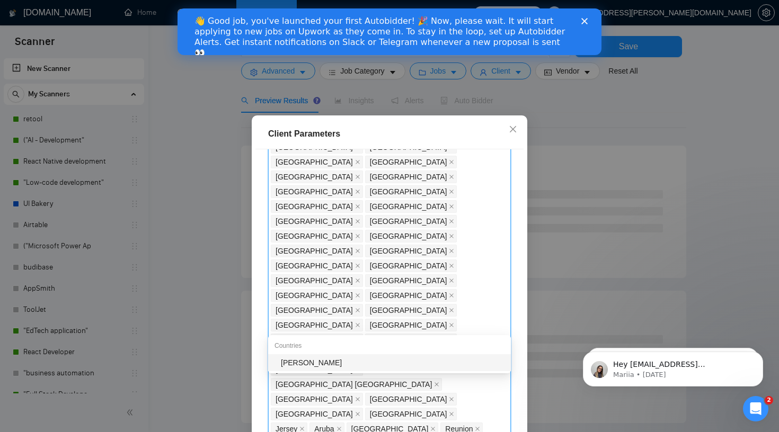
click at [466, 357] on div "[PERSON_NAME]" at bounding box center [393, 363] width 224 height 12
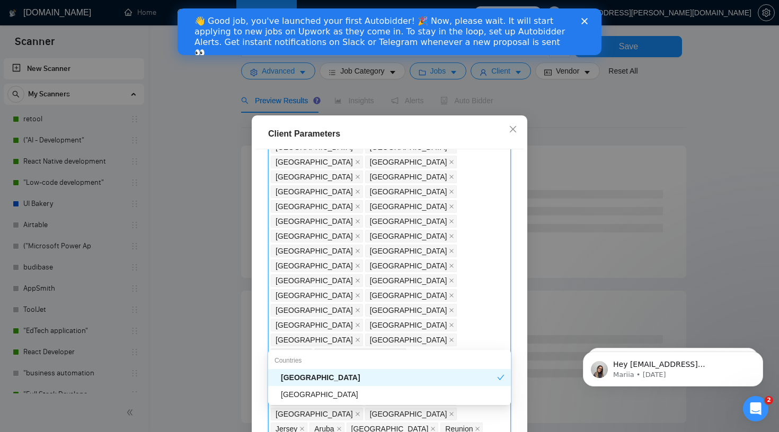
type input "nige"
click at [411, 402] on div "[GEOGRAPHIC_DATA]" at bounding box center [389, 394] width 243 height 17
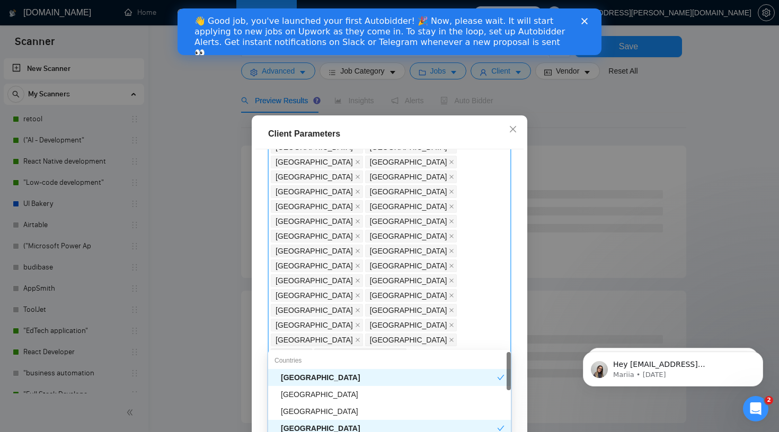
type input "pala"
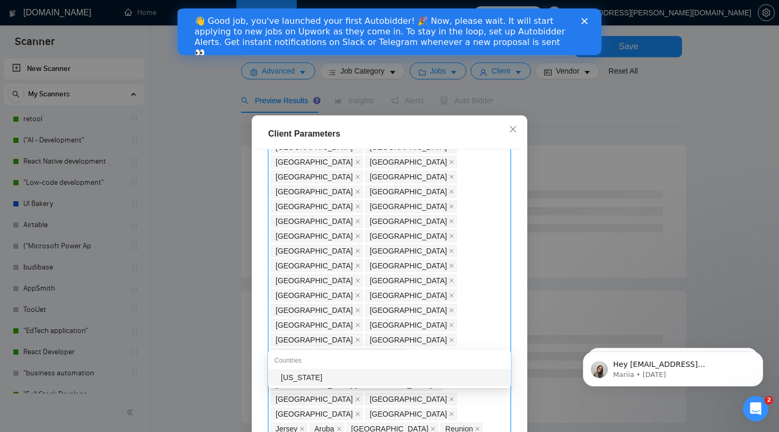
click at [411, 380] on div "[US_STATE]" at bounding box center [393, 378] width 224 height 12
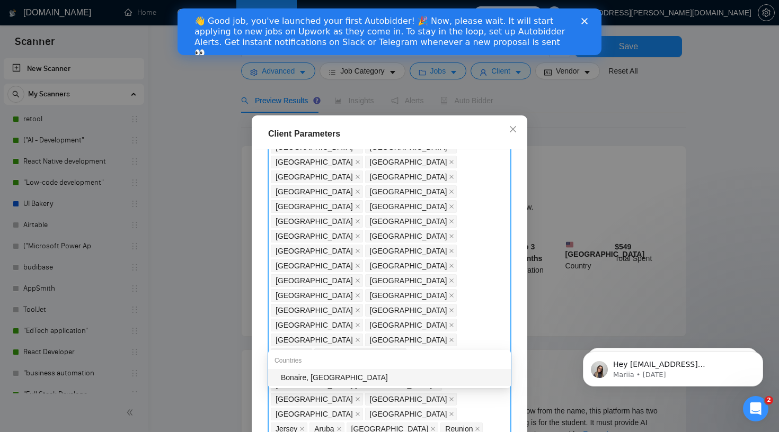
type input "bonai"
click at [410, 381] on div "Bonaire, [GEOGRAPHIC_DATA]" at bounding box center [393, 378] width 224 height 12
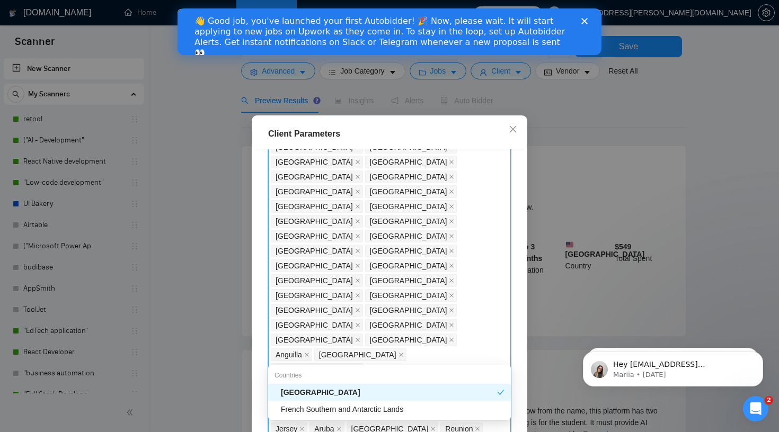
type input "frenc"
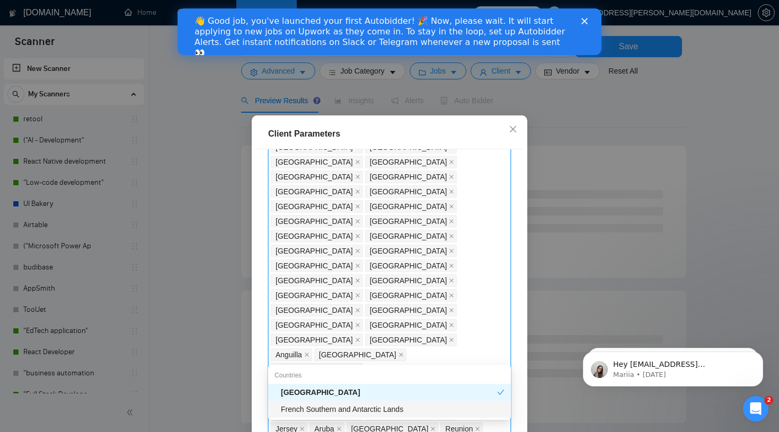
click at [401, 408] on div "French Southern and Antarctic Lands" at bounding box center [393, 410] width 224 height 12
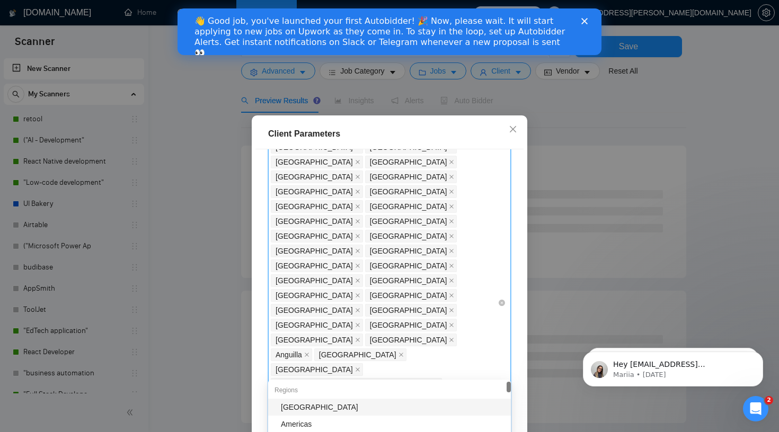
click at [450, 367] on div "[GEOGRAPHIC_DATA] [GEOGRAPHIC_DATA] [GEOGRAPHIC_DATA] [GEOGRAPHIC_DATA] [GEOGRA…" at bounding box center [384, 303] width 227 height 1068
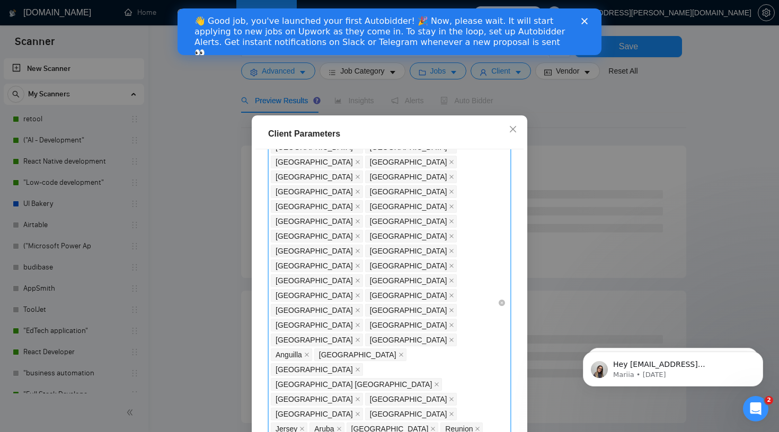
click at [450, 367] on div "[GEOGRAPHIC_DATA] [GEOGRAPHIC_DATA] [GEOGRAPHIC_DATA] [GEOGRAPHIC_DATA] [GEOGRA…" at bounding box center [384, 303] width 227 height 1068
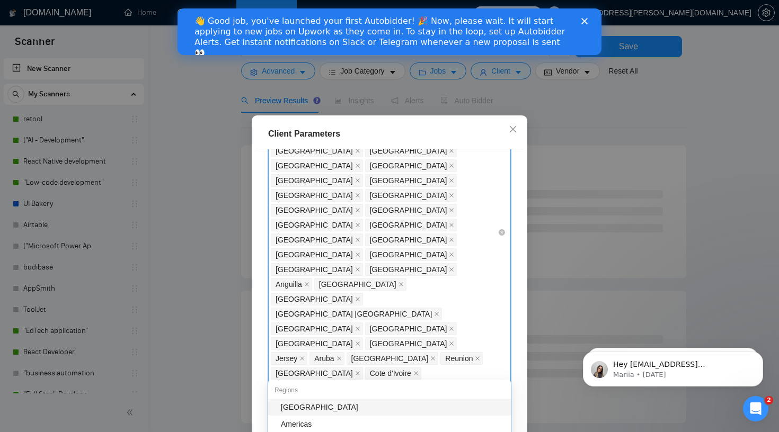
scroll to position [543, 0]
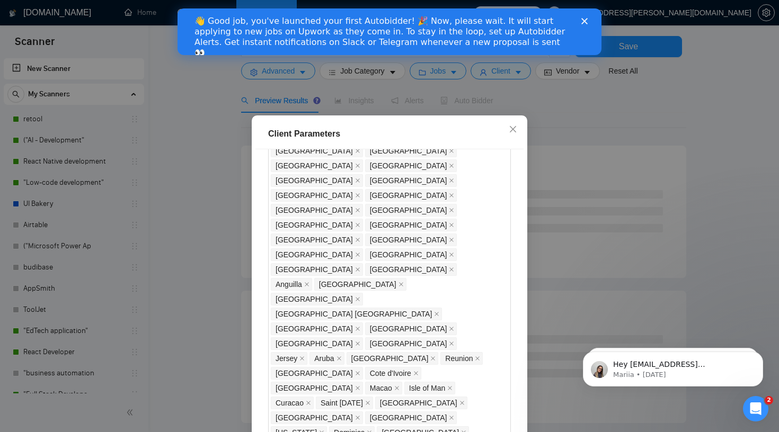
click at [489, 333] on div "Client Location Include Client Countries Select Exclude Client Countries [GEOGR…" at bounding box center [389, 300] width 268 height 303
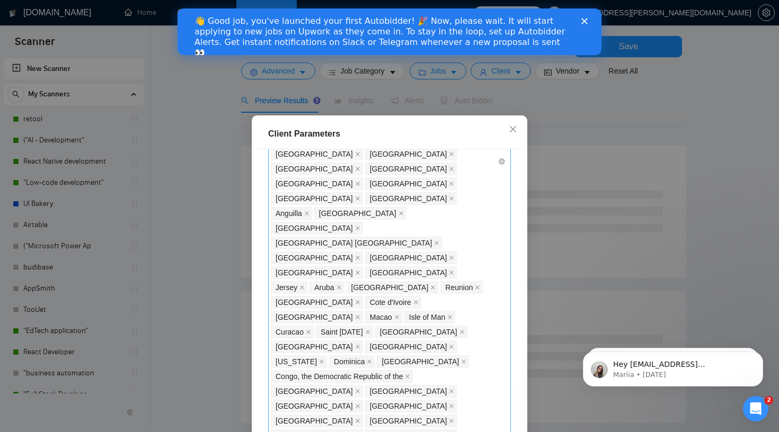
scroll to position [619, 0]
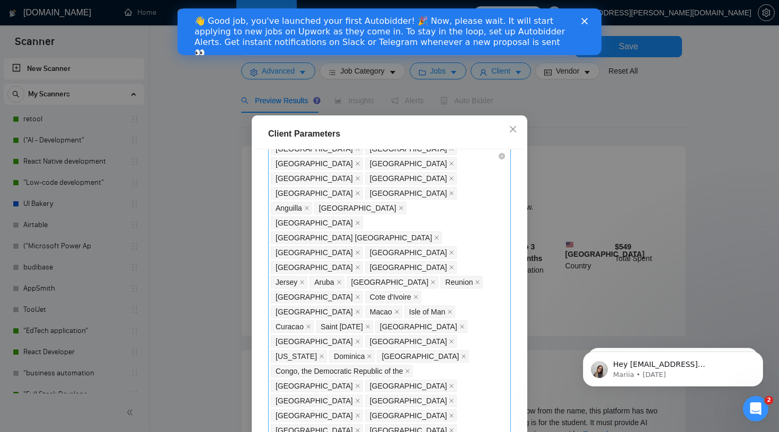
click at [438, 227] on div "[GEOGRAPHIC_DATA] [GEOGRAPHIC_DATA] [GEOGRAPHIC_DATA] [GEOGRAPHIC_DATA] [GEOGRA…" at bounding box center [384, 156] width 227 height 1068
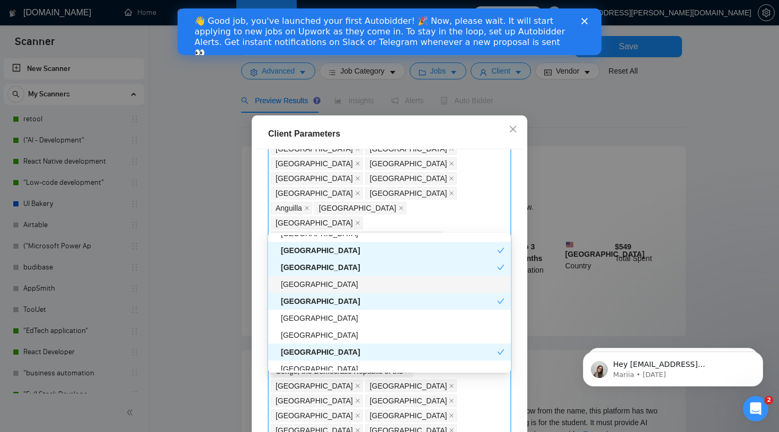
scroll to position [554, 0]
click at [387, 284] on div "[GEOGRAPHIC_DATA]" at bounding box center [393, 284] width 224 height 12
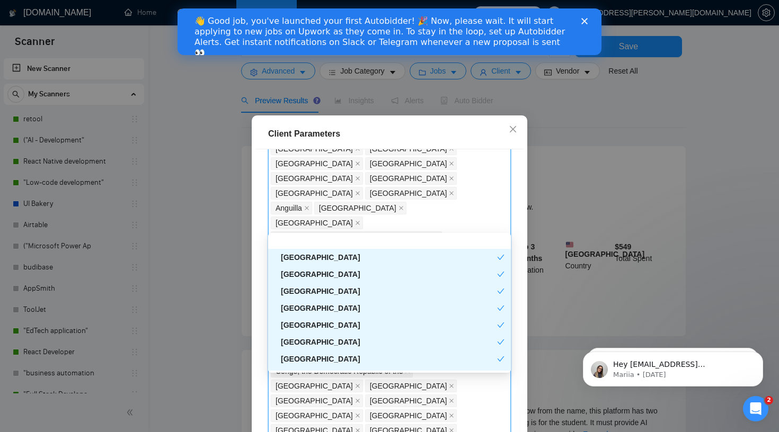
scroll to position [1889, 0]
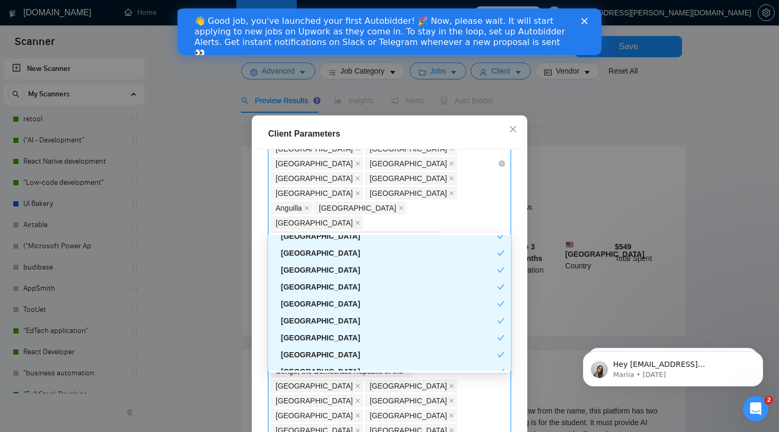
click at [508, 387] on div "Client Location Include Client Countries Select Exclude Client Countries [GEOGR…" at bounding box center [389, 300] width 268 height 303
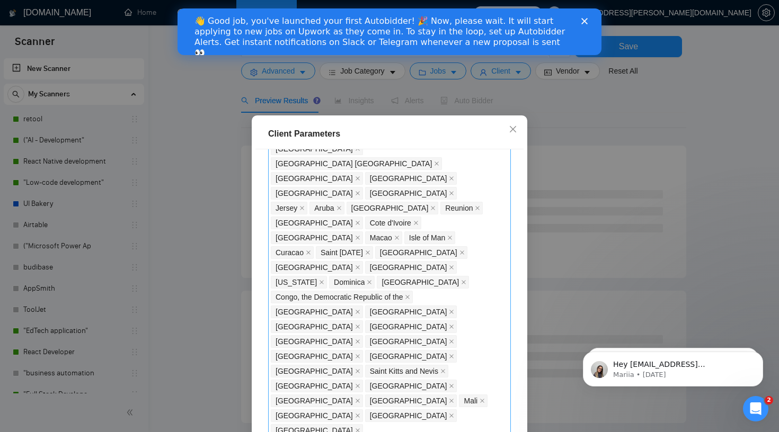
scroll to position [696, 0]
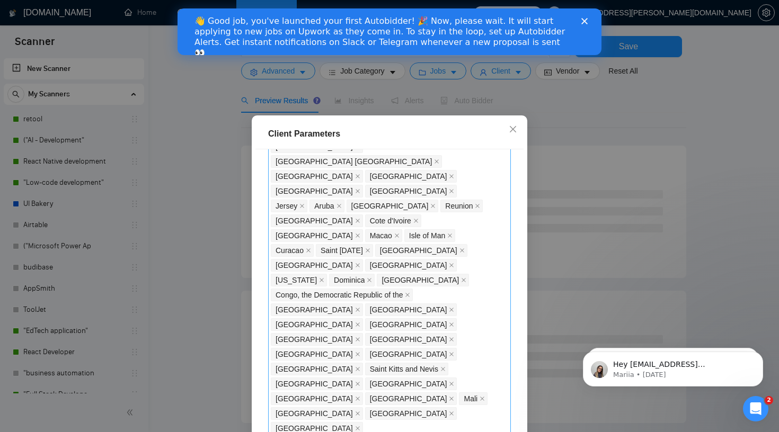
checkbox input "true"
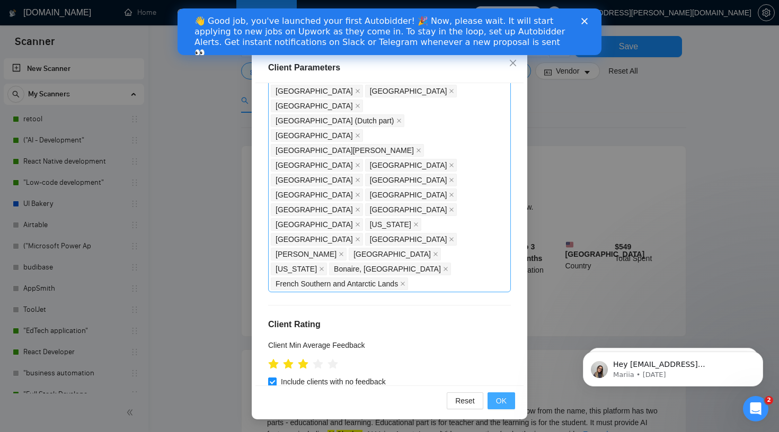
scroll to position [66, 0]
click at [511, 404] on button "OK" at bounding box center [501, 401] width 28 height 17
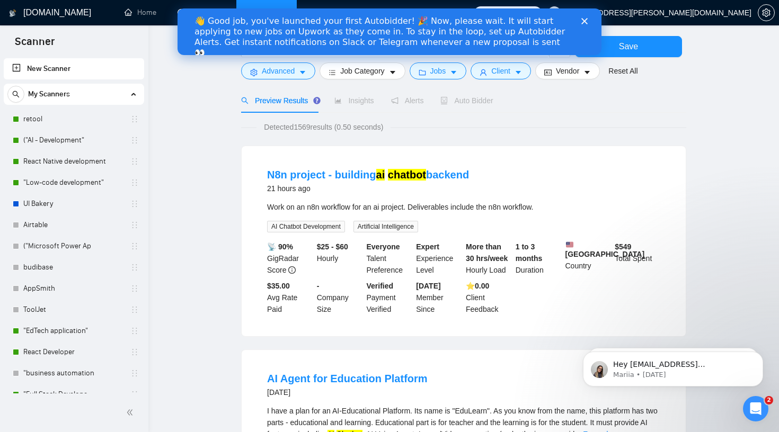
scroll to position [0, 0]
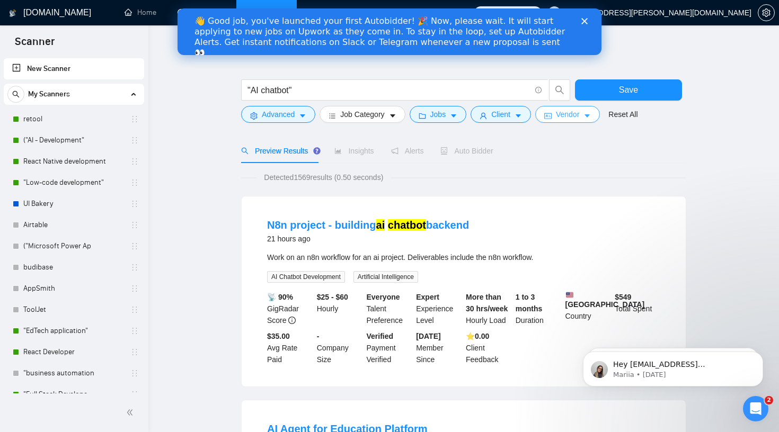
click at [569, 121] on button "Vendor" at bounding box center [567, 114] width 65 height 17
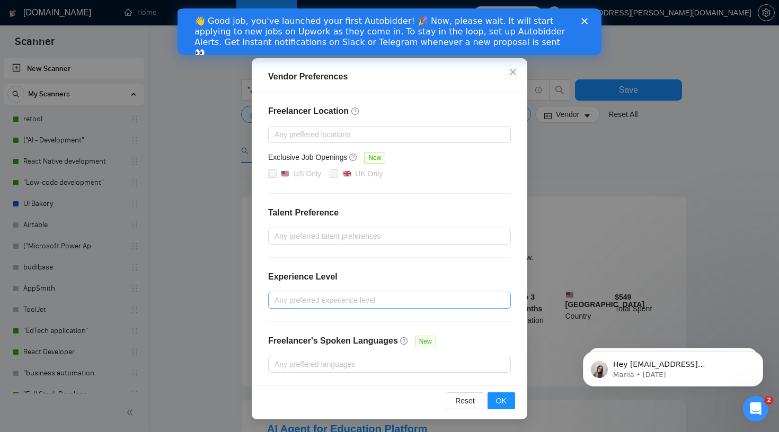
scroll to position [58, 0]
click at [322, 304] on div at bounding box center [384, 300] width 227 height 13
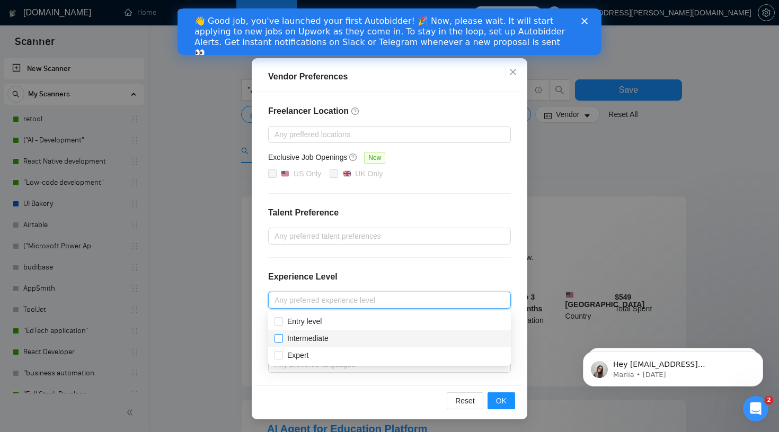
click at [321, 339] on span "Intermediate" at bounding box center [307, 338] width 41 height 8
click at [282, 339] on input "Intermediate" at bounding box center [277, 337] width 7 height 7
checkbox input "true"
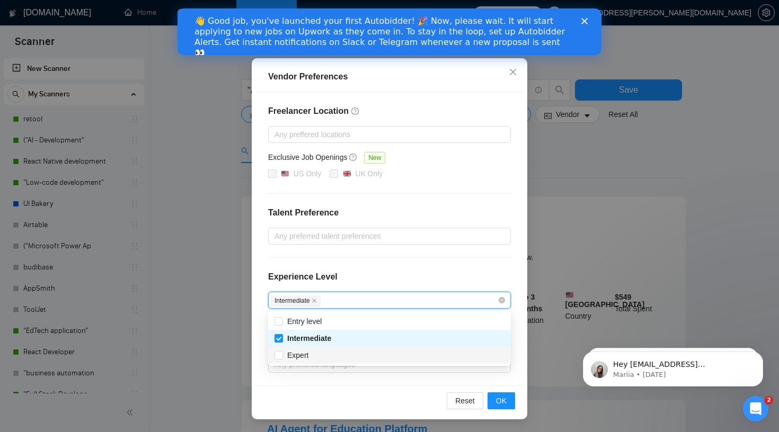
click at [319, 357] on div "Expert" at bounding box center [389, 356] width 230 height 12
checkbox input "true"
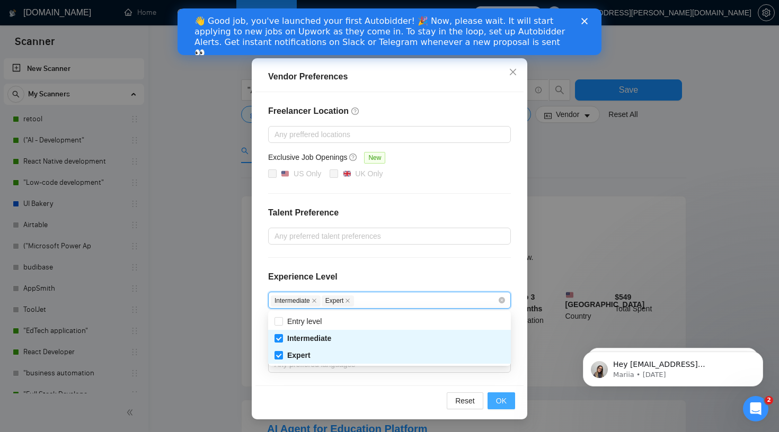
click at [507, 401] on button "OK" at bounding box center [501, 401] width 28 height 17
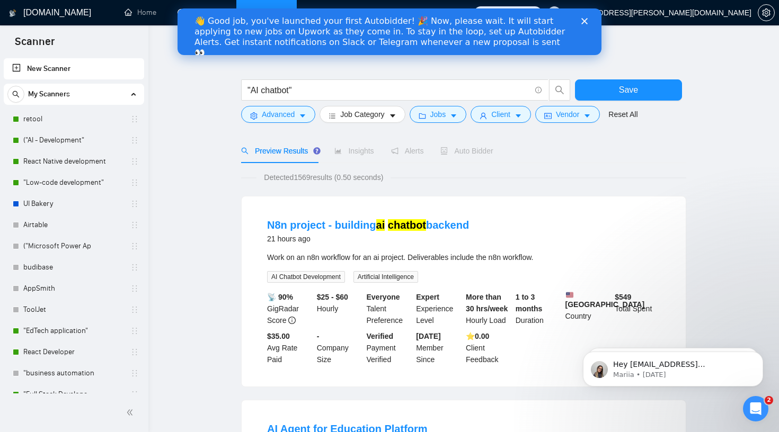
scroll to position [5, 0]
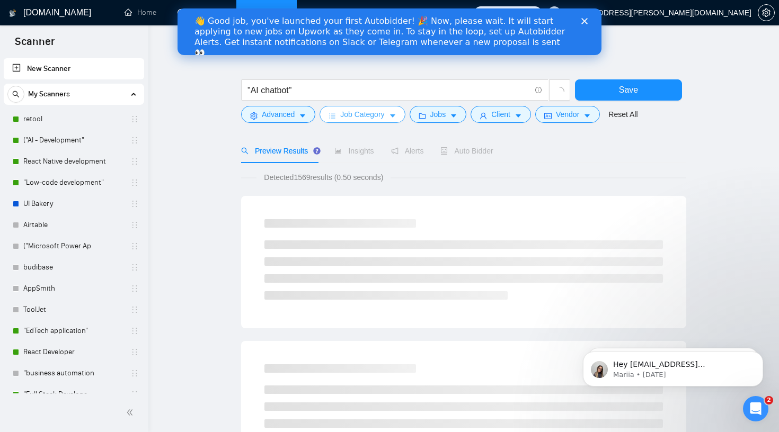
click at [365, 118] on span "Job Category" at bounding box center [362, 115] width 44 height 12
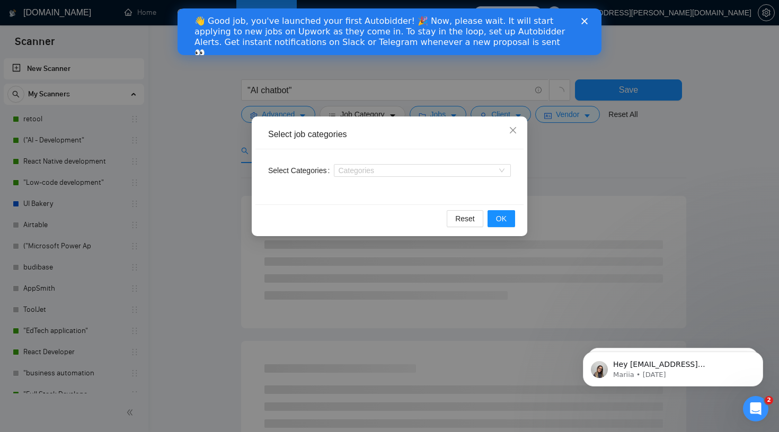
click at [390, 160] on div "Select Categories Categories" at bounding box center [389, 176] width 268 height 55
click at [390, 168] on div at bounding box center [416, 170] width 161 height 8
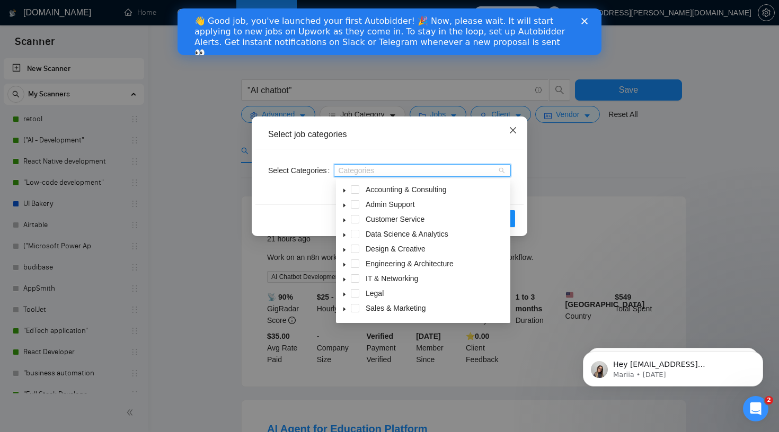
click at [513, 136] on span "Close" at bounding box center [513, 131] width 29 height 29
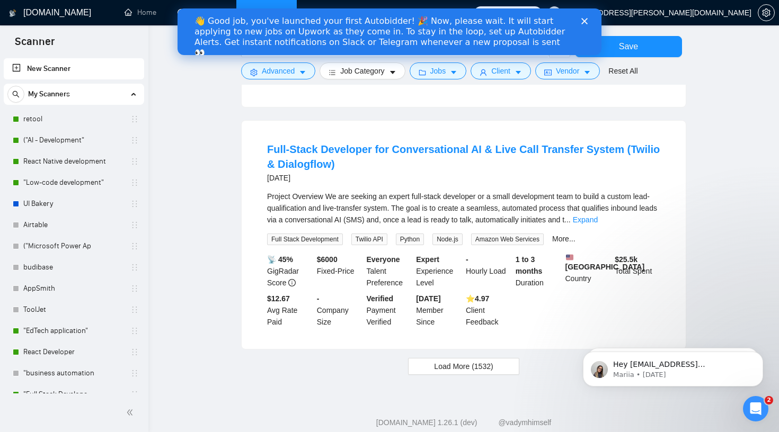
scroll to position [961, 0]
click at [451, 373] on span "Load More (1532)" at bounding box center [463, 367] width 59 height 12
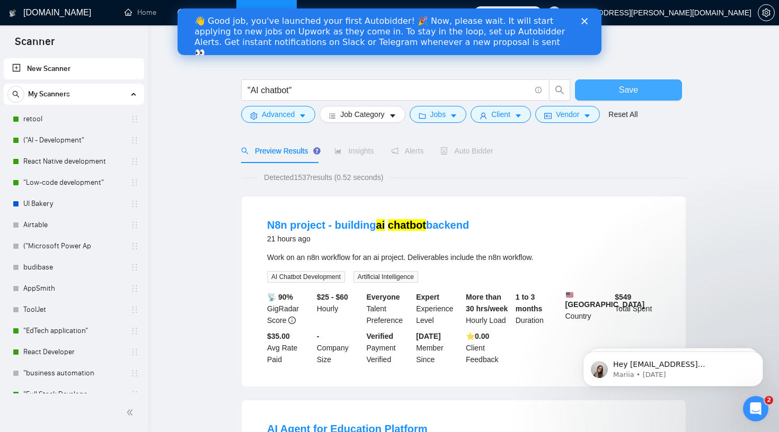
scroll to position [0, 0]
click at [609, 91] on button "Save" at bounding box center [628, 89] width 107 height 21
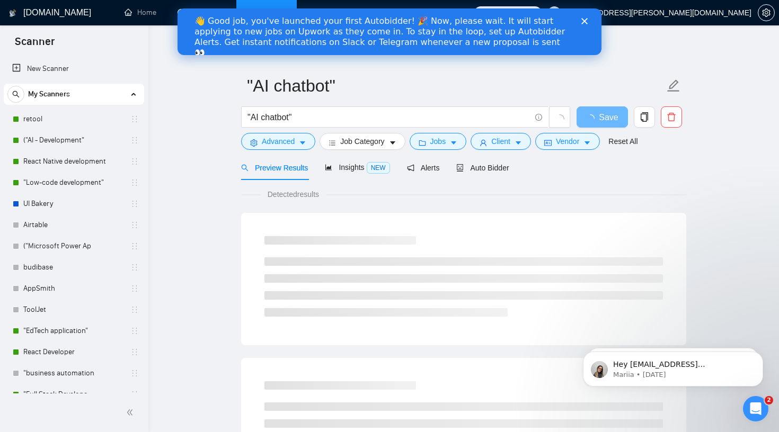
click at [585, 20] on polygon "Close" at bounding box center [584, 21] width 6 height 6
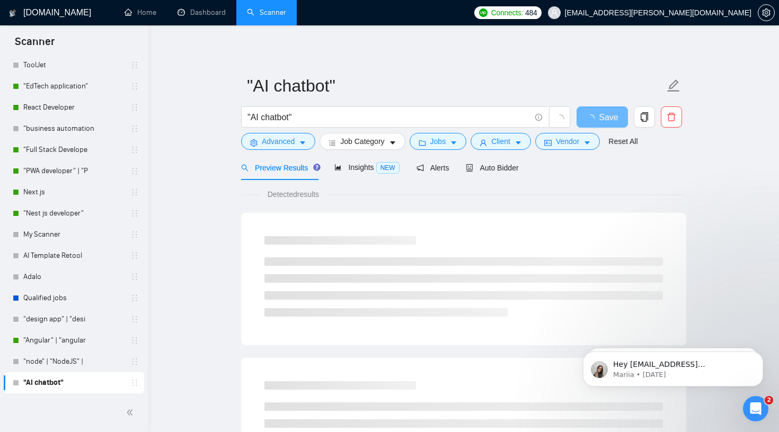
scroll to position [2, 0]
click at [133, 384] on icon "holder" at bounding box center [134, 383] width 8 height 8
click at [14, 381] on div at bounding box center [16, 383] width 6 height 6
click at [6, 382] on div ""AI chatbot"" at bounding box center [74, 382] width 140 height 21
click at [26, 382] on link ""AI chatbot"" at bounding box center [73, 382] width 101 height 21
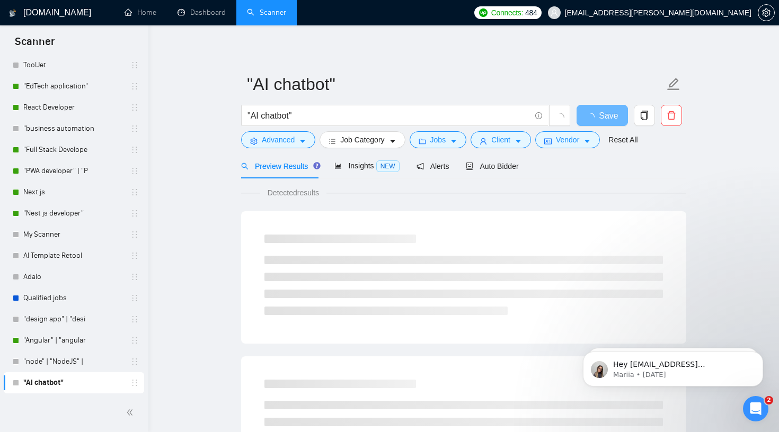
click at [49, 382] on link ""AI chatbot"" at bounding box center [73, 382] width 101 height 21
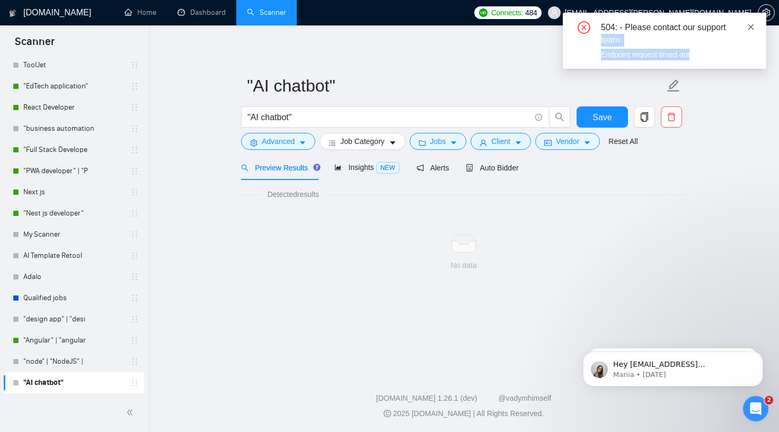
click at [747, 29] on div "504: - Please contact our support team. Endpoint request timed out" at bounding box center [664, 41] width 203 height 56
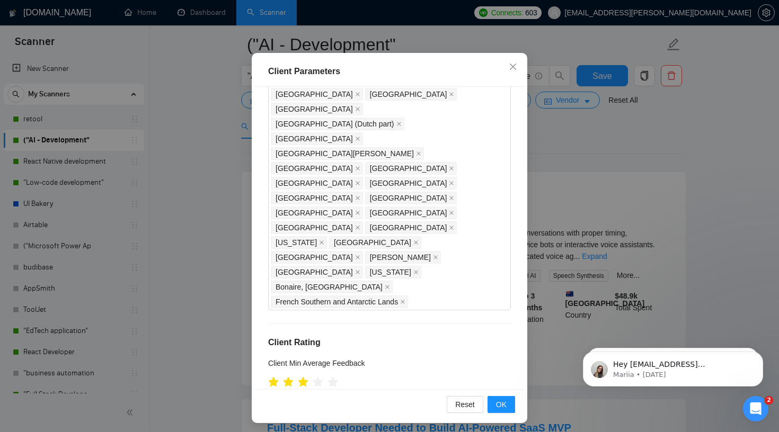
scroll to position [952, 0]
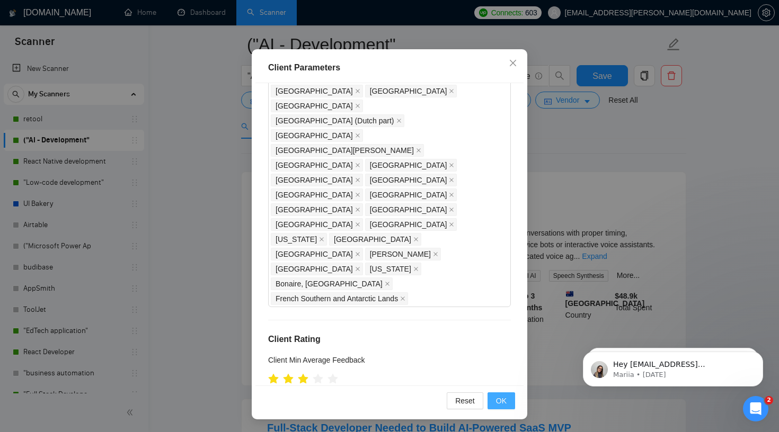
click at [508, 402] on button "OK" at bounding box center [501, 401] width 28 height 17
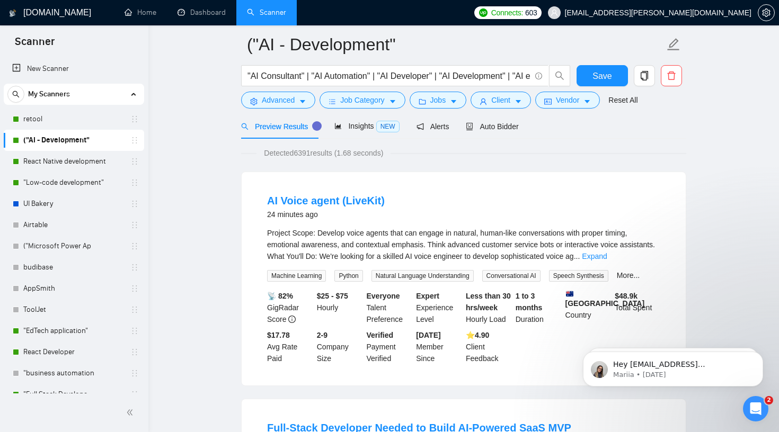
scroll to position [0, 0]
click at [384, 99] on span "Job Category" at bounding box center [362, 100] width 44 height 12
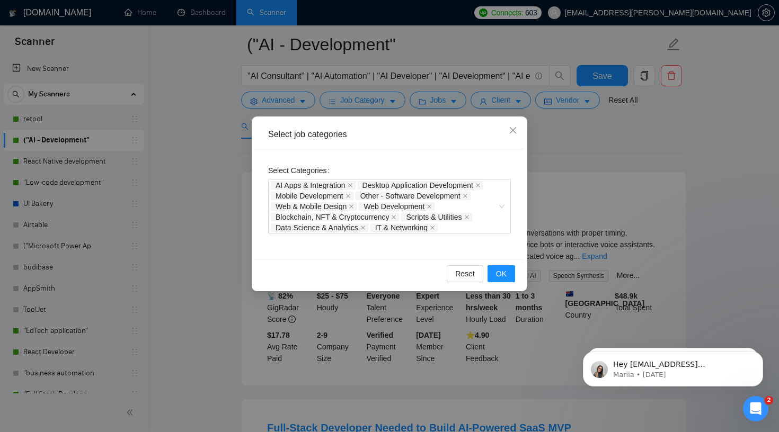
click at [564, 200] on div "Select job categories Select Categories AI Apps & Integration Desktop Applicati…" at bounding box center [389, 216] width 779 height 432
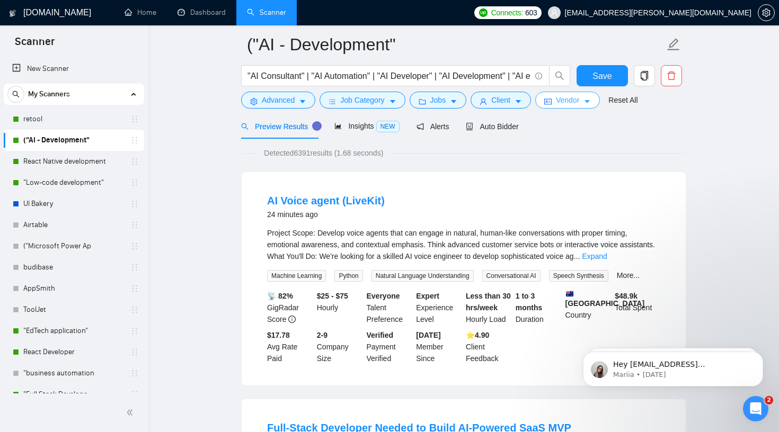
click at [575, 100] on span "Vendor" at bounding box center [567, 100] width 23 height 12
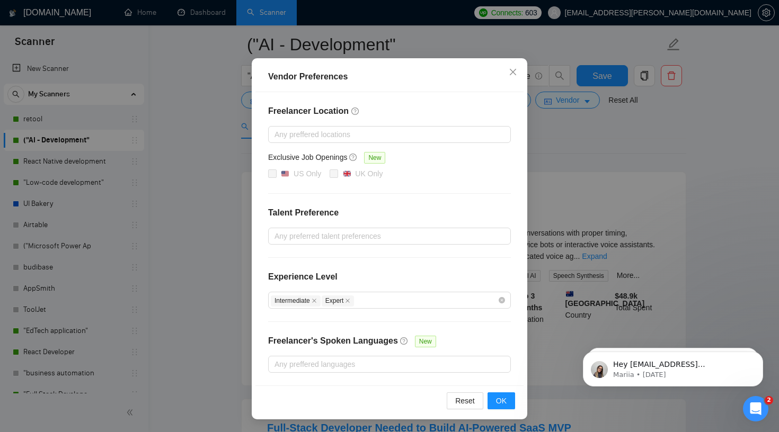
scroll to position [45, 0]
